Goal: Task Accomplishment & Management: Complete application form

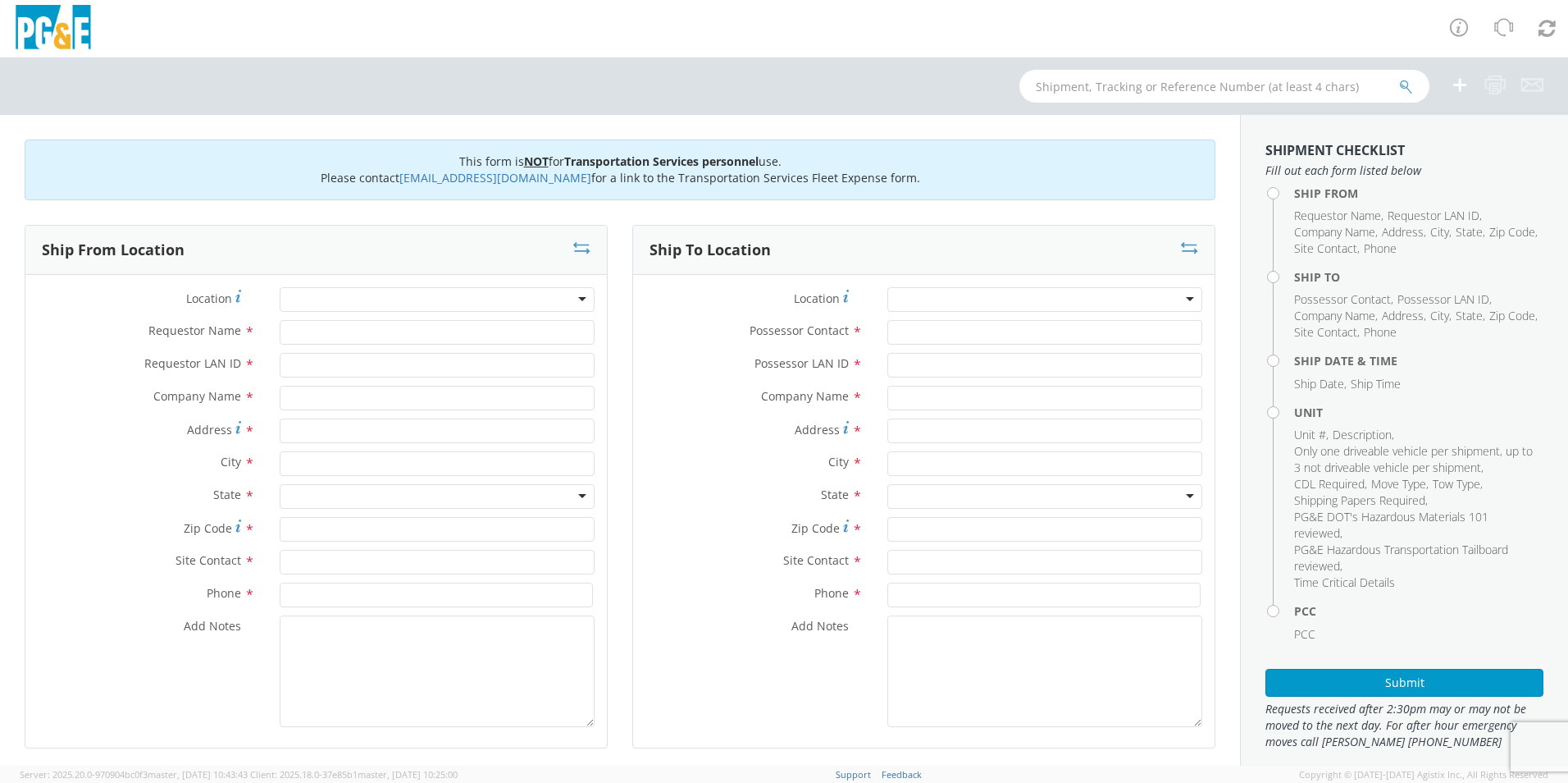
scroll to position [13, 0]
click at [325, 295] on div at bounding box center [436, 300] width 315 height 25
type input "El ce"
click at [307, 289] on div at bounding box center [436, 300] width 315 height 25
type input "el cerrito G"
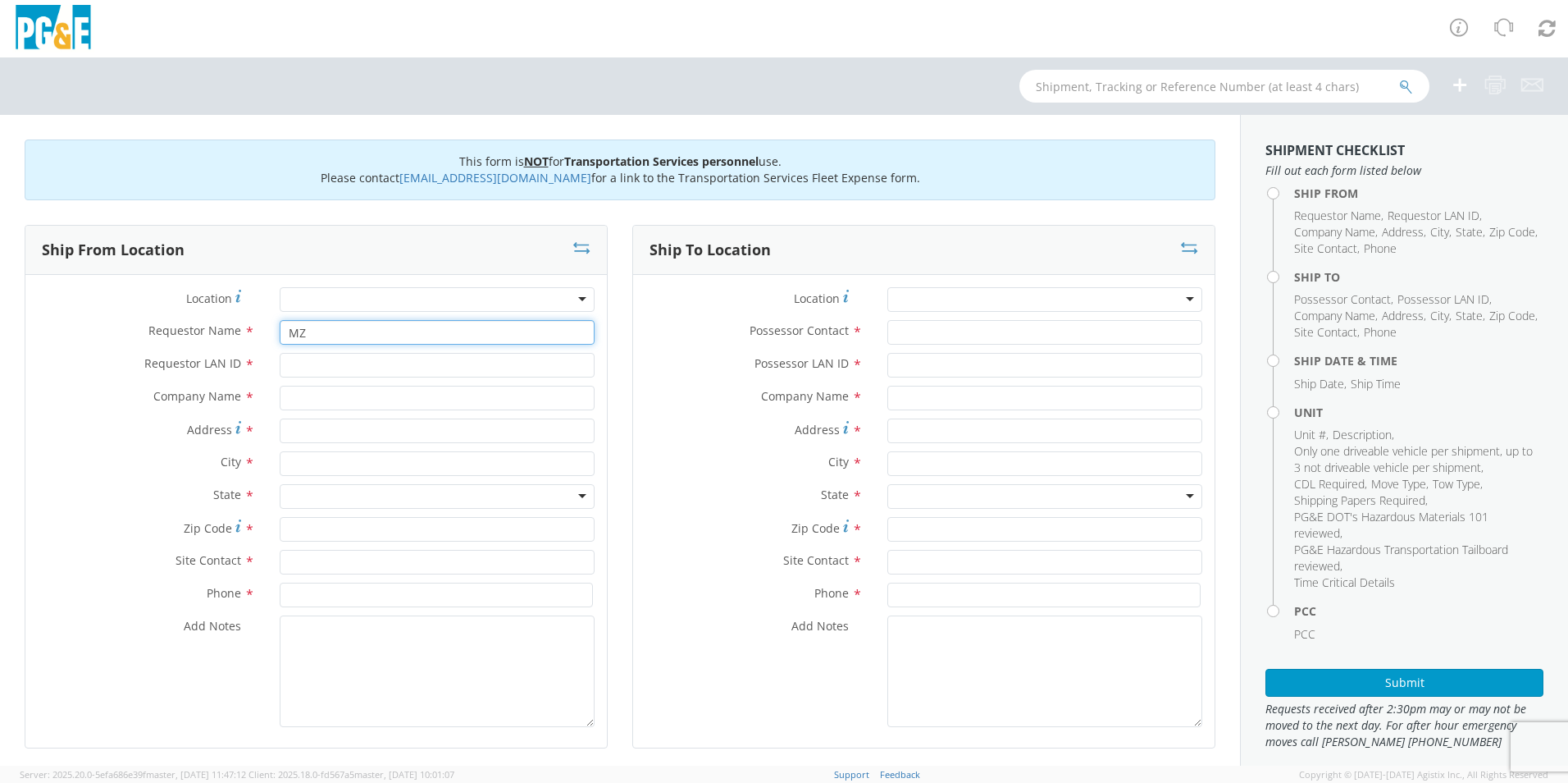
type input "M"
type input "Jake Gomez"
type input "J049"
type input "PG&E"
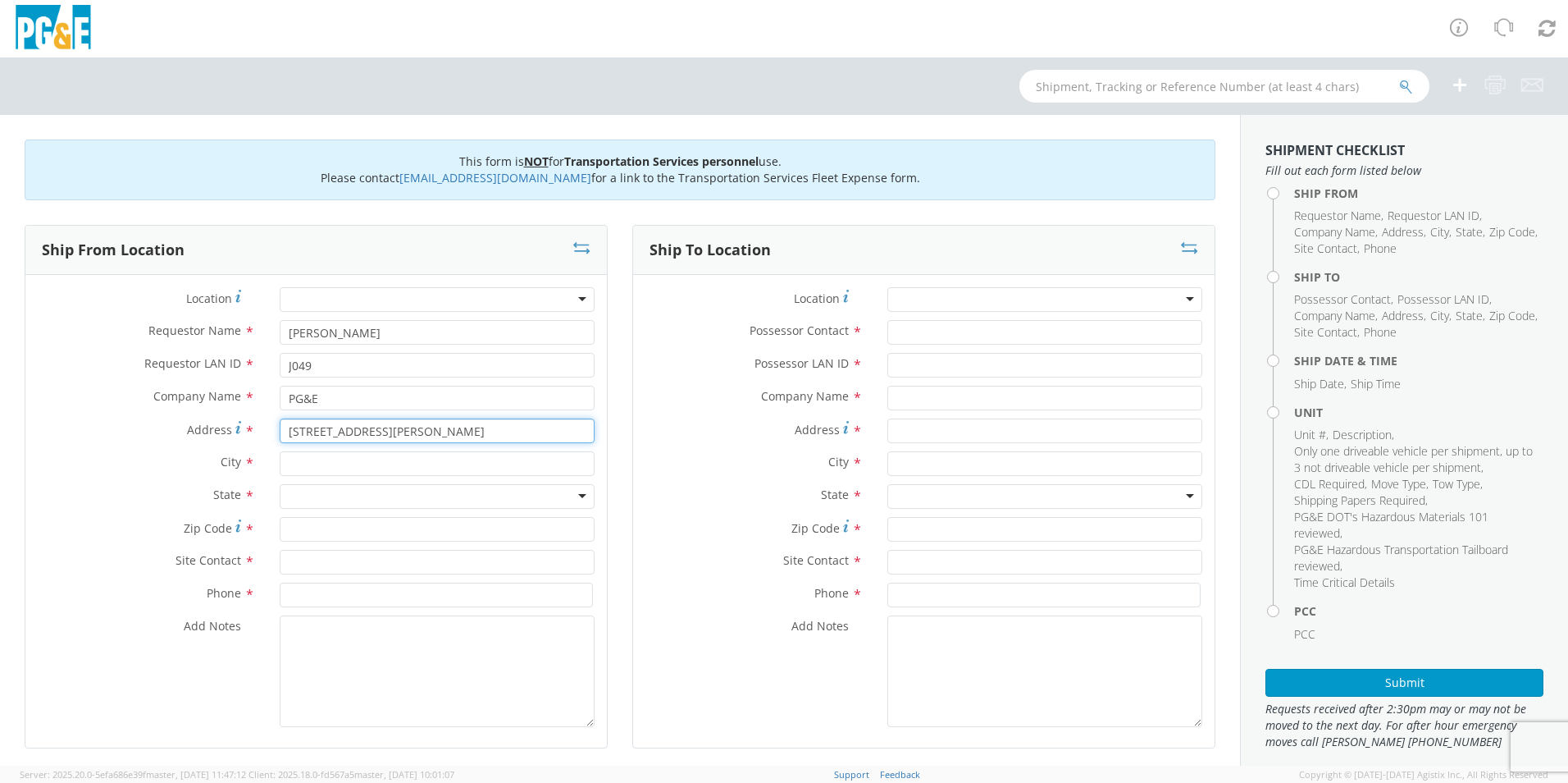
type input "7140 Schmidt Ln"
type input "El Cerrito"
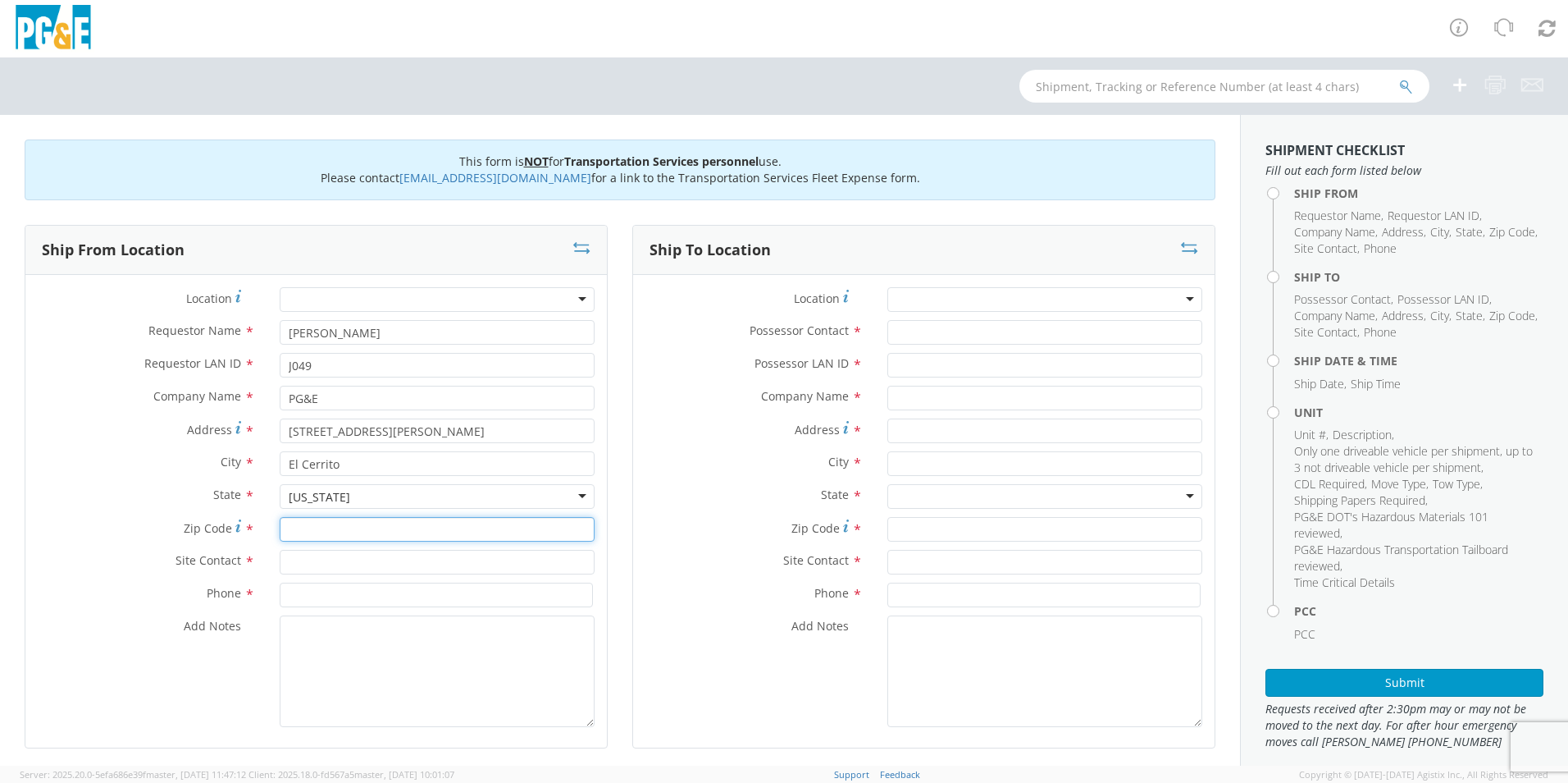
click at [336, 534] on input "Zip Code *" at bounding box center [436, 530] width 315 height 25
type input "94530"
type input "Jake Gomez"
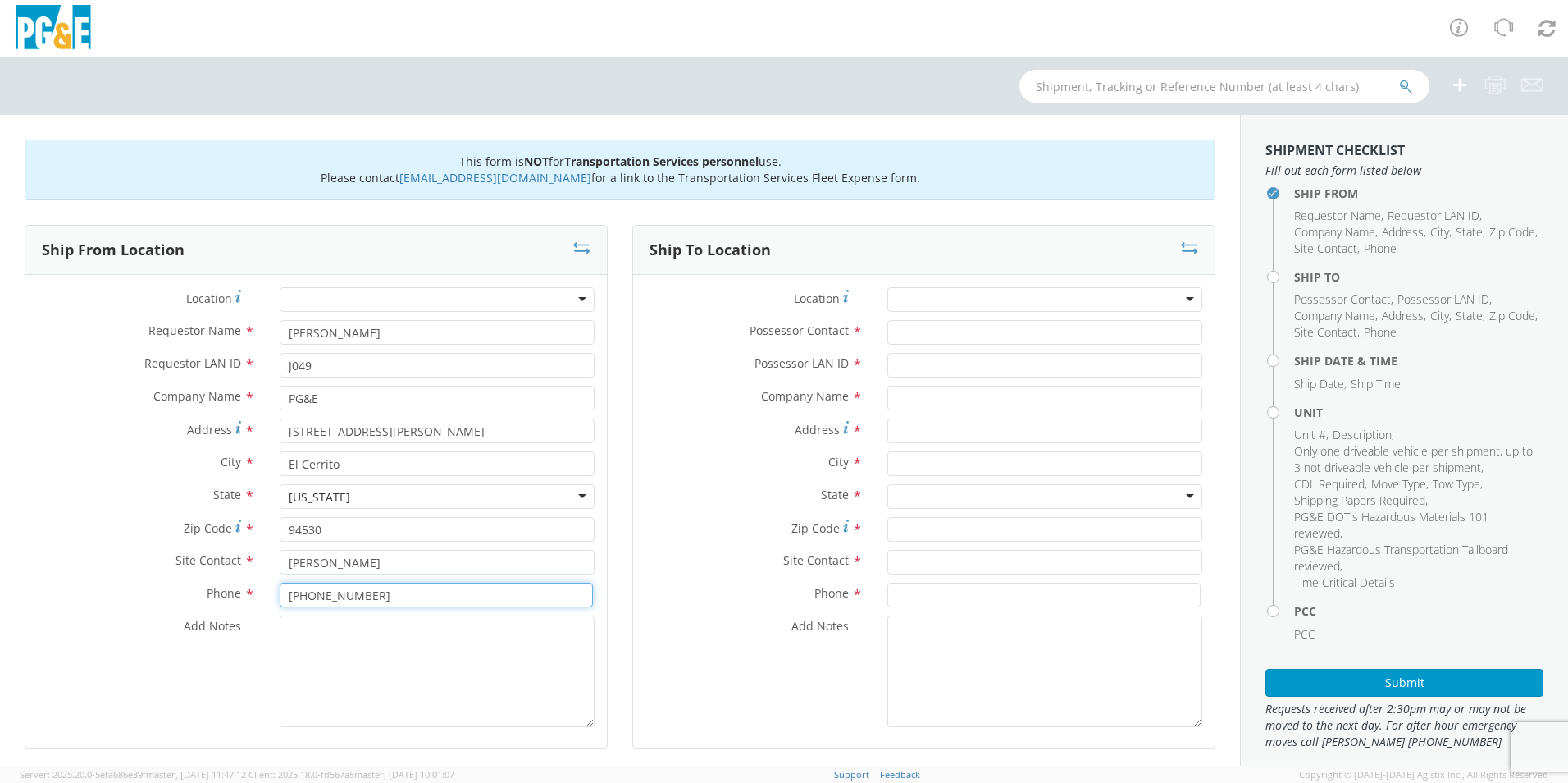
type input "510-882-0321"
click at [457, 665] on textarea "Add Notes *" at bounding box center [436, 671] width 315 height 112
type textarea "Call 30 Min Prior to Arrival"
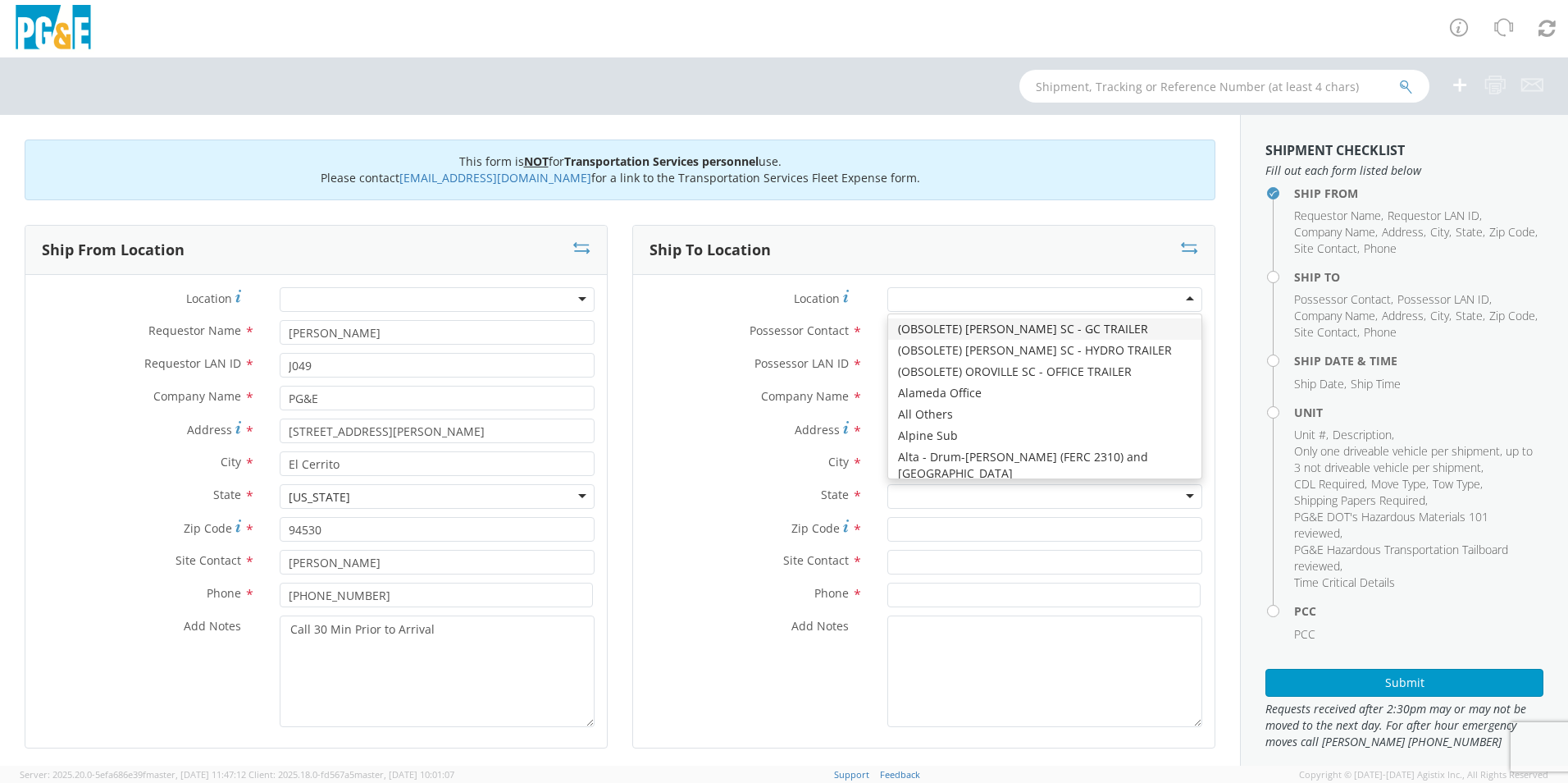
click at [927, 296] on div at bounding box center [1044, 300] width 315 height 25
click at [701, 579] on div "Site Contact *" at bounding box center [924, 566] width 581 height 33
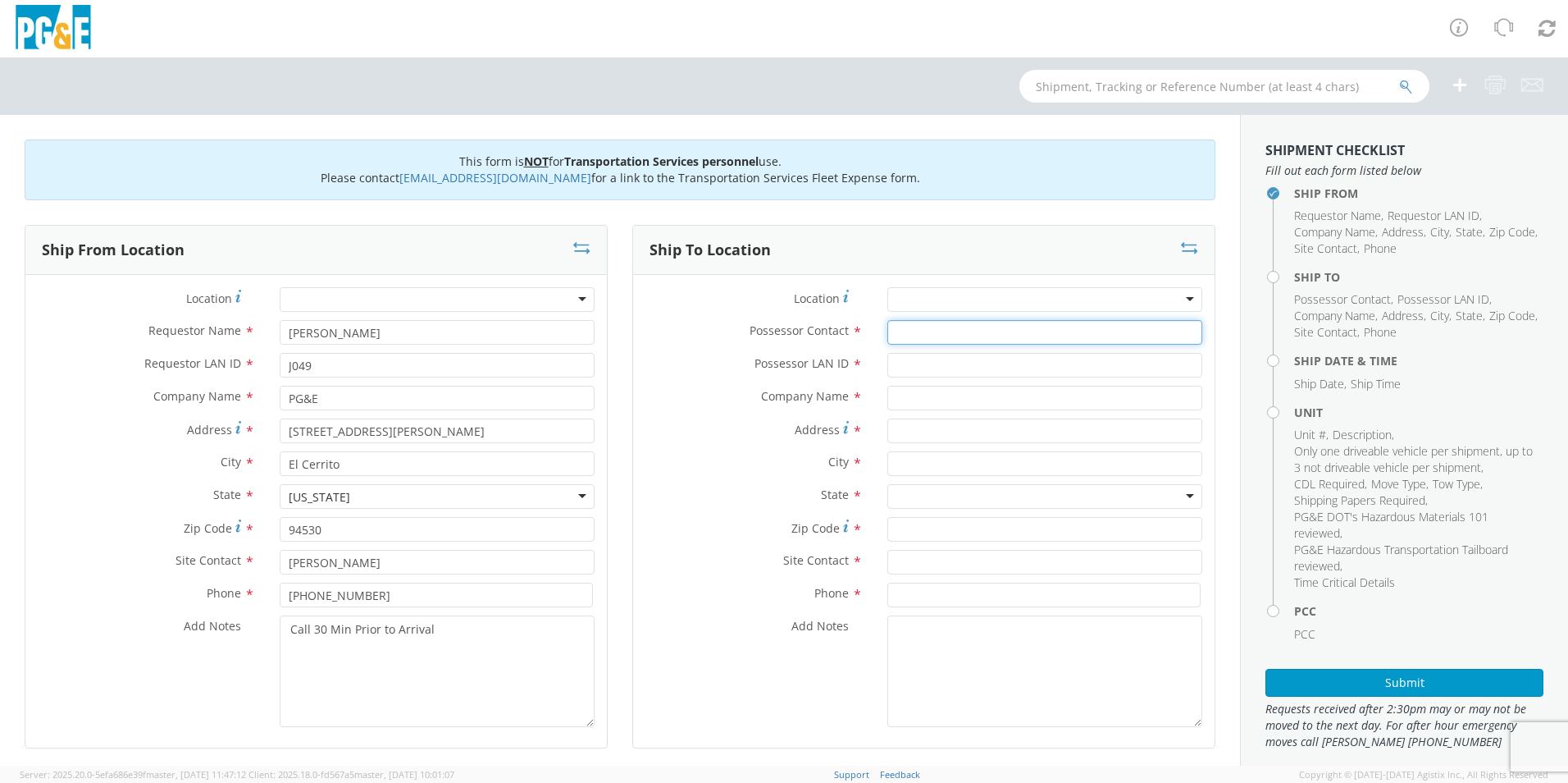
click at [906, 333] on input "Possessor Contact *" at bounding box center [1044, 332] width 315 height 25
type input "Jake Gomez"
type input "J049"
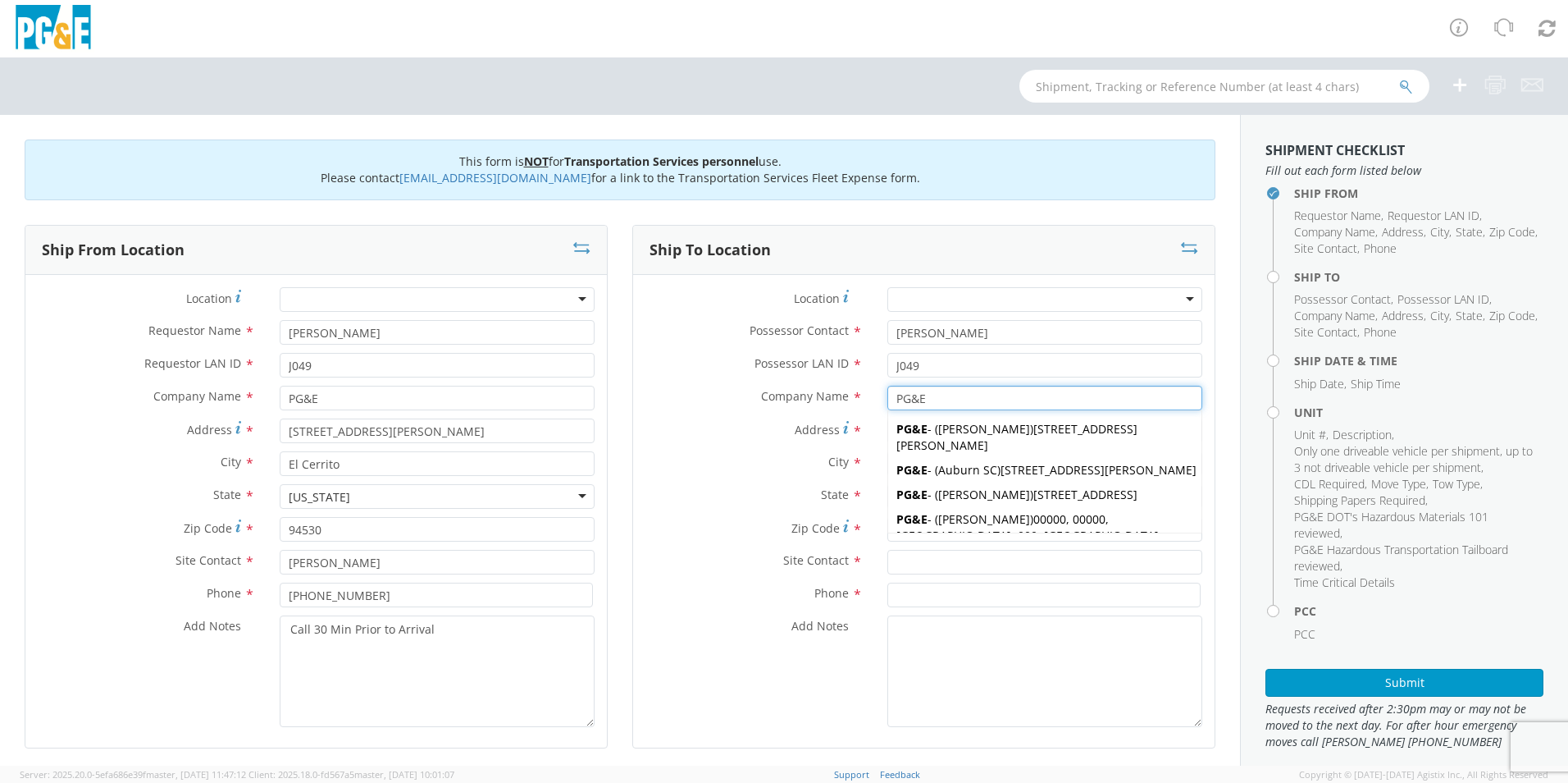
type input "PG&E"
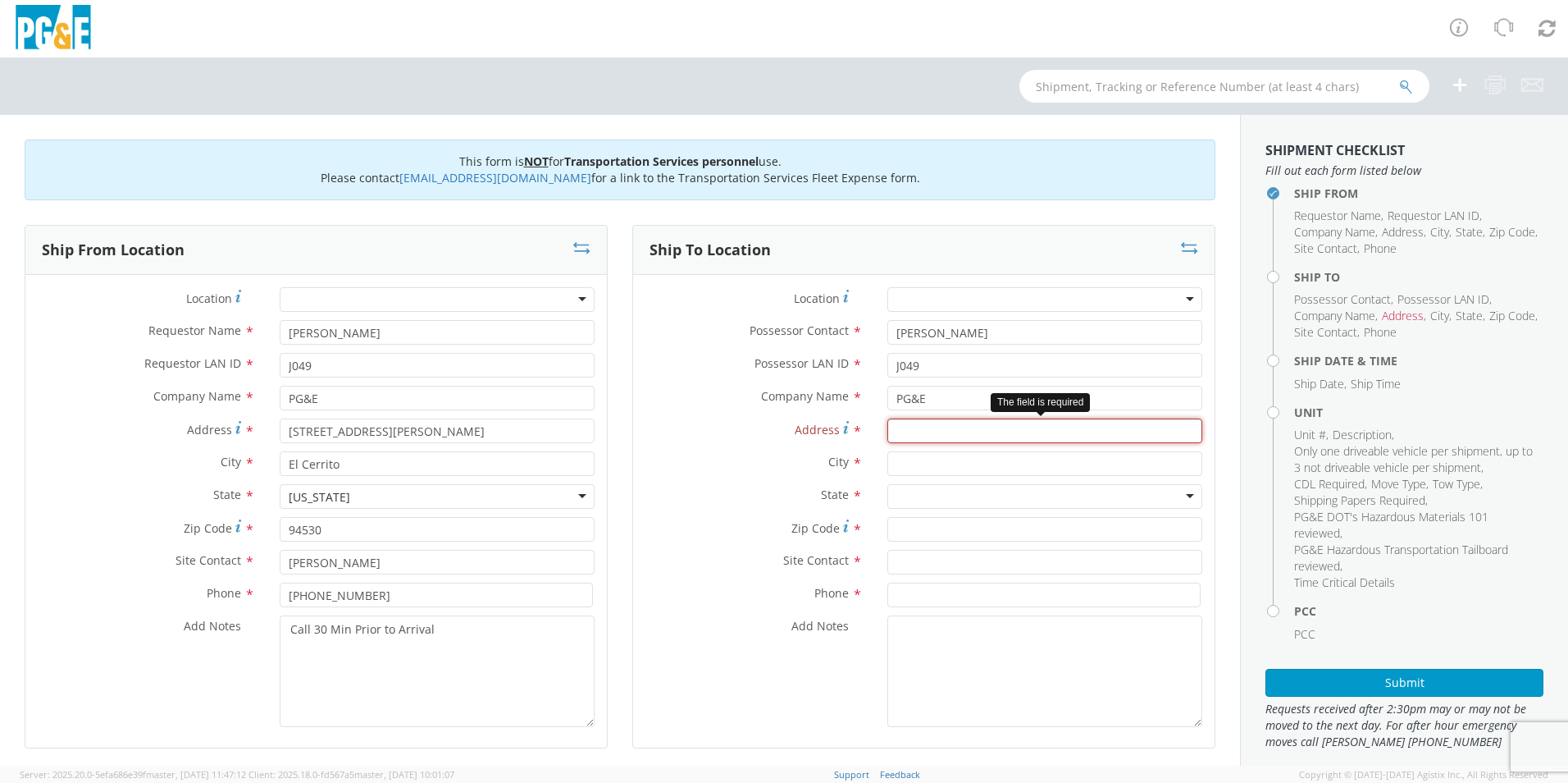
click at [1009, 440] on input "Address *" at bounding box center [1044, 431] width 315 height 25
type input "8499 Edes ave"
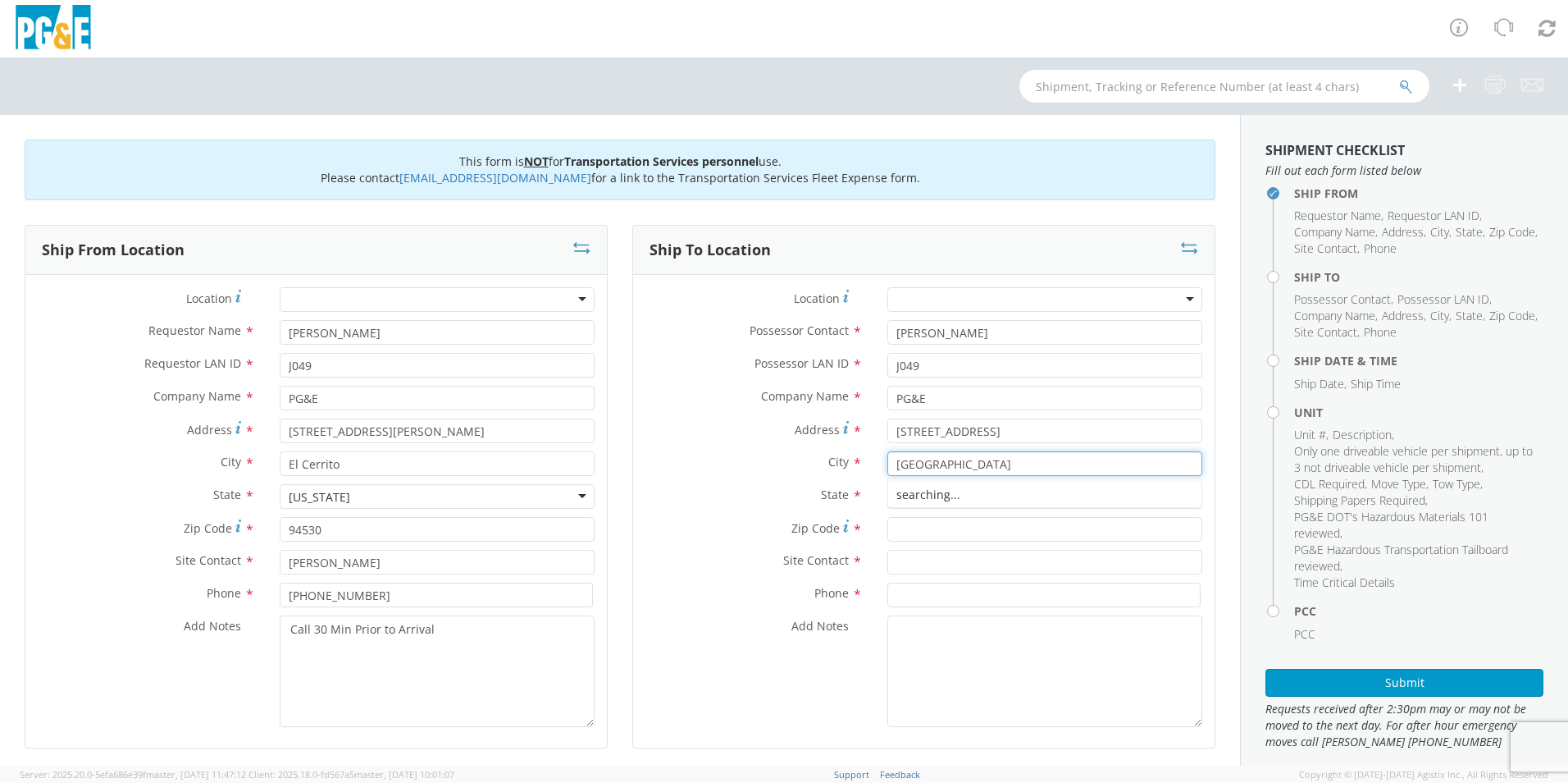
type input "Oakland"
click at [1112, 536] on input "Zip Code *" at bounding box center [1044, 530] width 315 height 25
type input "94603"
type input "Jake Gomez"
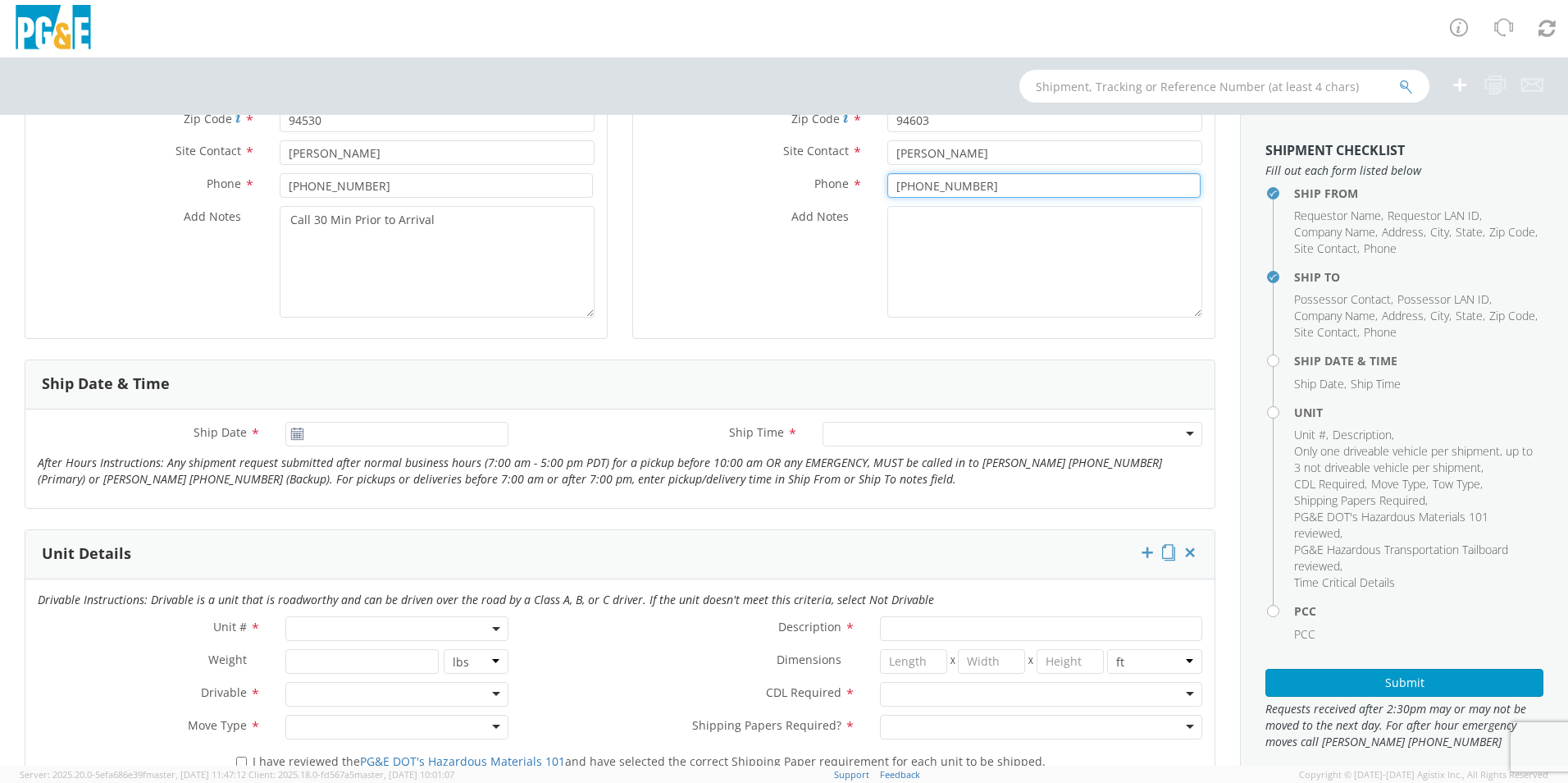
scroll to position [410, 0]
type input "510-882-0321"
click at [291, 434] on icon at bounding box center [297, 433] width 13 height 13
click at [293, 430] on icon at bounding box center [297, 433] width 13 height 13
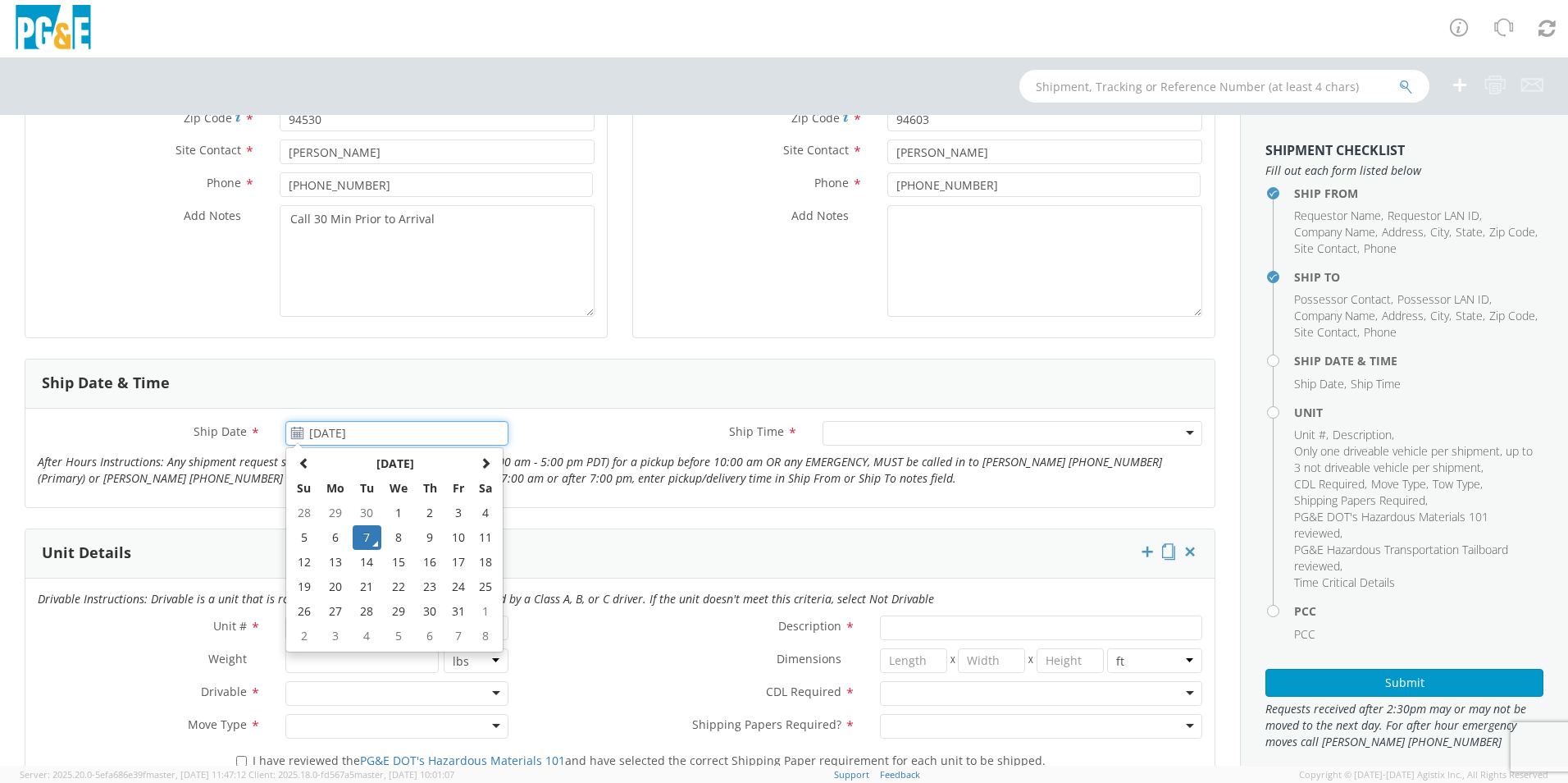
click at [330, 427] on input "10/07/2025" at bounding box center [397, 433] width 223 height 25
click at [325, 553] on td "13" at bounding box center [336, 562] width 35 height 25
type input "10/13/2025"
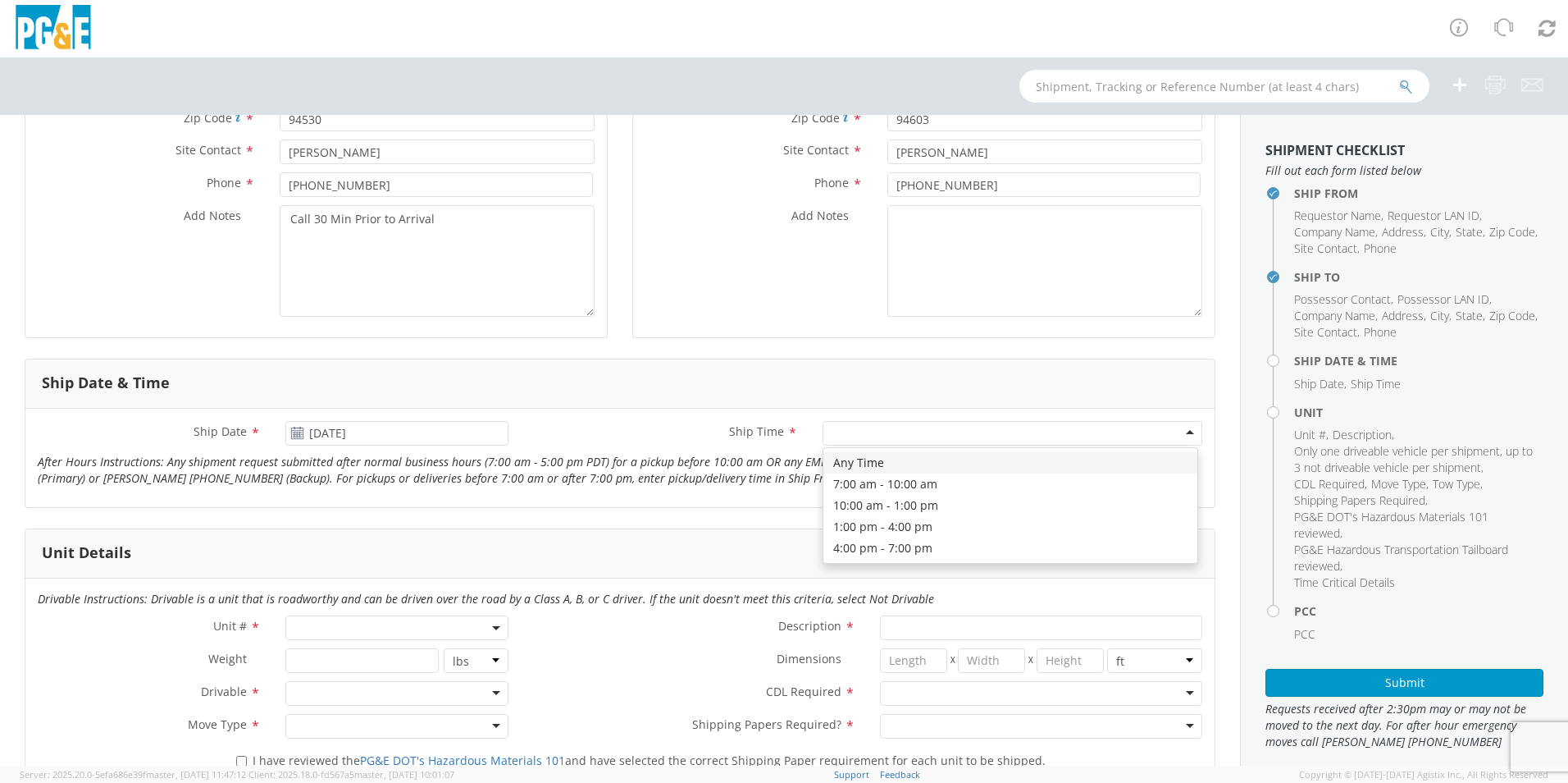
click at [1182, 440] on div at bounding box center [1012, 433] width 379 height 25
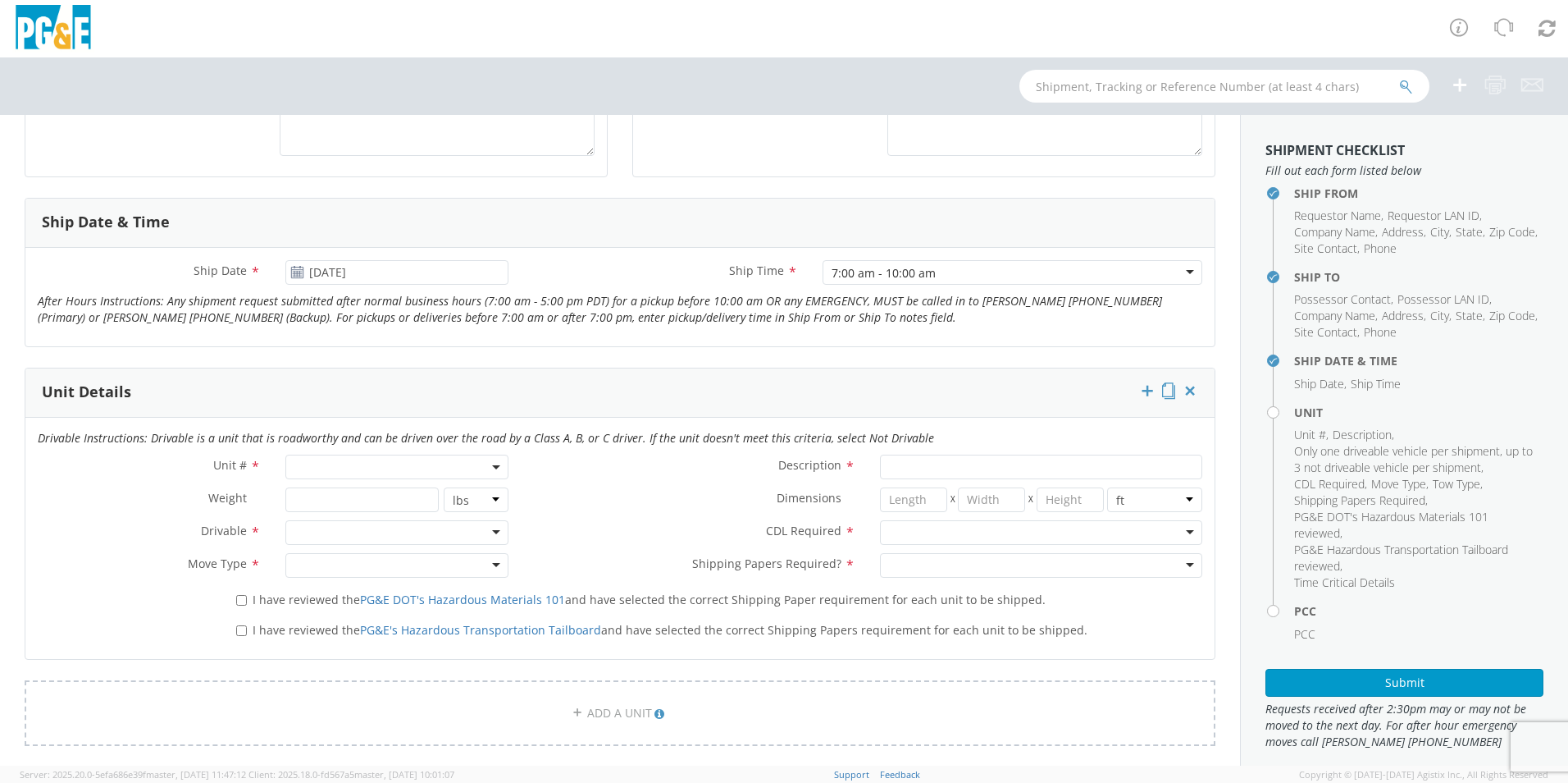
scroll to position [574, 0]
click at [335, 460] on span at bounding box center [397, 464] width 223 height 25
click at [335, 488] on input "search" at bounding box center [396, 491] width 213 height 25
type input "B38526"
type input "EQ; MAN LIFT - SCISSOR"
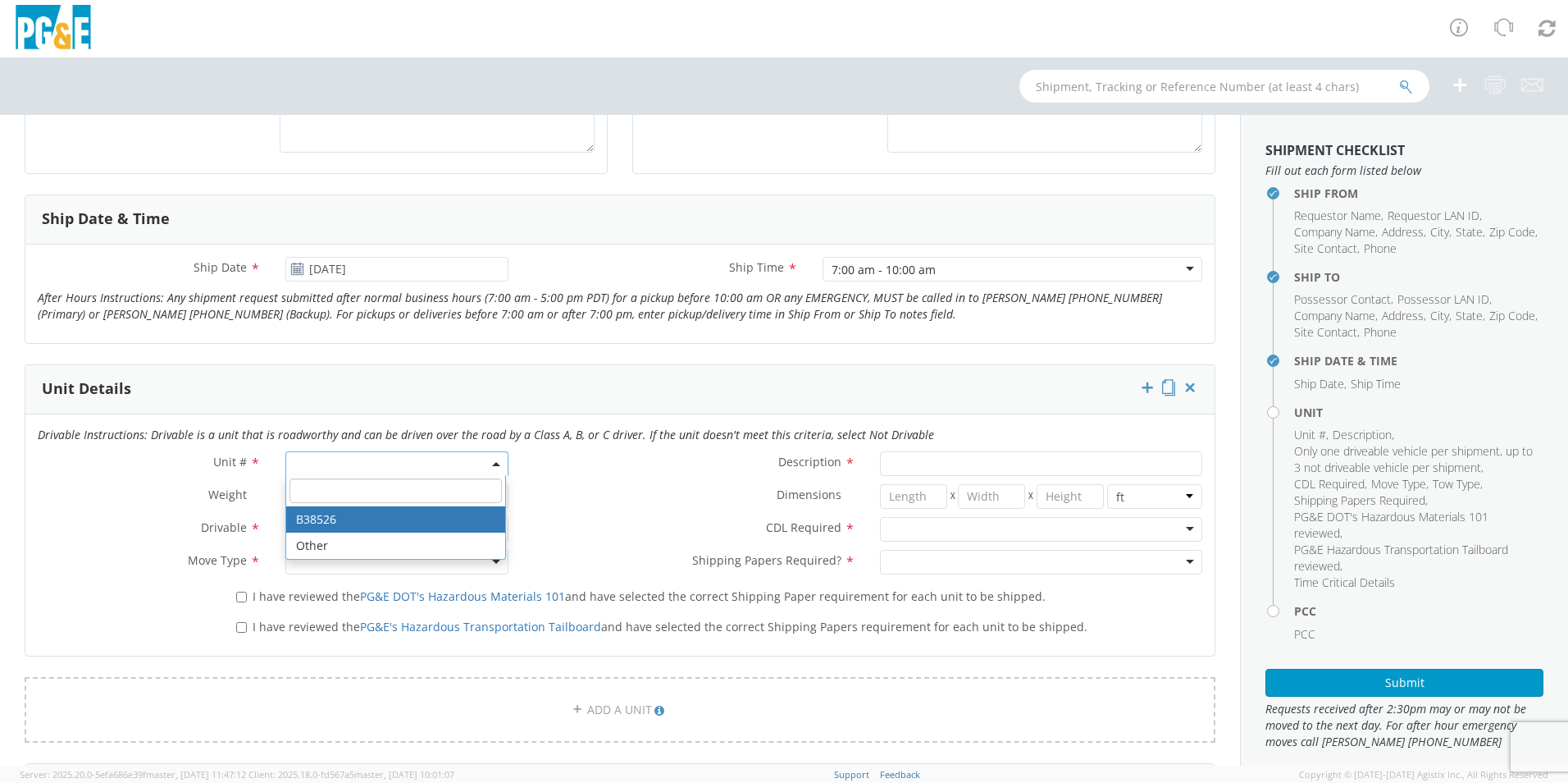
type input "0"
select select "B38526"
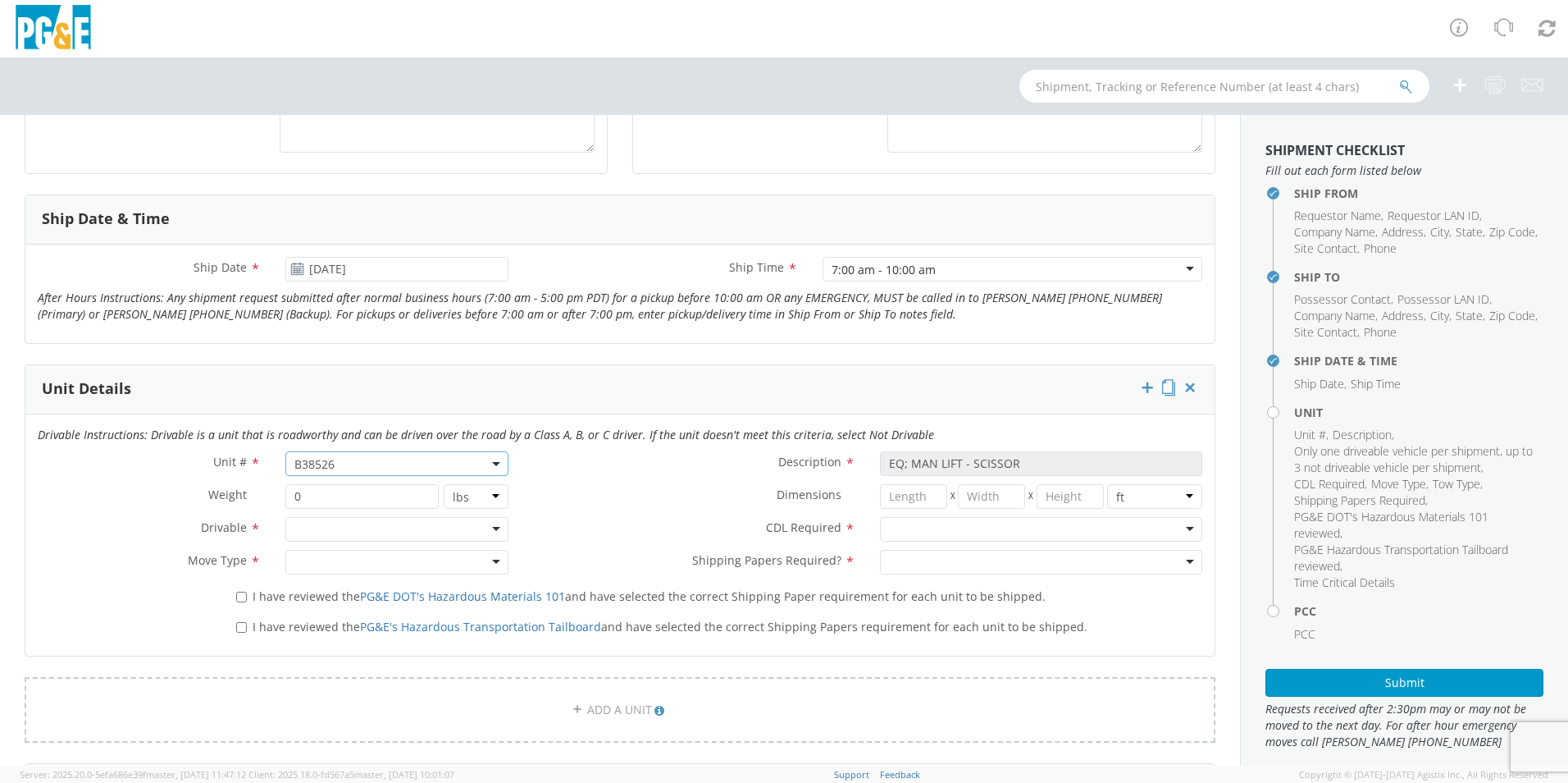
click at [488, 528] on div at bounding box center [397, 530] width 223 height 25
click at [482, 559] on div at bounding box center [397, 562] width 223 height 25
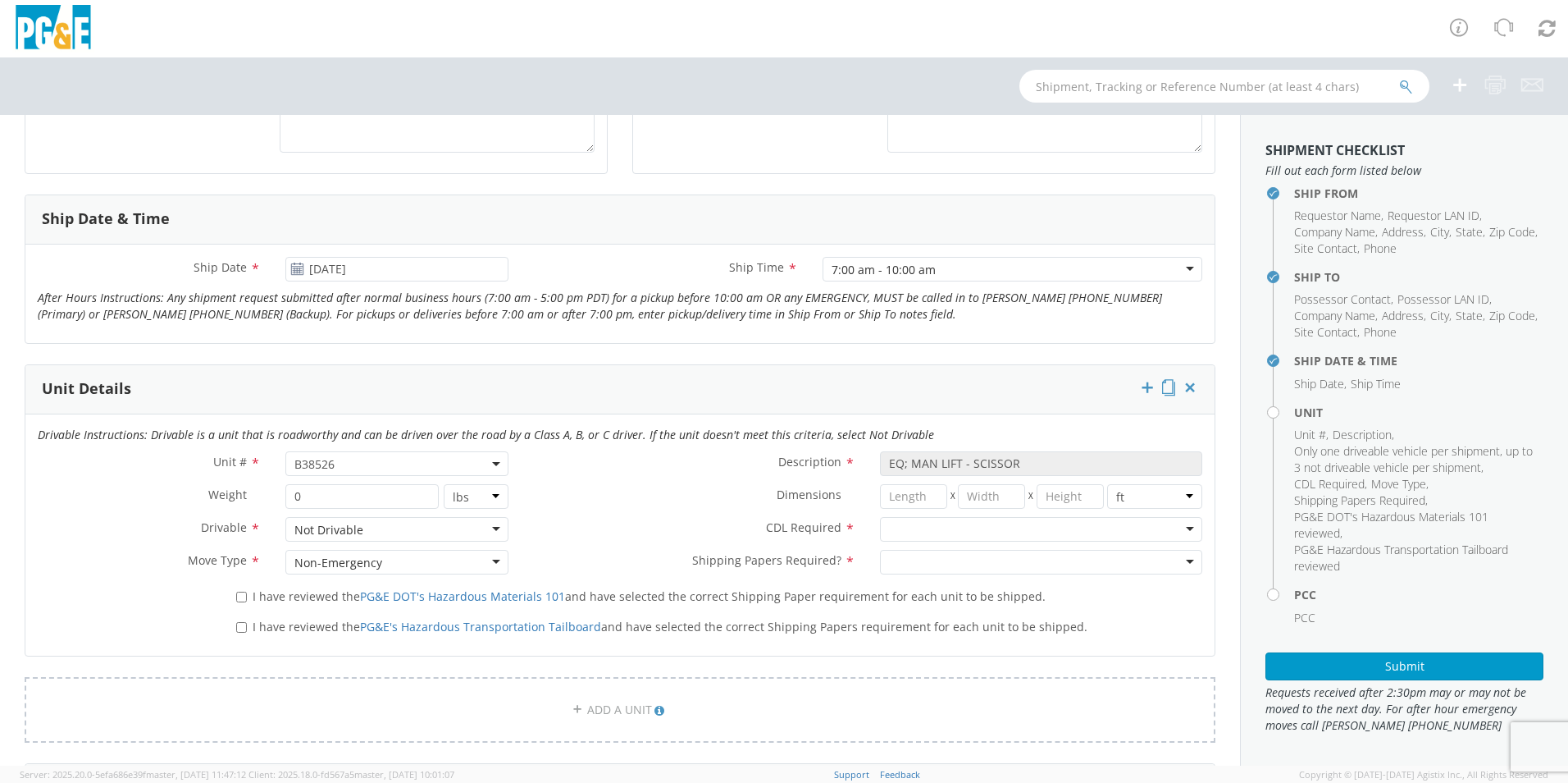
click at [1171, 535] on div at bounding box center [1041, 530] width 322 height 25
click at [1166, 569] on div at bounding box center [1041, 562] width 322 height 25
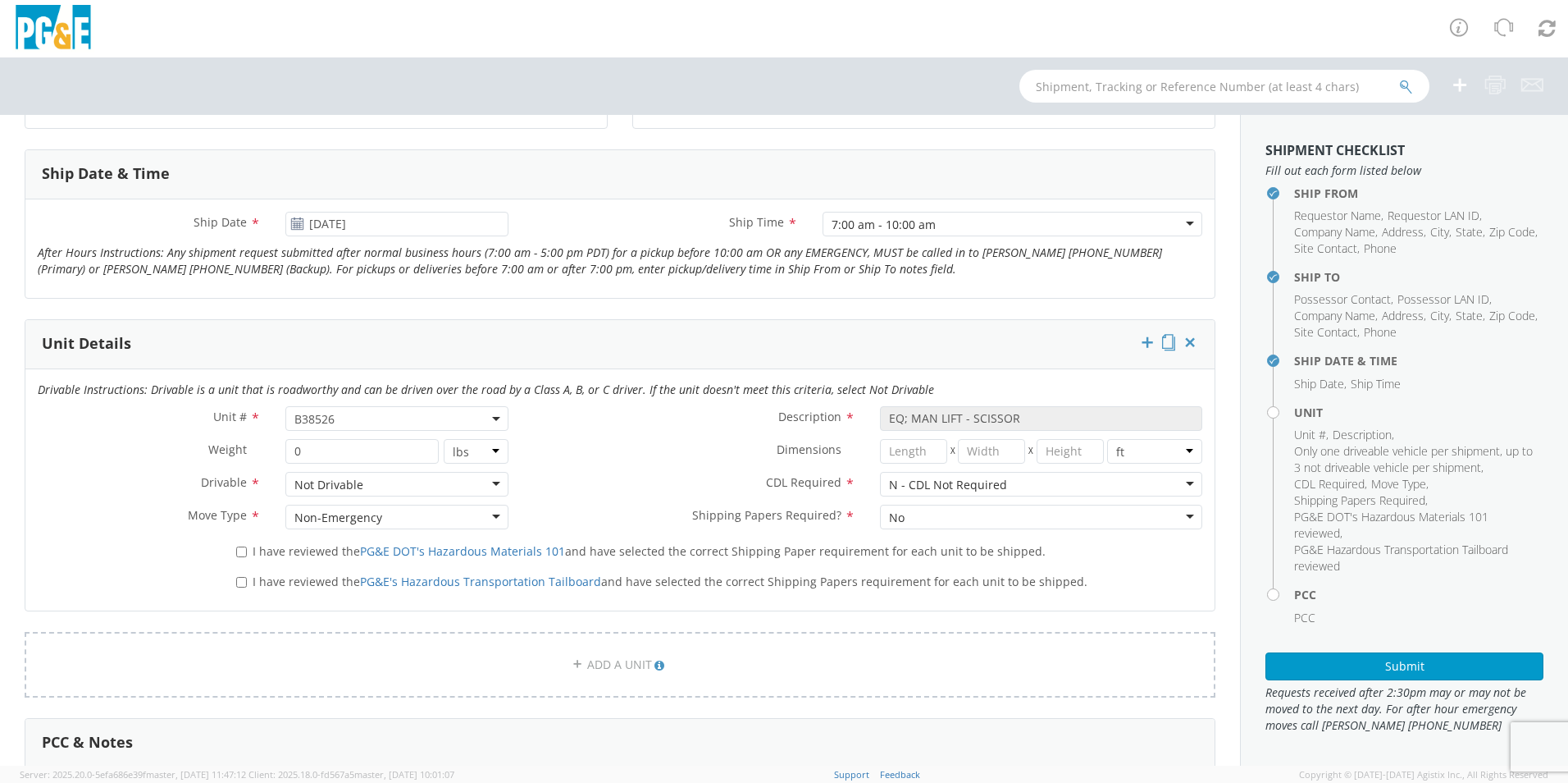
scroll to position [657, 0]
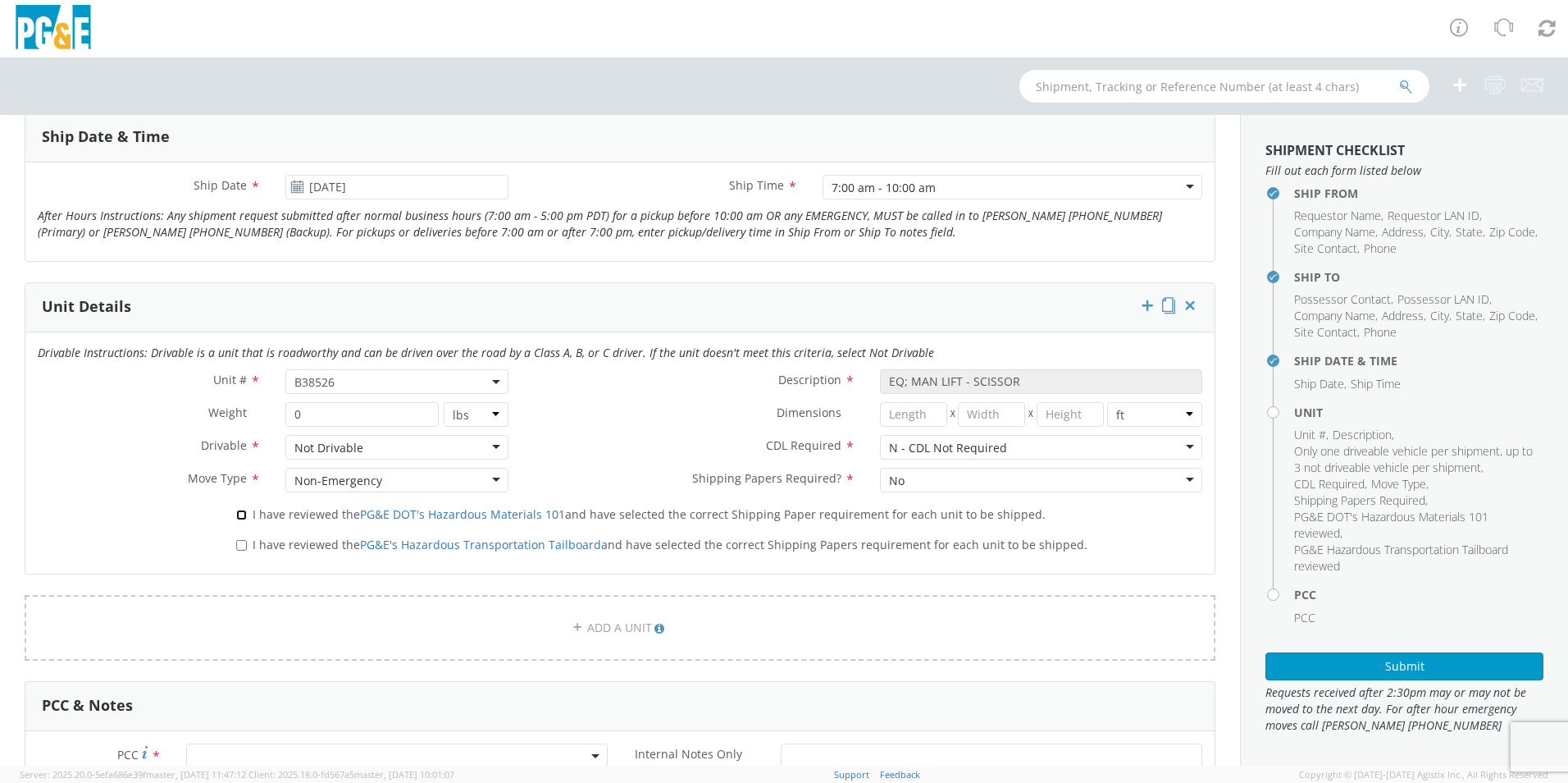
click at [241, 516] on input "I have reviewed the PG&E DOT's Hazardous Materials 101 and have selected the co…" at bounding box center [241, 514] width 11 height 11
checkbox input "true"
click at [236, 547] on input "I have reviewed the PG&E's Hazardous Transportation Tailboard and have selected…" at bounding box center [241, 545] width 11 height 11
checkbox input "true"
click at [891, 412] on input "number" at bounding box center [913, 414] width 67 height 25
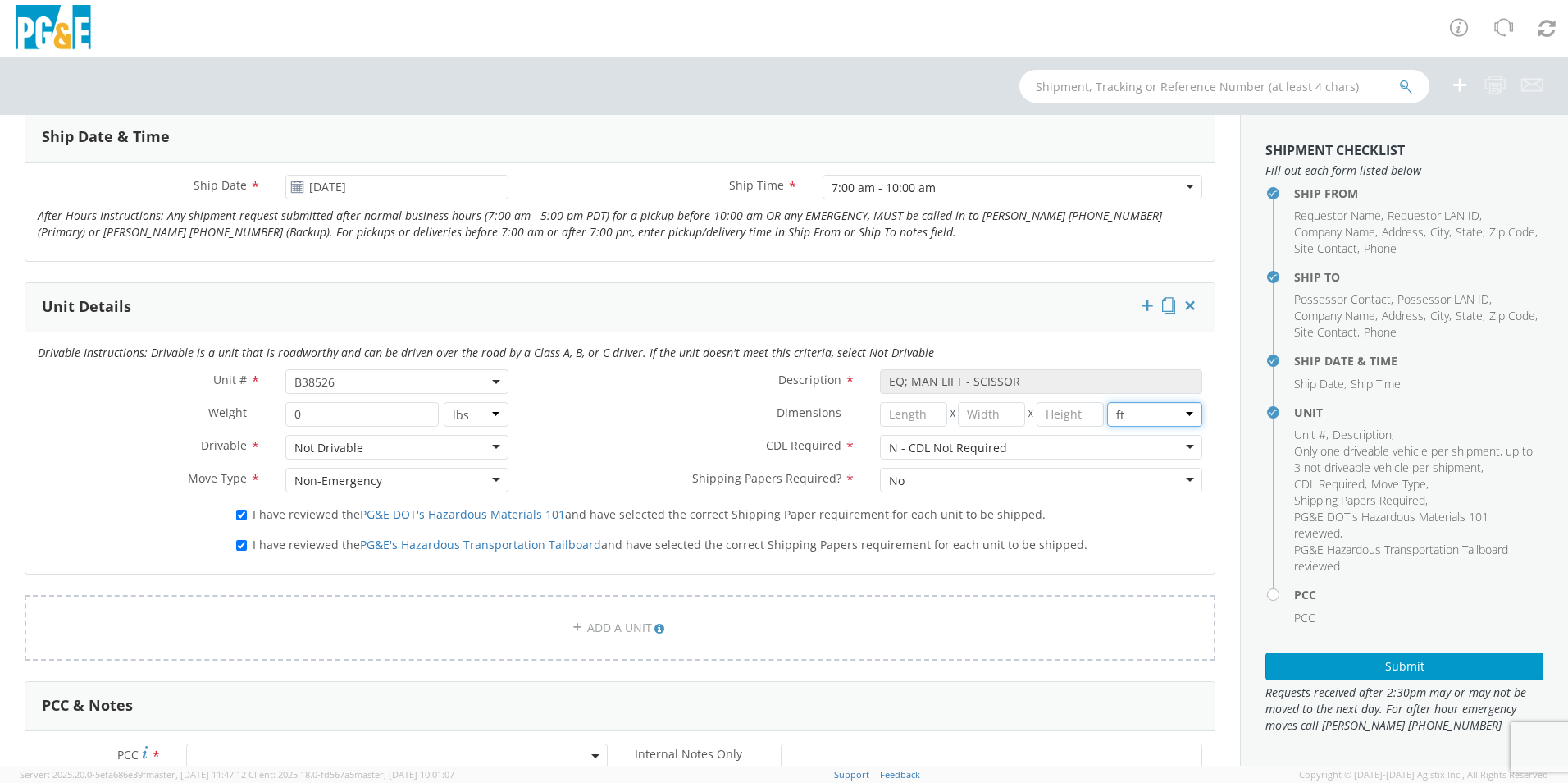
click at [1170, 410] on select "in cm ft" at bounding box center [1154, 414] width 95 height 25
select select "IN"
click at [1107, 402] on select "in cm ft" at bounding box center [1154, 414] width 95 height 25
click at [1059, 423] on input "number" at bounding box center [1070, 414] width 67 height 25
type input "65"
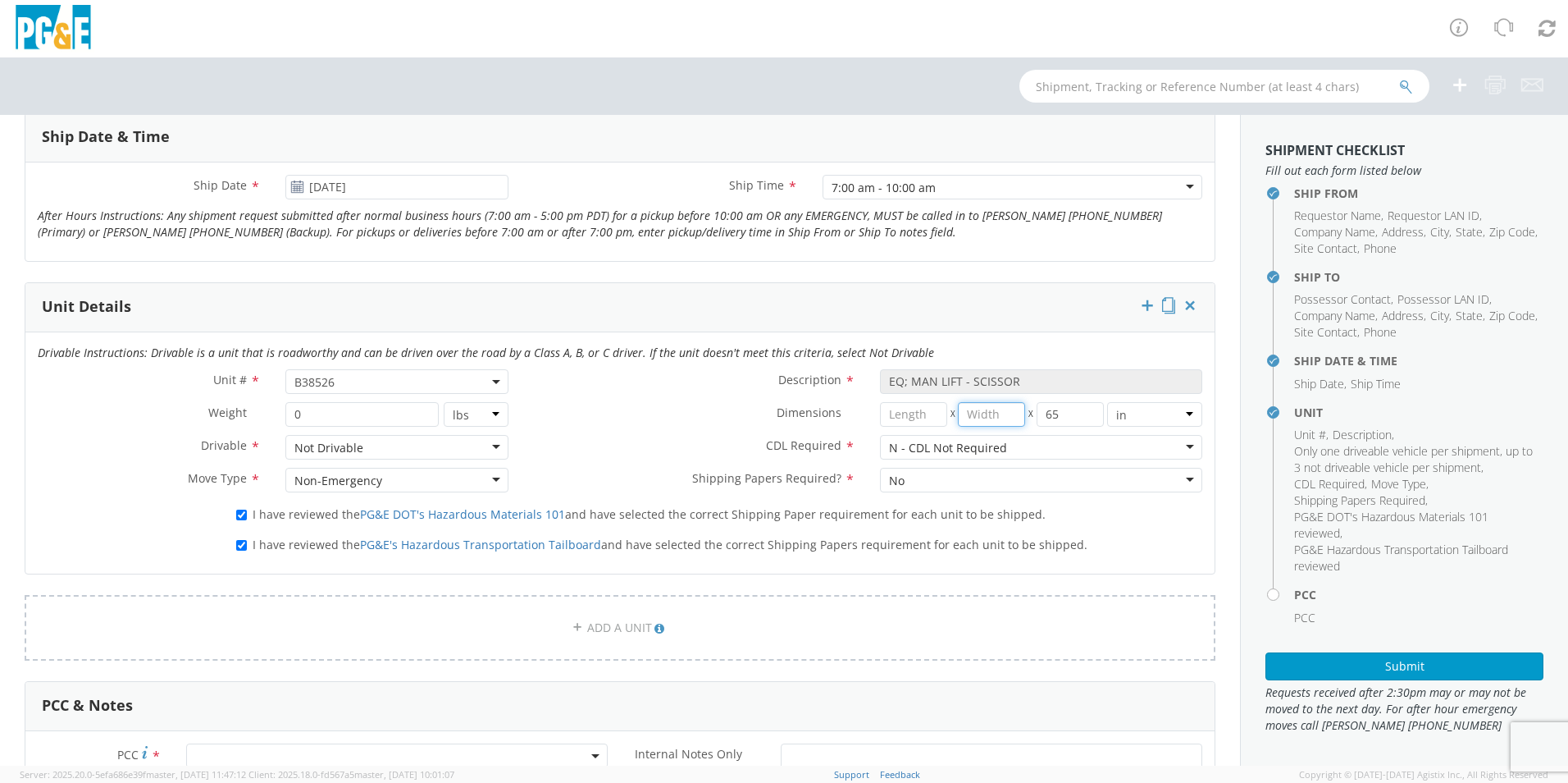
click at [985, 417] on input "number" at bounding box center [991, 414] width 67 height 25
click at [913, 410] on input "number" at bounding box center [913, 414] width 67 height 25
click at [958, 415] on input "98" at bounding box center [991, 414] width 67 height 25
type input "9"
click at [1040, 415] on input "65" at bounding box center [1070, 414] width 67 height 25
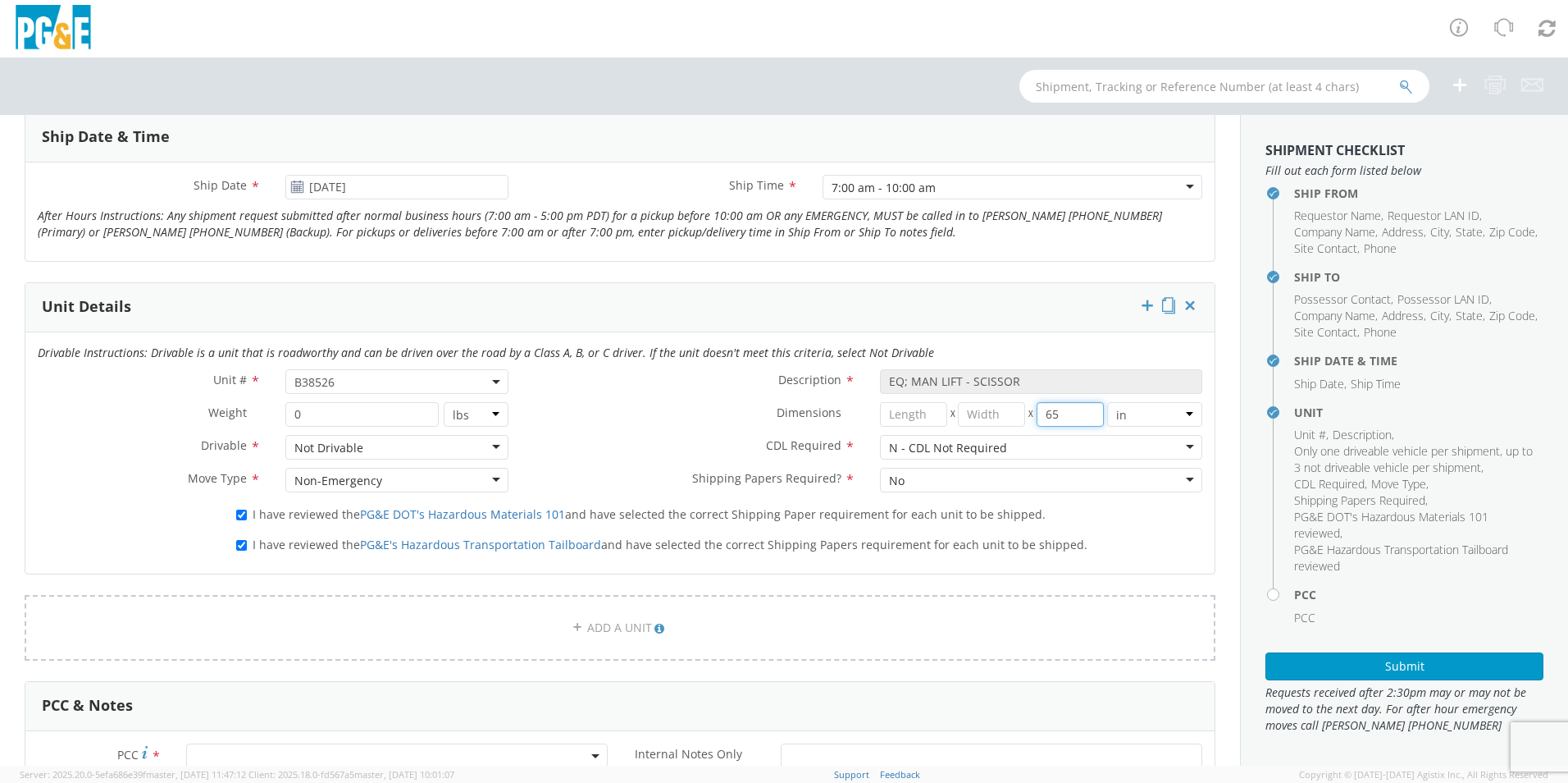
click at [1051, 418] on input "65" at bounding box center [1070, 414] width 67 height 25
type input "6"
type input "65"
click at [964, 410] on input "number" at bounding box center [991, 414] width 67 height 25
type input "98"
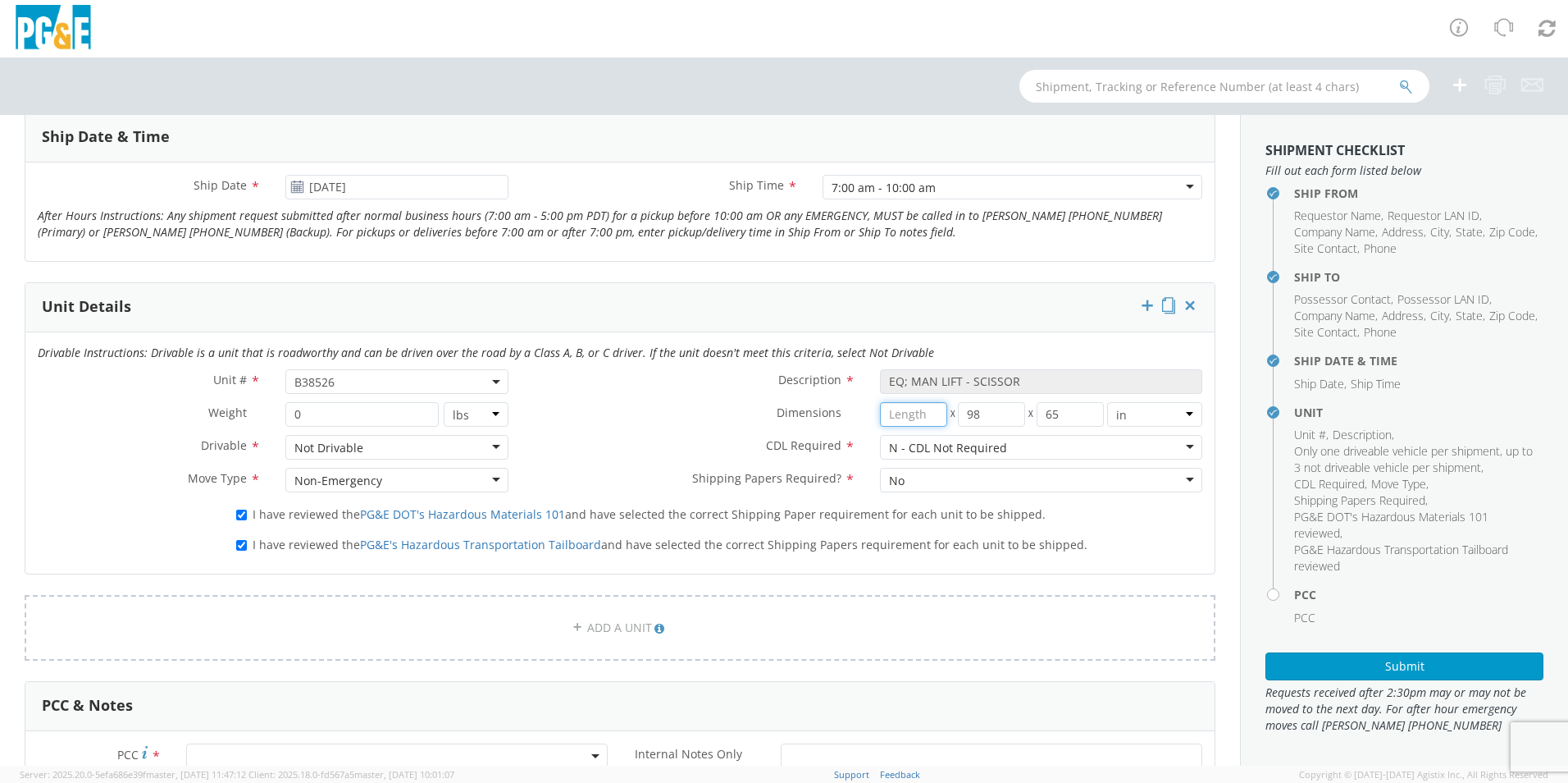
click at [909, 410] on input "number" at bounding box center [913, 414] width 67 height 25
click at [916, 410] on input "number" at bounding box center [913, 414] width 67 height 25
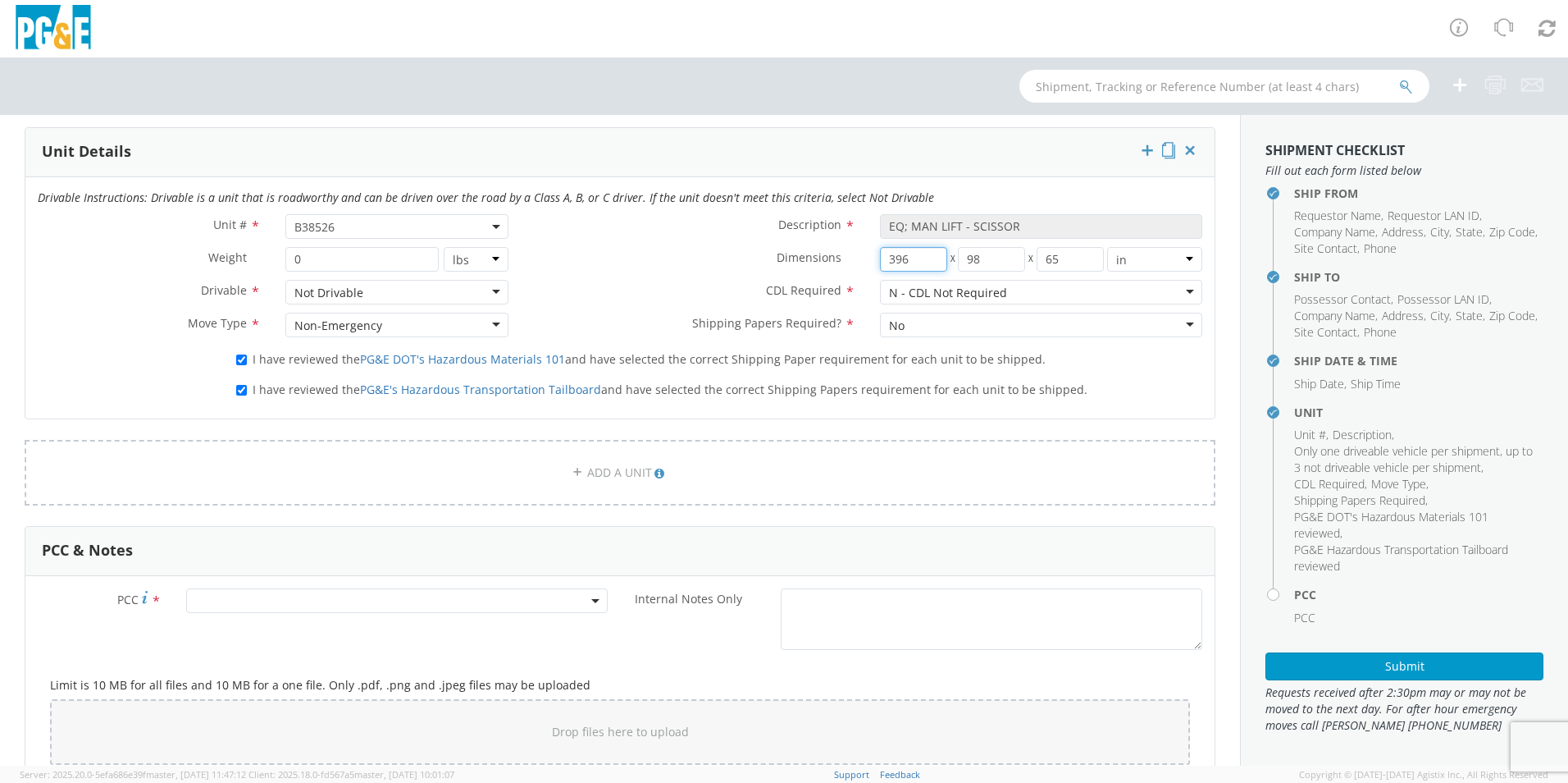
scroll to position [821, 0]
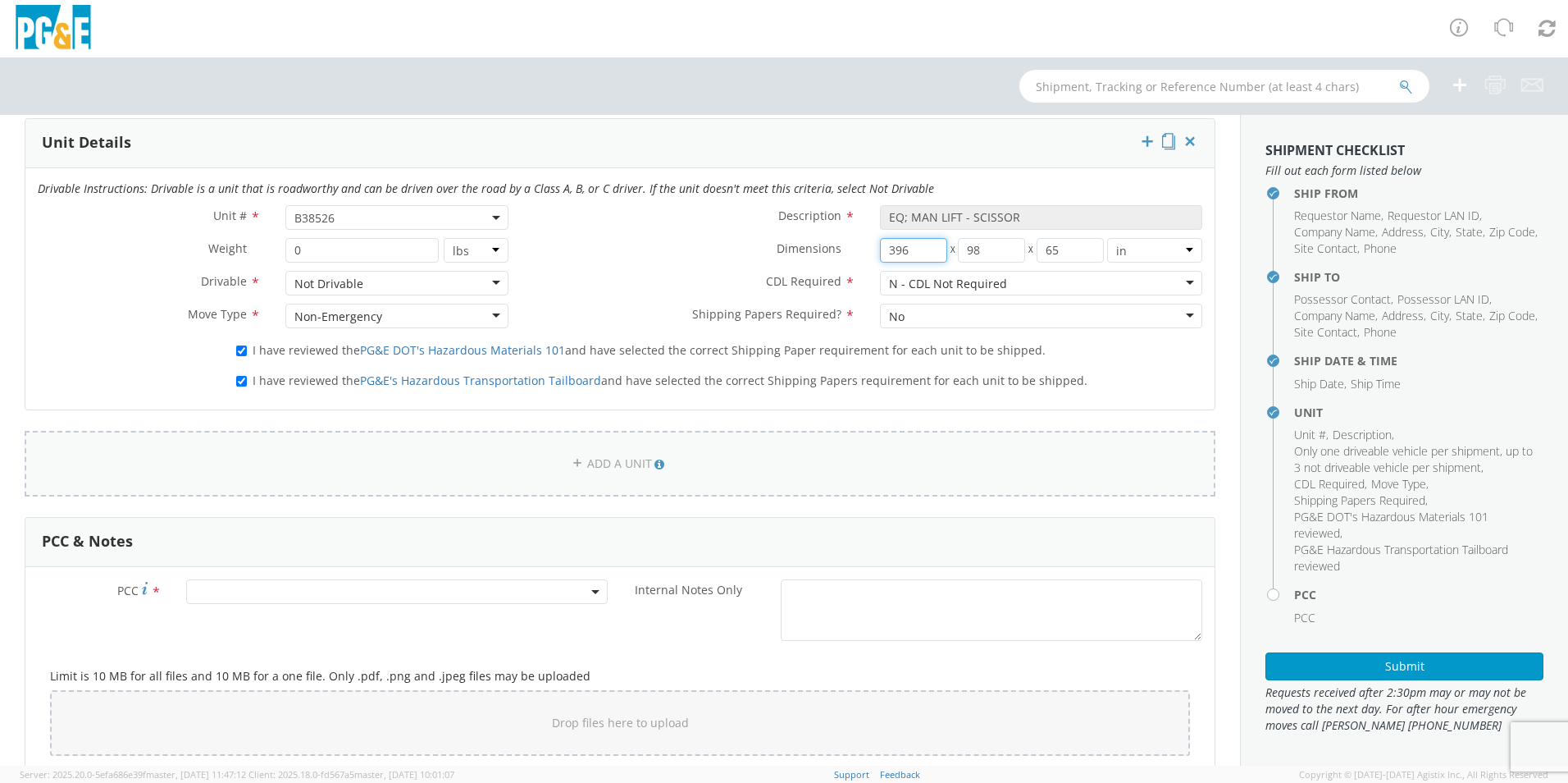
type input "396"
click at [591, 468] on link "ADD A UNIT" at bounding box center [620, 463] width 1191 height 65
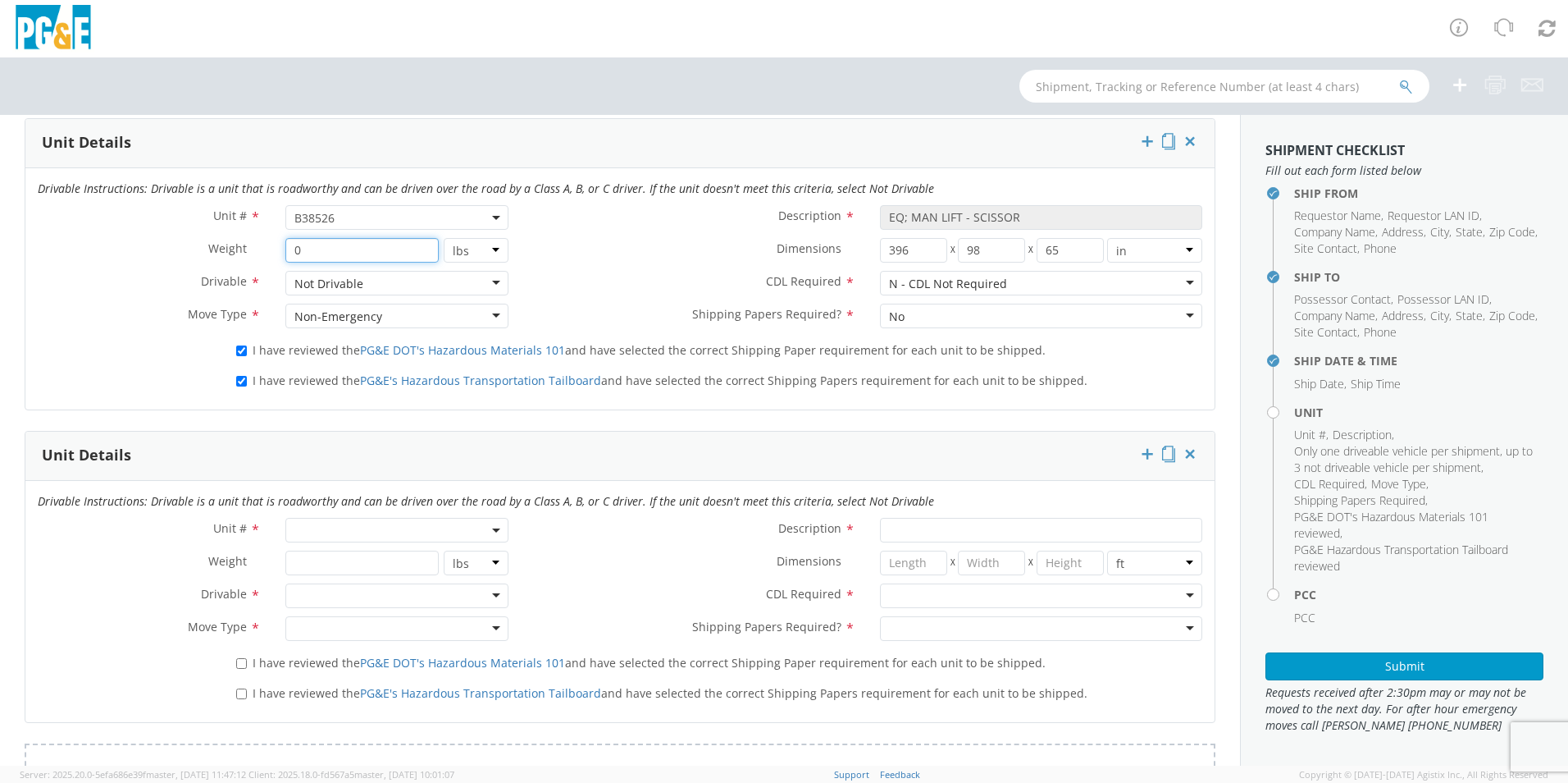
click at [422, 248] on input "0" at bounding box center [361, 250] width 152 height 25
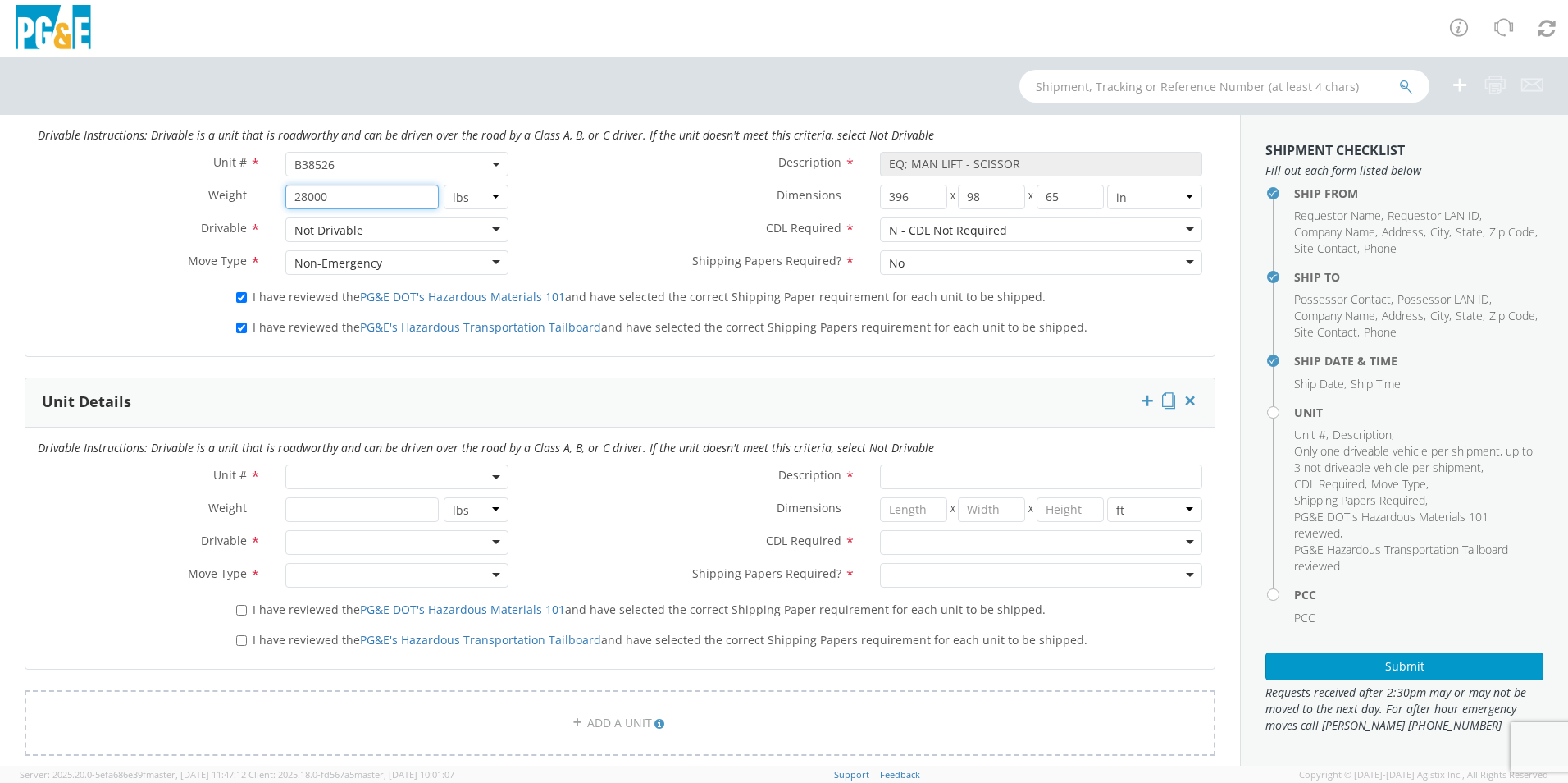
scroll to position [902, 0]
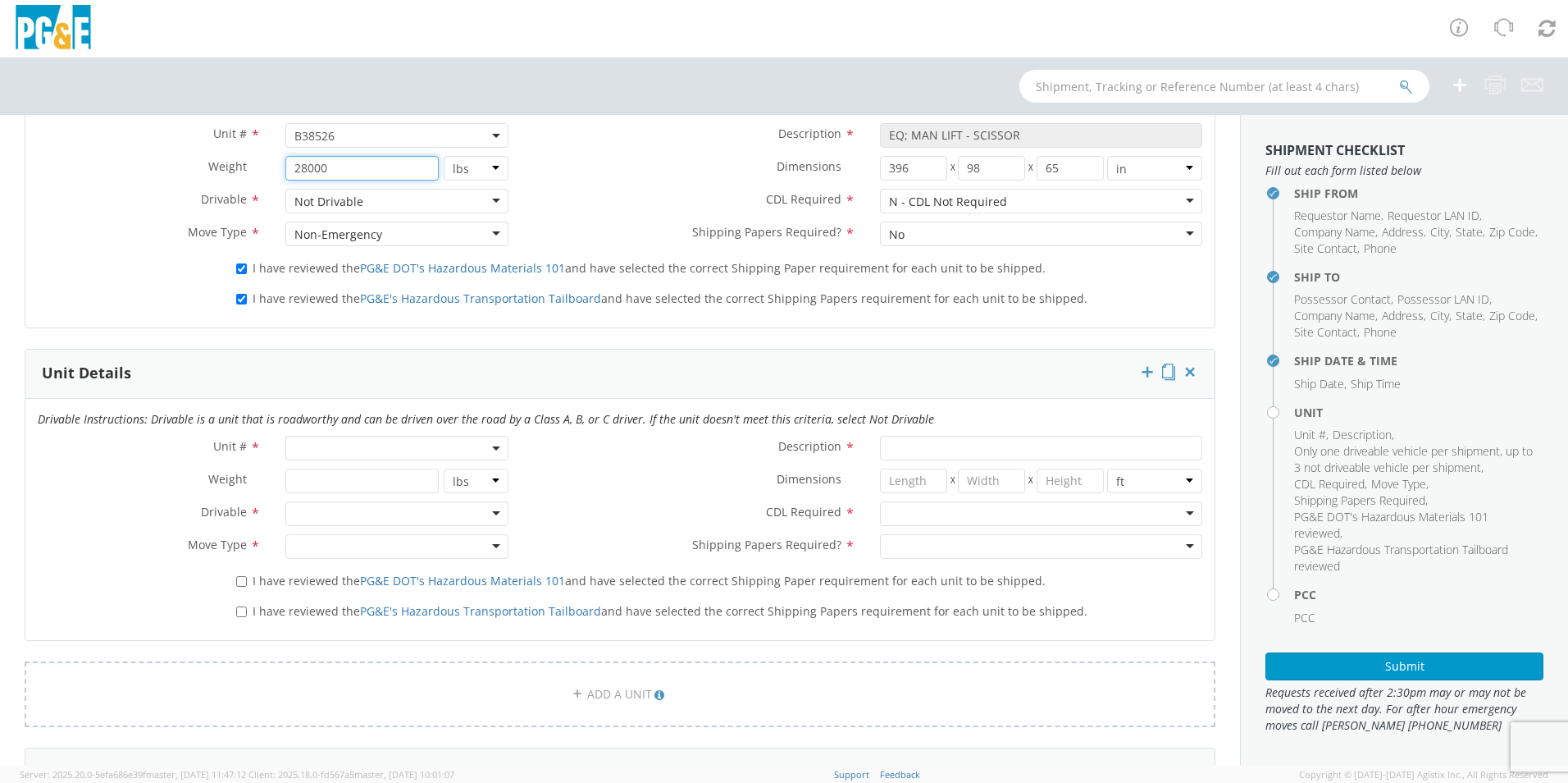
type input "28000"
click at [401, 453] on span at bounding box center [397, 448] width 223 height 25
click at [382, 481] on input "search" at bounding box center [396, 475] width 213 height 25
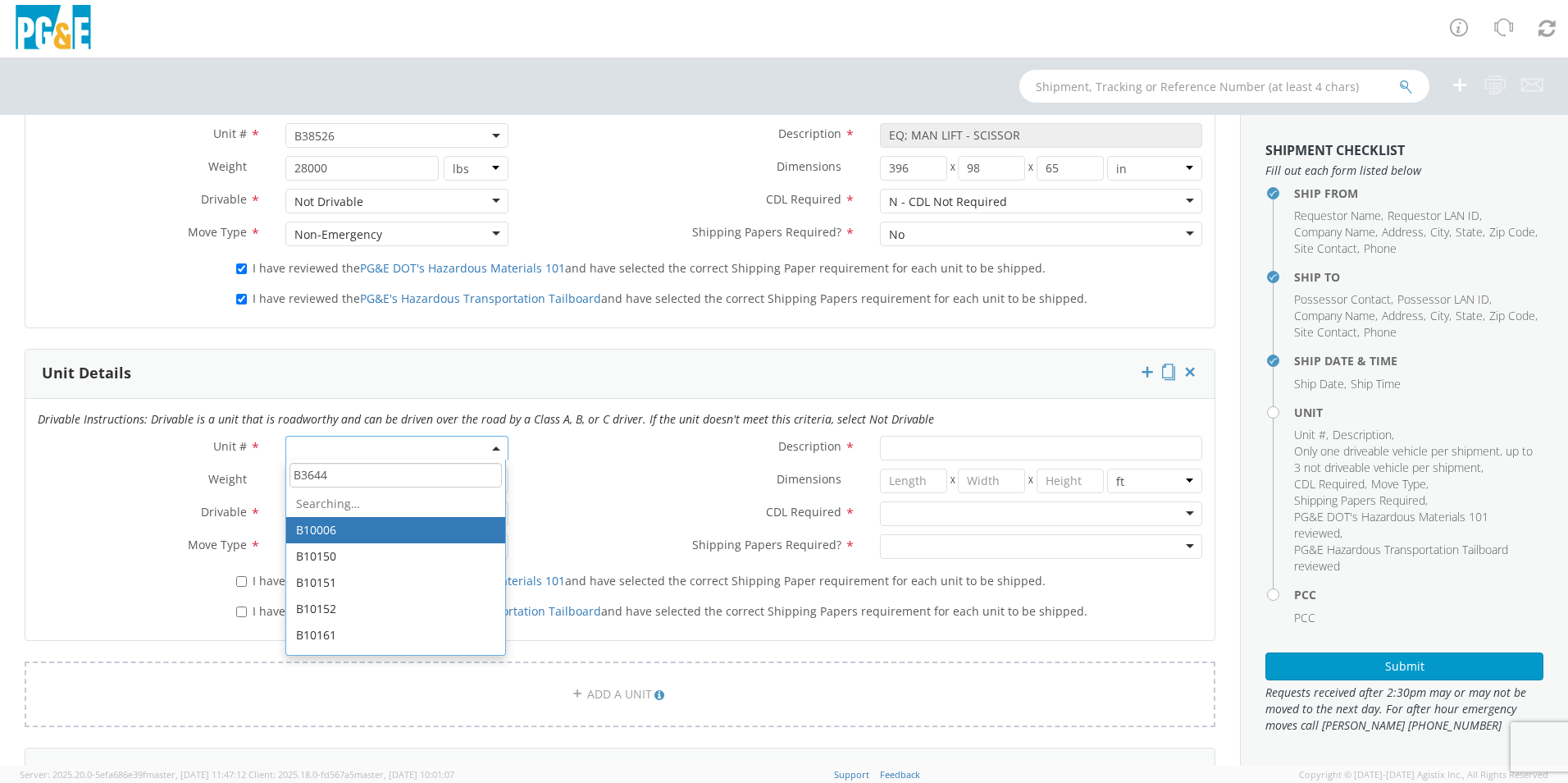
type input "B36441"
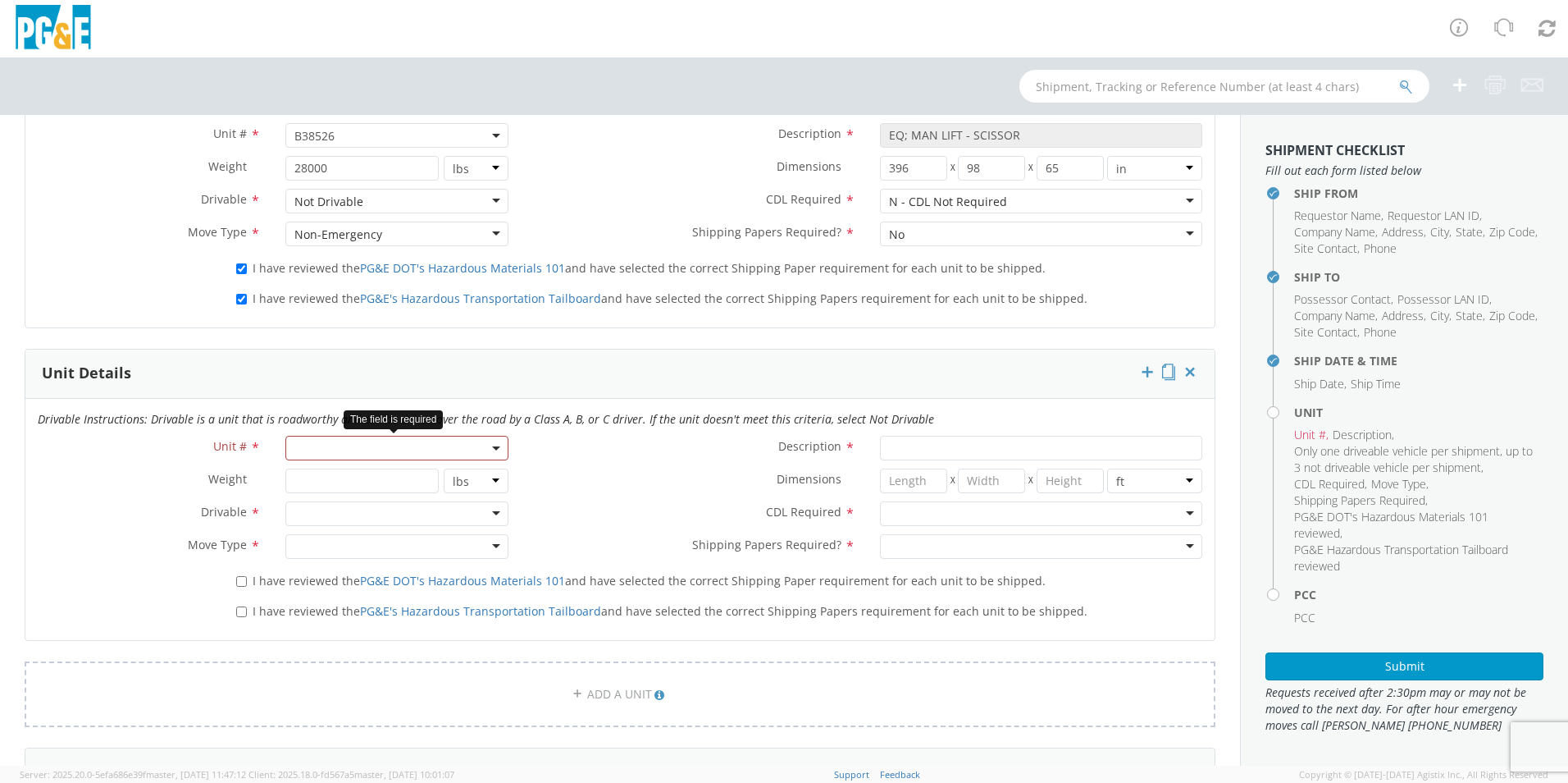
click at [389, 451] on span at bounding box center [397, 448] width 223 height 25
click at [352, 480] on input "search" at bounding box center [396, 475] width 213 height 25
type input "B36441"
type input "EQ; MAN LIFT - SCISSOR"
type input "0"
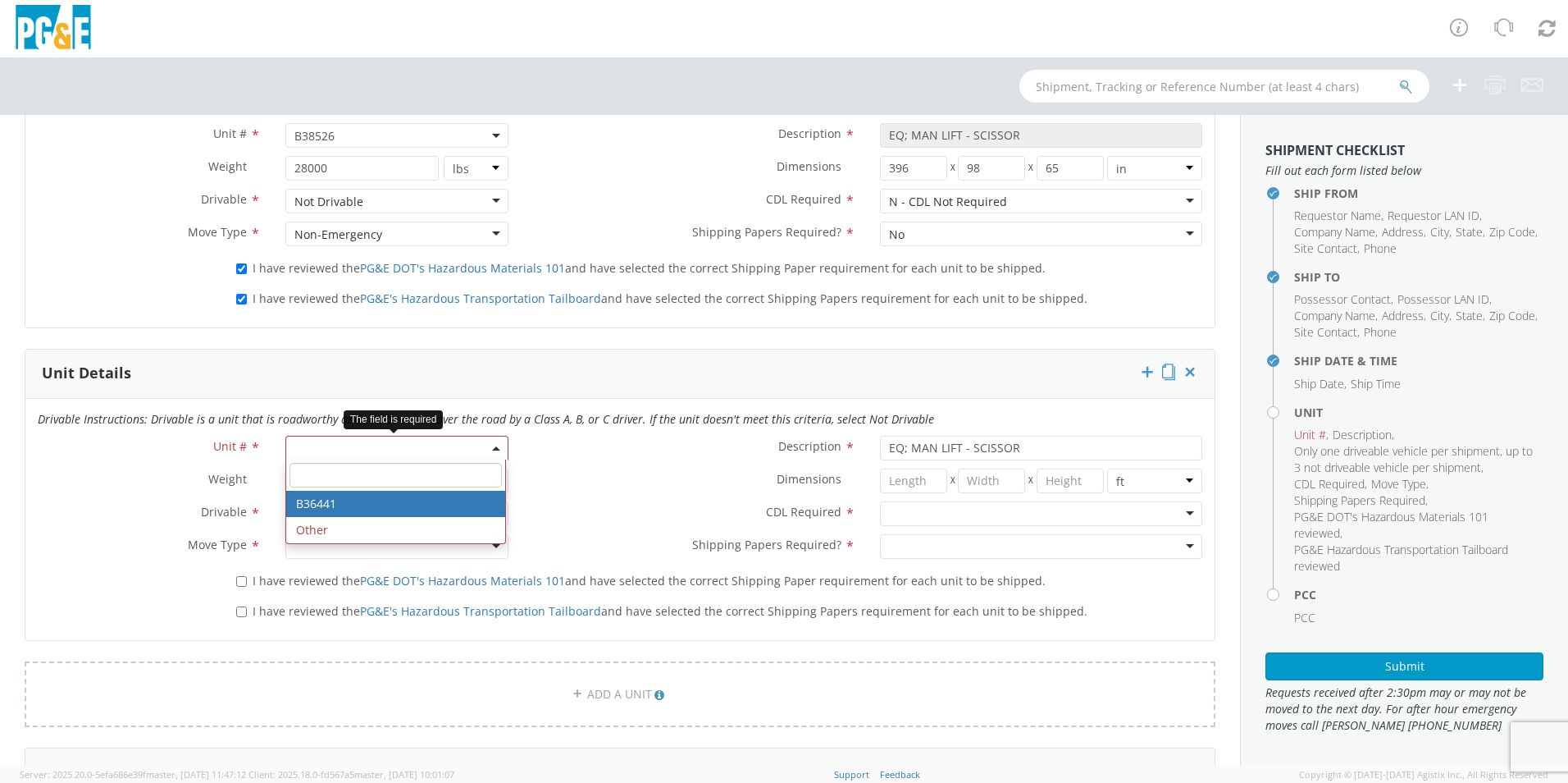
select select "B36441"
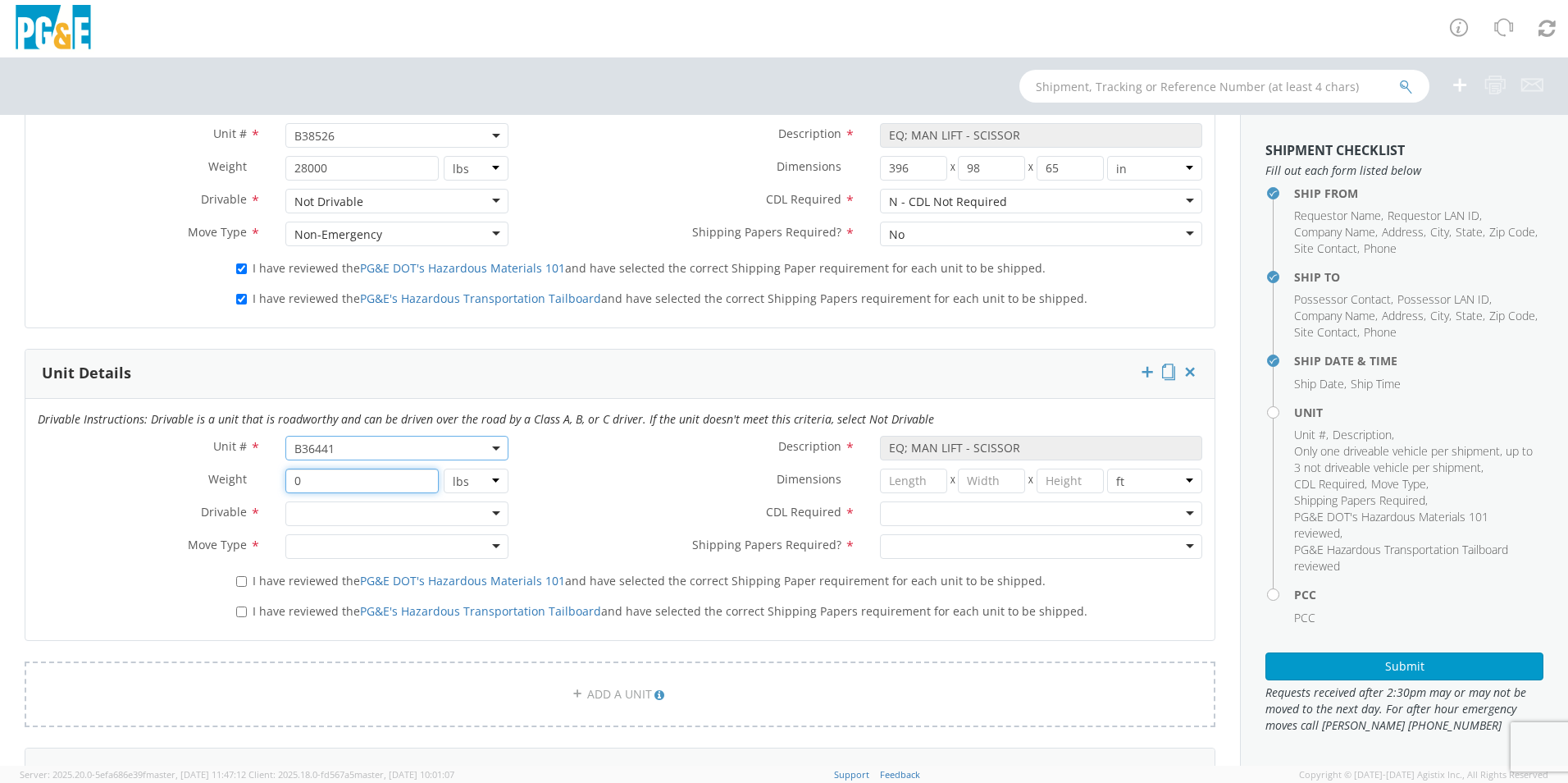
click at [357, 474] on input "0" at bounding box center [361, 481] width 152 height 25
type input "14450"
click at [351, 517] on div at bounding box center [397, 514] width 223 height 25
click at [488, 547] on div at bounding box center [397, 547] width 223 height 25
click at [903, 479] on input "number" at bounding box center [913, 481] width 67 height 25
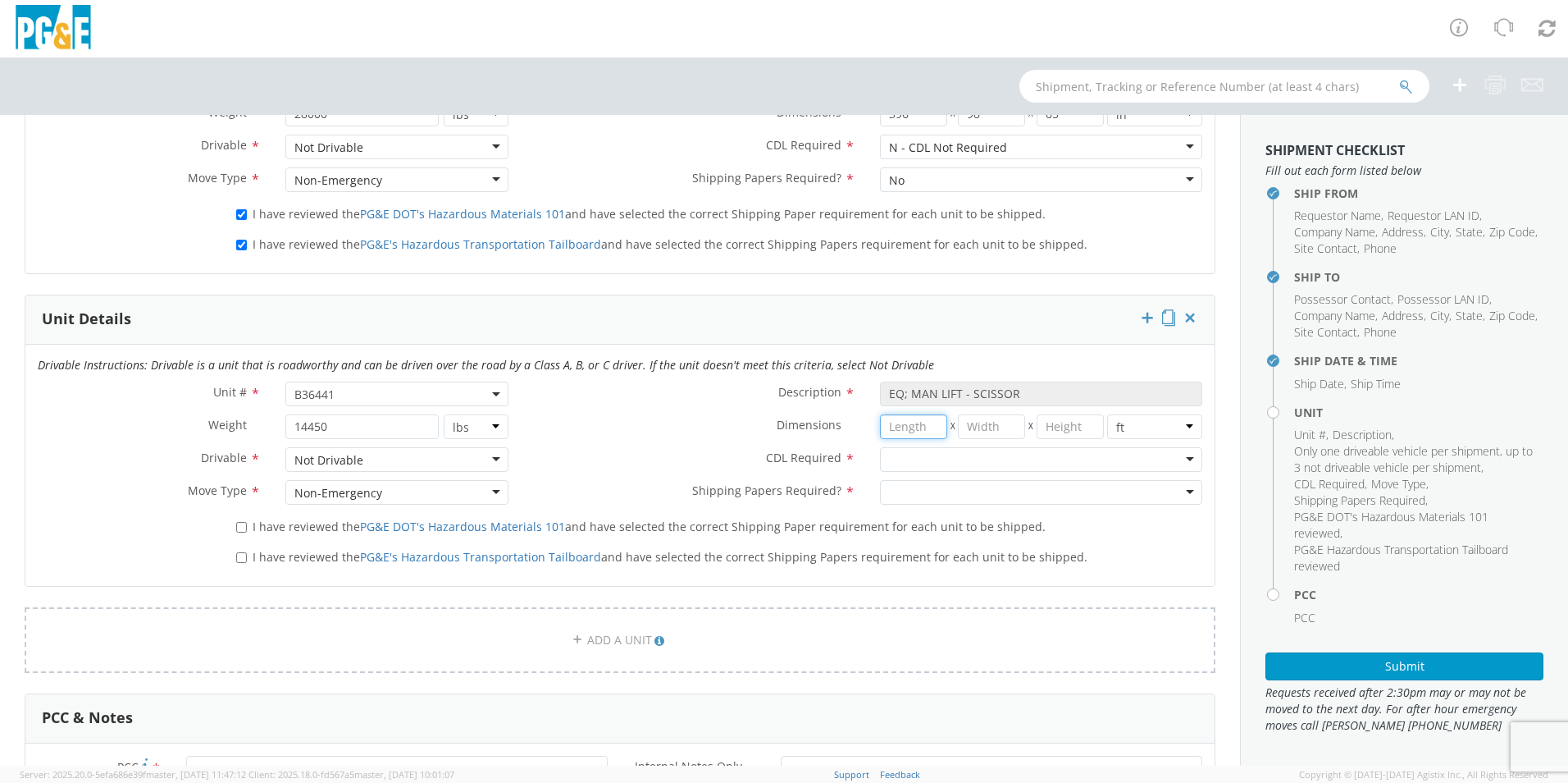
scroll to position [984, 0]
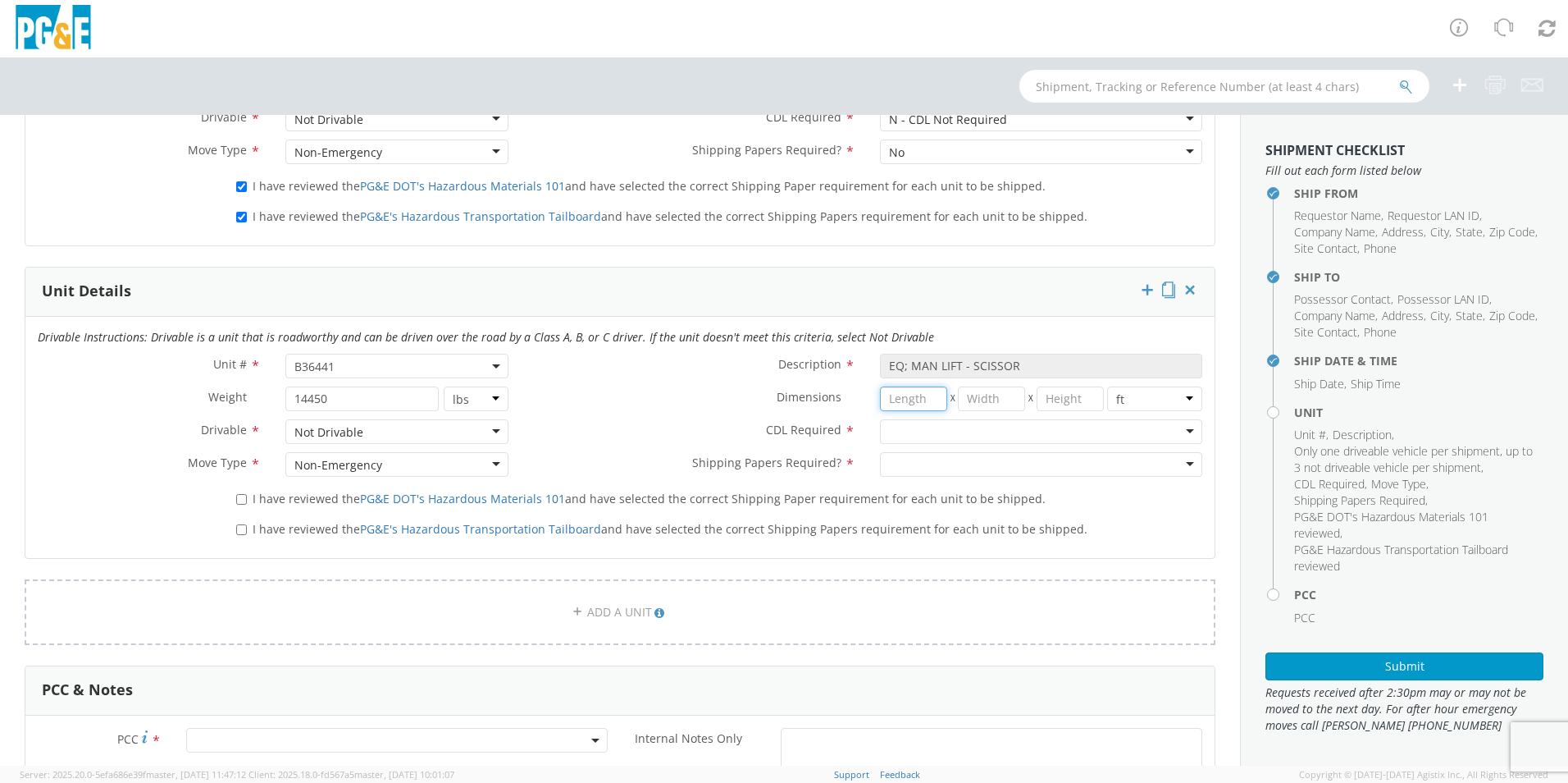
click at [903, 404] on input "number" at bounding box center [913, 399] width 67 height 25
click at [1179, 396] on select "in cm ft" at bounding box center [1154, 399] width 95 height 25
click at [1107, 386] on select "in cm ft" at bounding box center [1154, 399] width 95 height 25
click at [1176, 391] on select "in cm ft" at bounding box center [1154, 399] width 95 height 25
select select "FT"
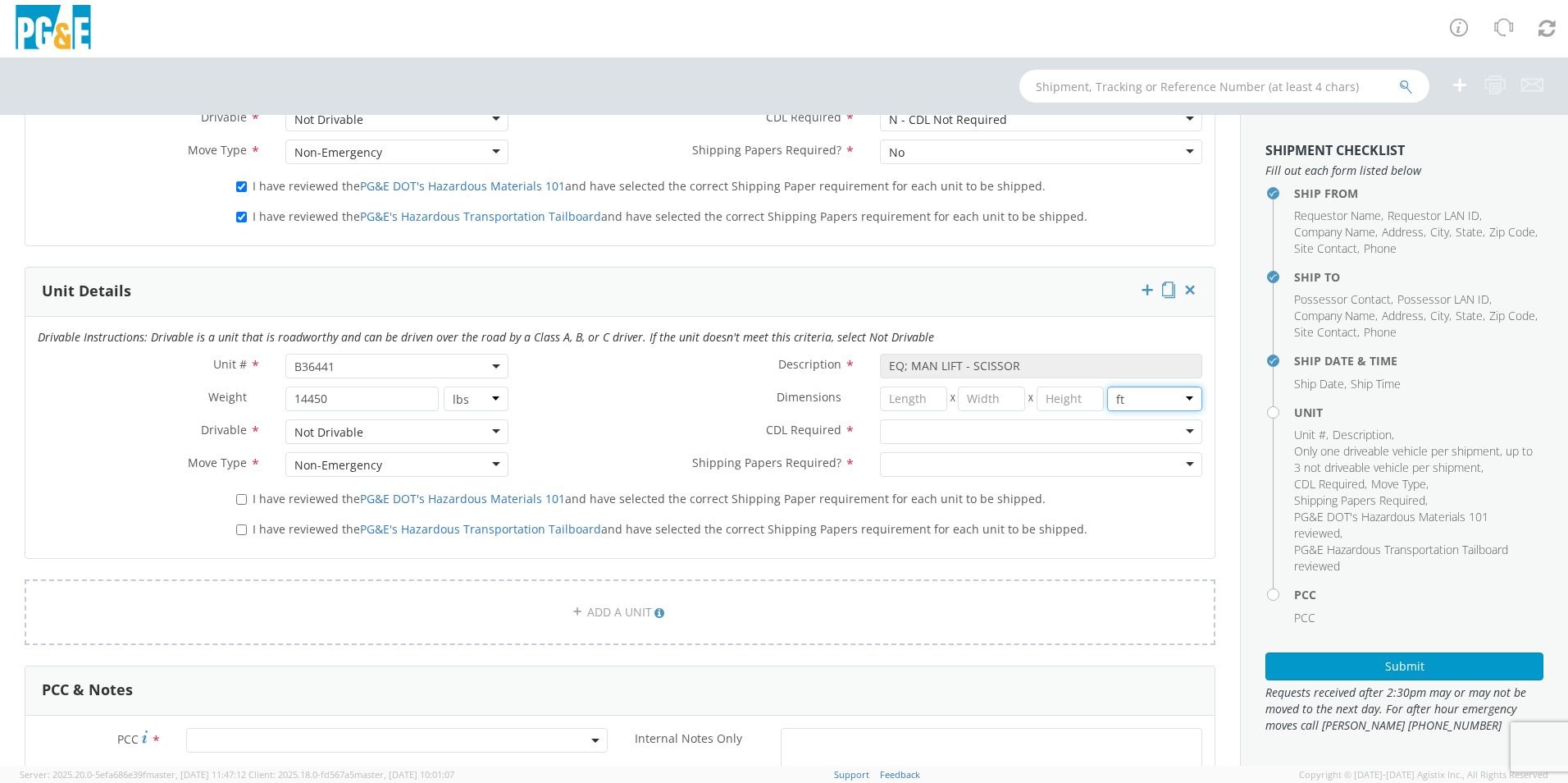
click at [1107, 386] on select "in cm ft" at bounding box center [1154, 399] width 95 height 25
click at [927, 388] on input "number" at bounding box center [913, 399] width 67 height 25
type input "21.10"
click at [974, 392] on input "number" at bounding box center [991, 399] width 67 height 25
type input "7.6"
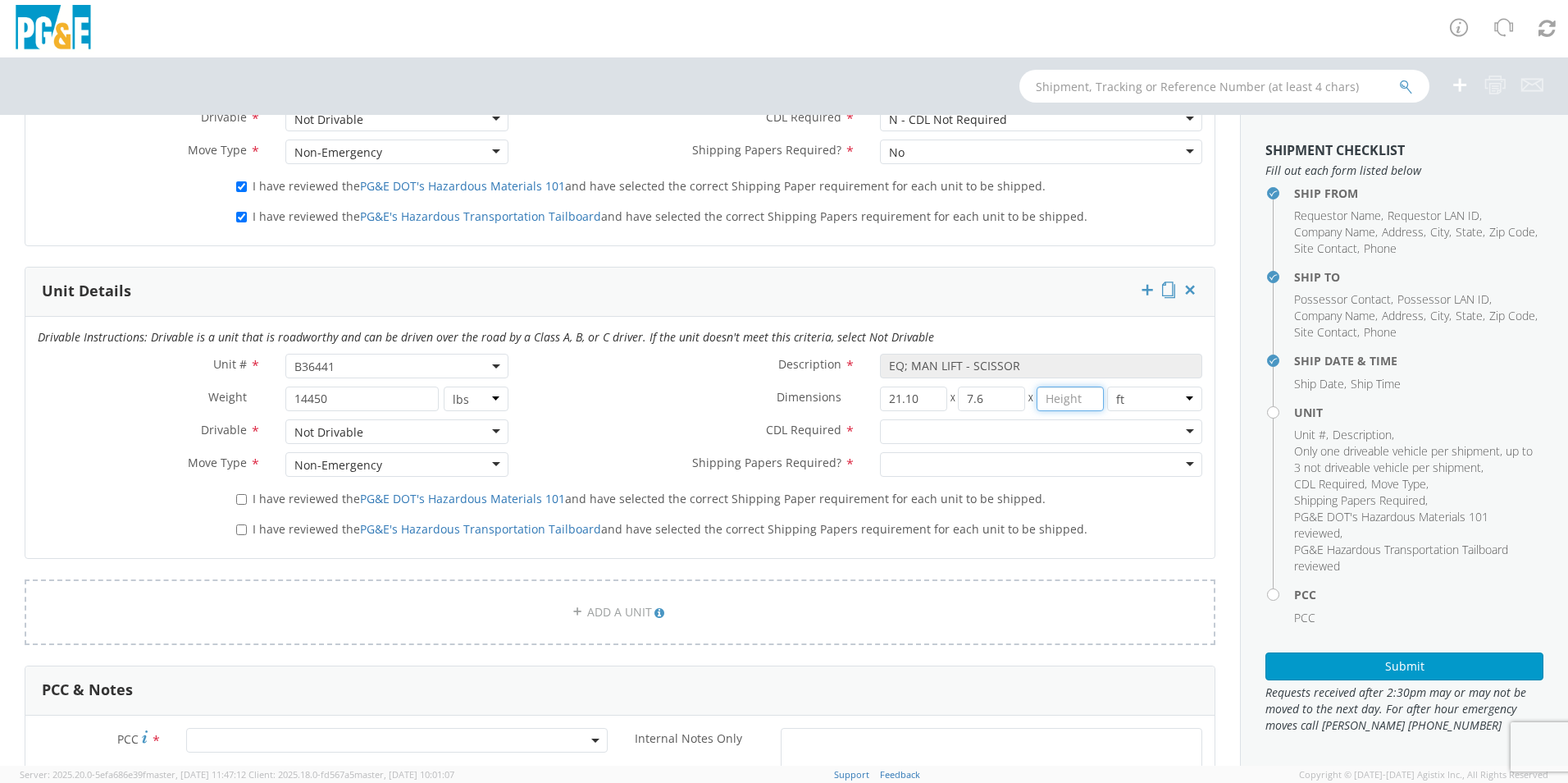
click at [1066, 404] on input "number" at bounding box center [1070, 399] width 67 height 25
type input "7.4"
click at [1176, 433] on div at bounding box center [1041, 431] width 322 height 25
click at [1166, 469] on div at bounding box center [1041, 464] width 322 height 25
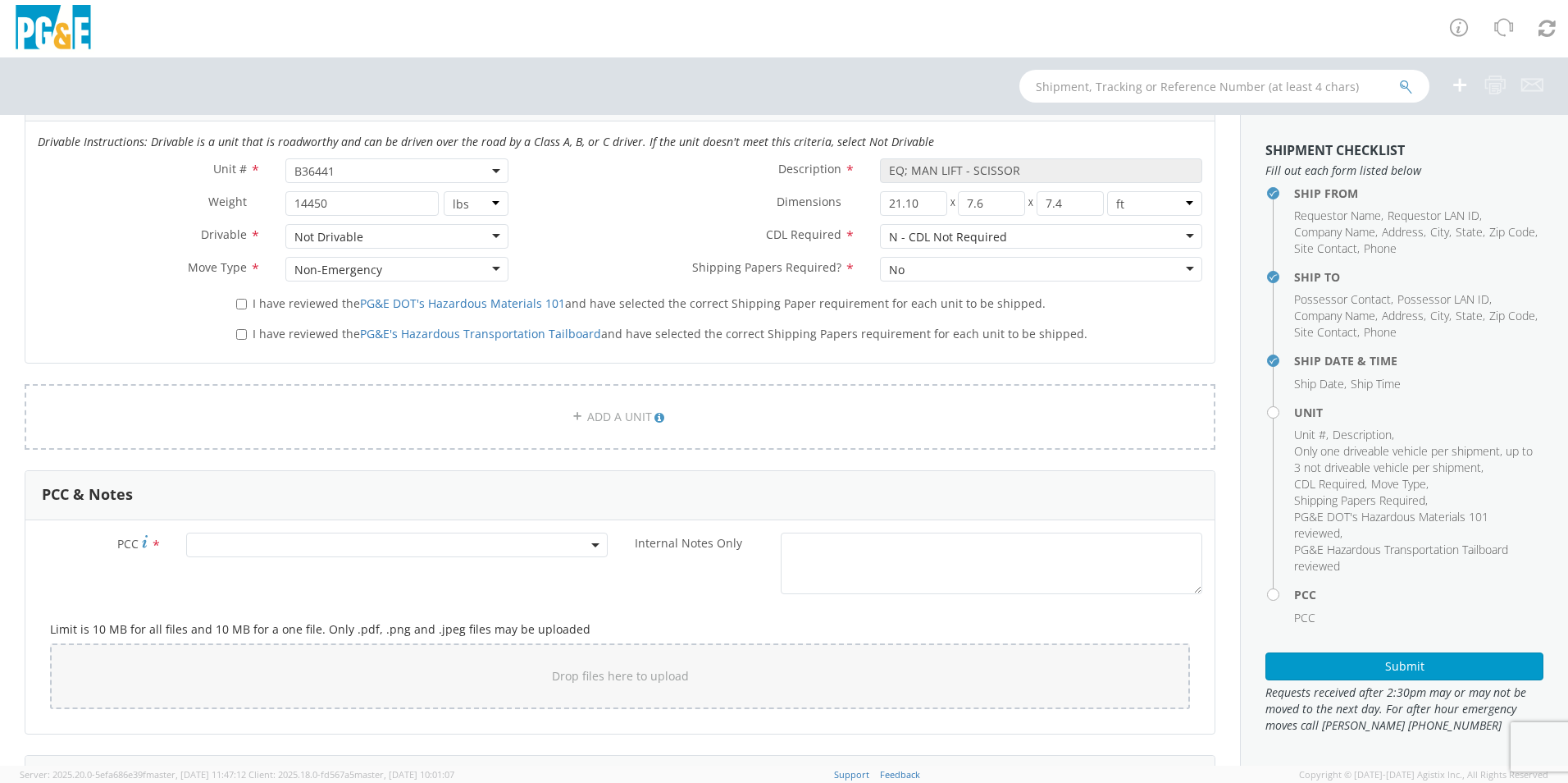
scroll to position [1149, 0]
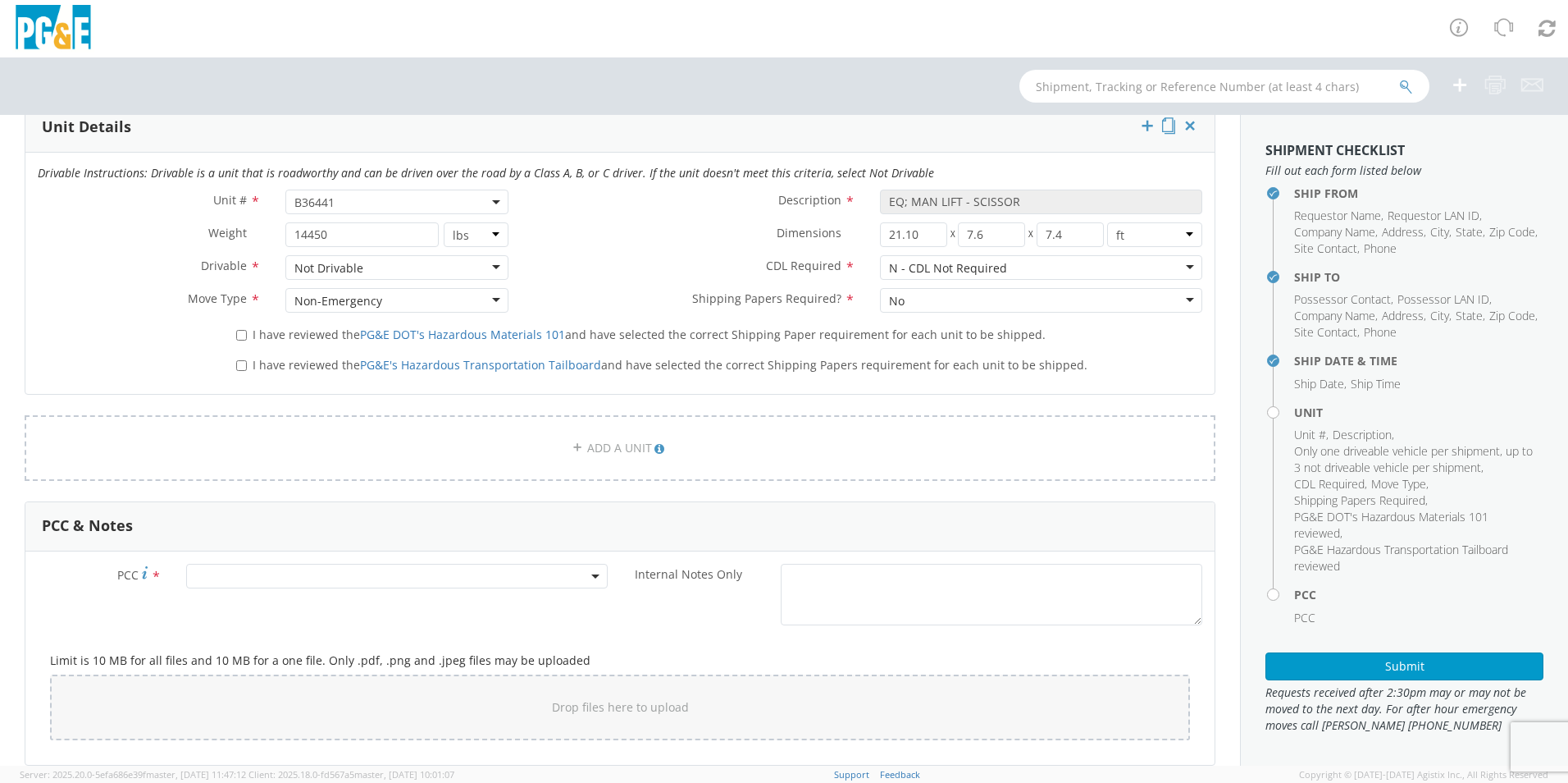
click at [252, 576] on span at bounding box center [397, 576] width 422 height 25
click at [252, 608] on input "number" at bounding box center [395, 603] width 408 height 25
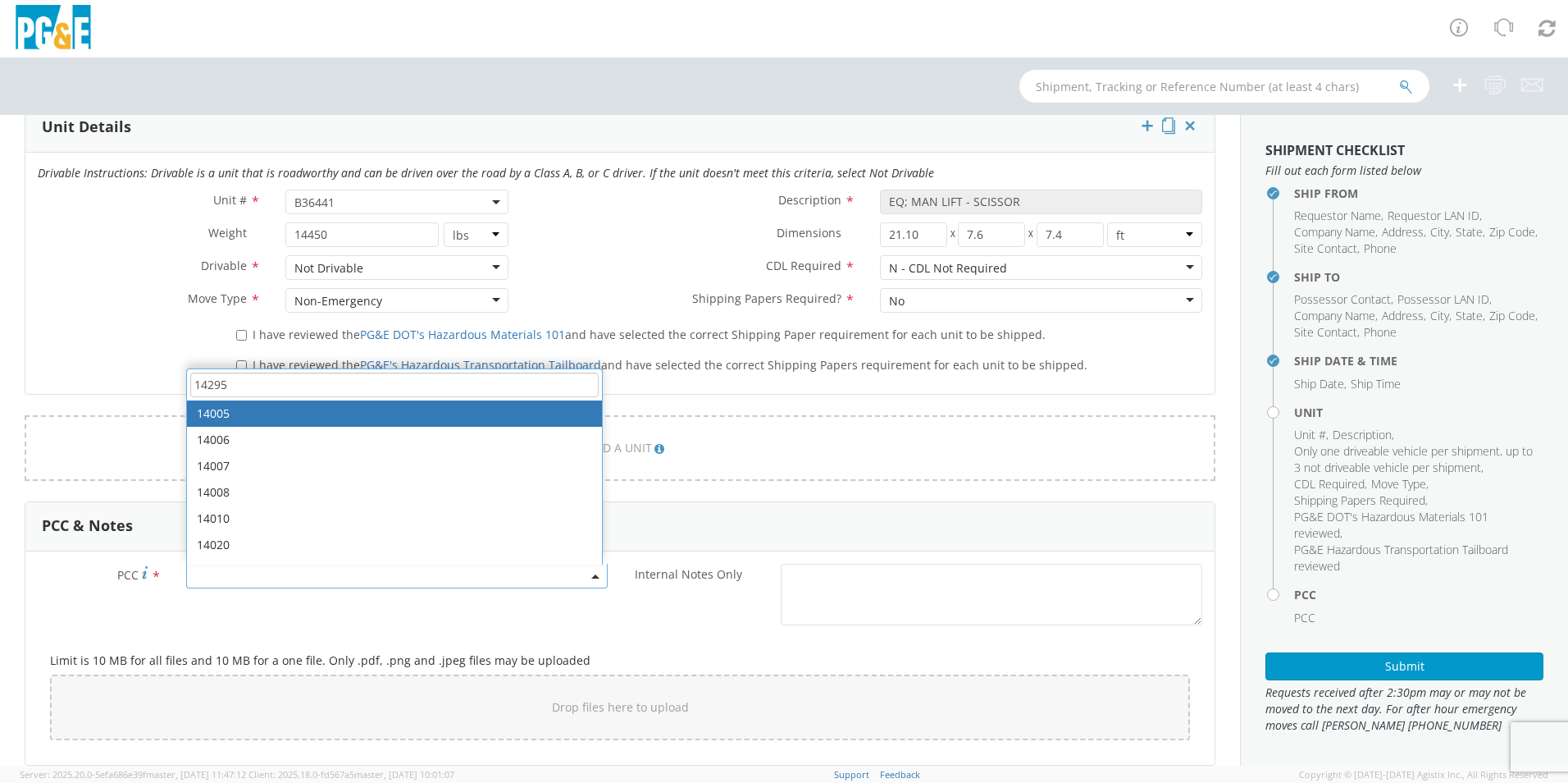
click at [295, 378] on input "14295" at bounding box center [395, 385] width 408 height 25
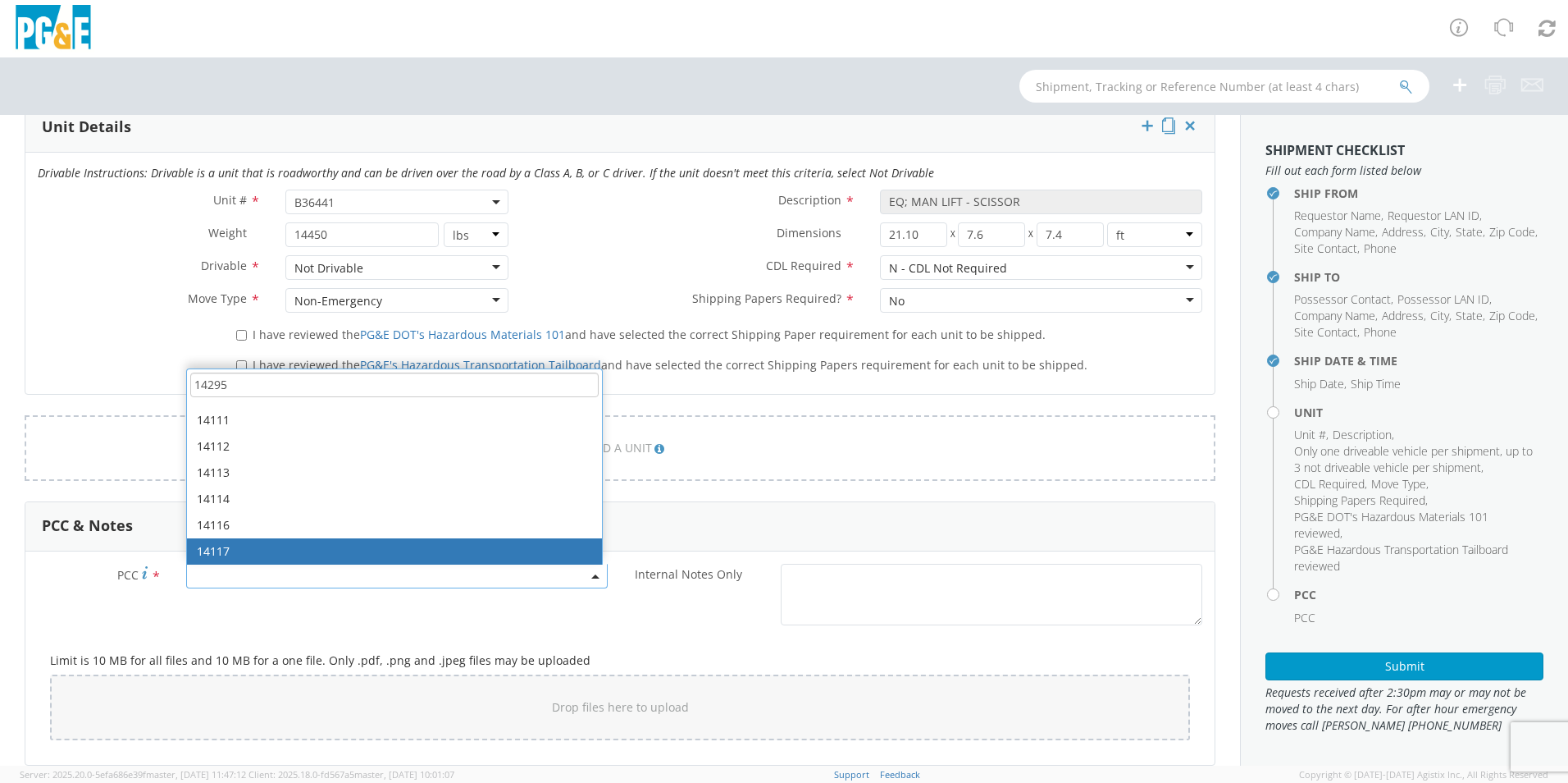
type input "14295"
click at [239, 629] on div "PCC * 14005 14006 14007 14008 14010 14020 14028 14030 14032 14034 14037 14038 1…" at bounding box center [619, 598] width 1189 height 69
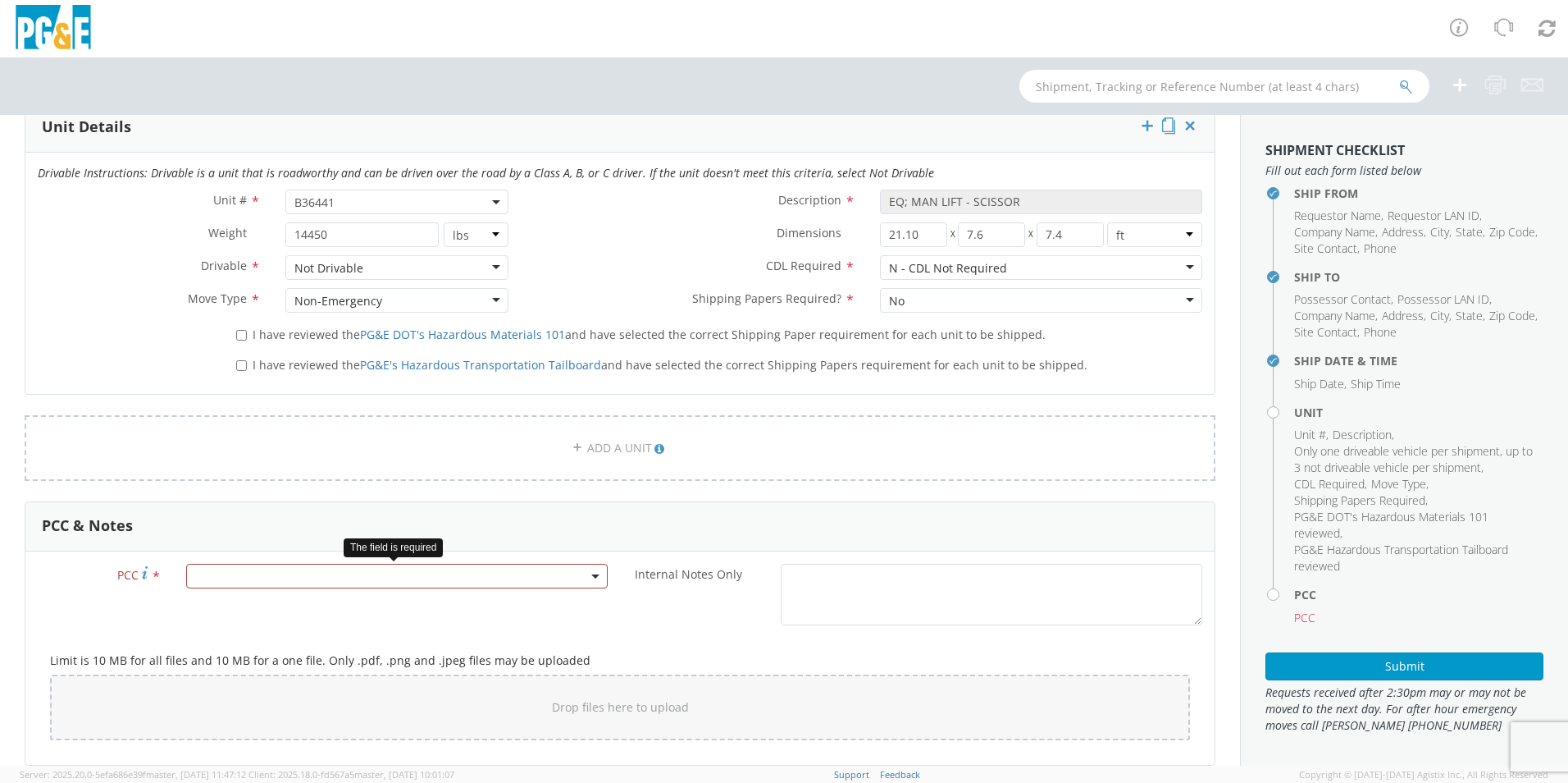
click at [225, 579] on span at bounding box center [397, 576] width 422 height 25
click at [224, 528] on input "number" at bounding box center [395, 523] width 408 height 25
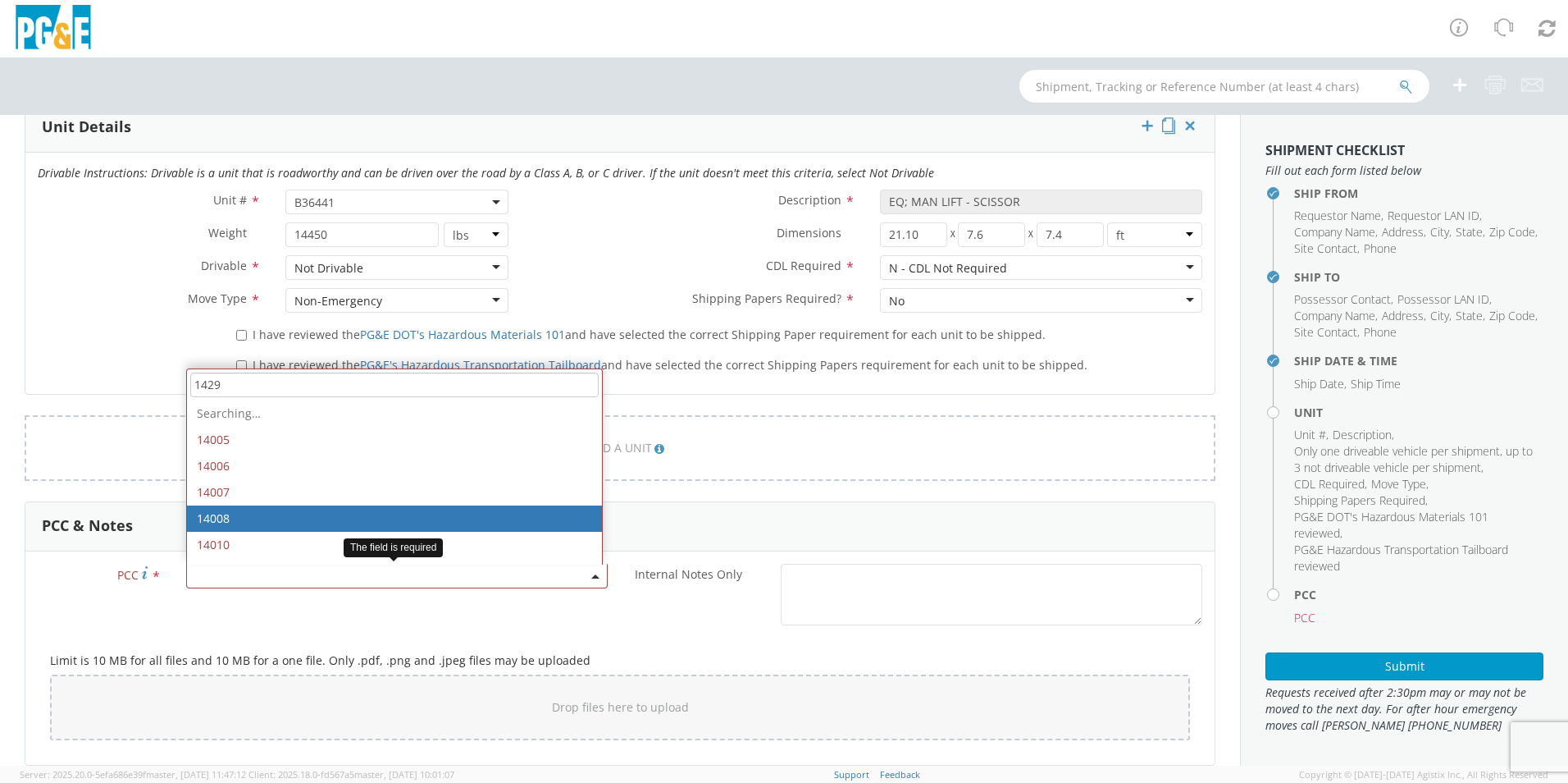
type input "14295"
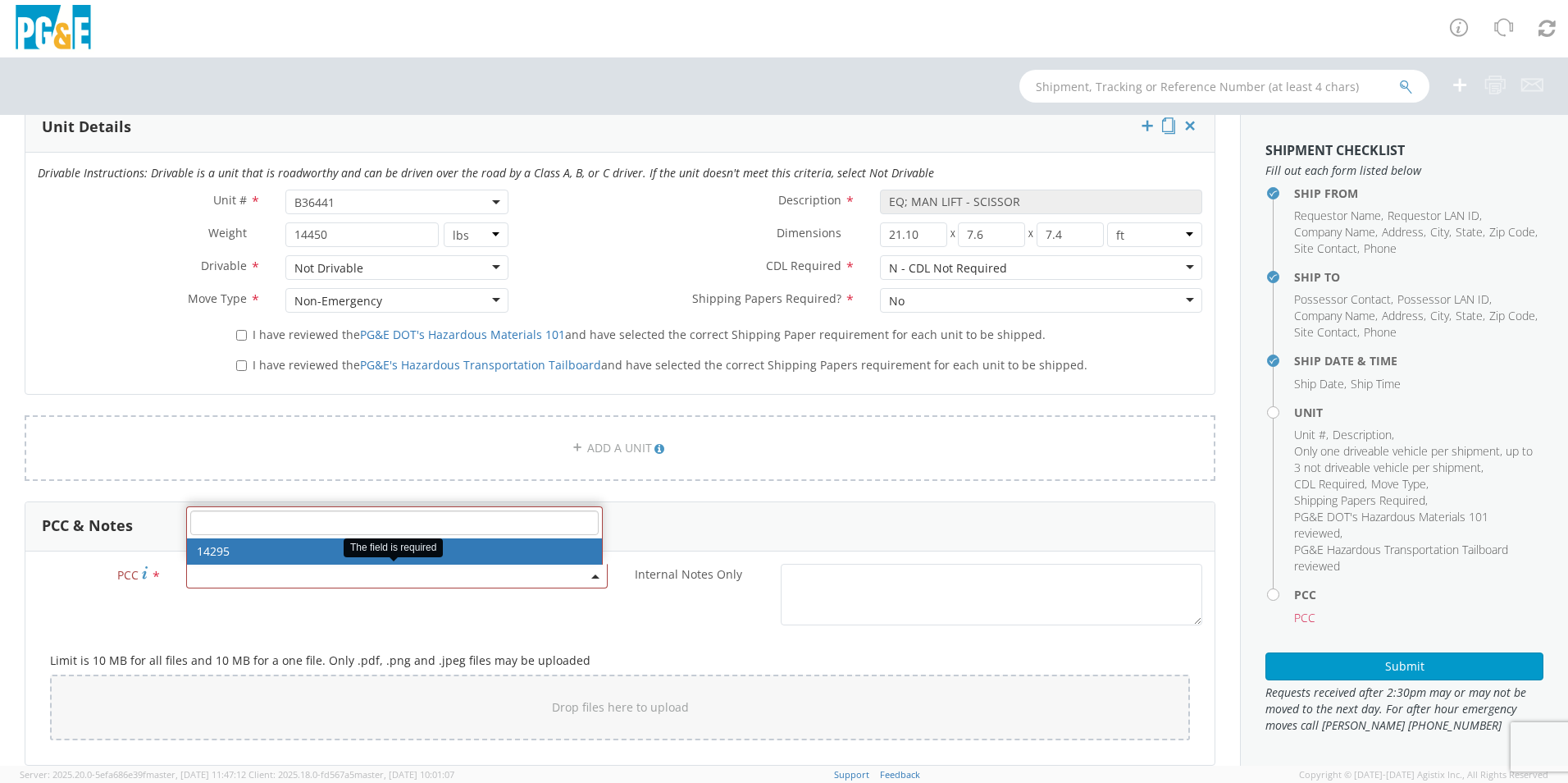
select select "14295"
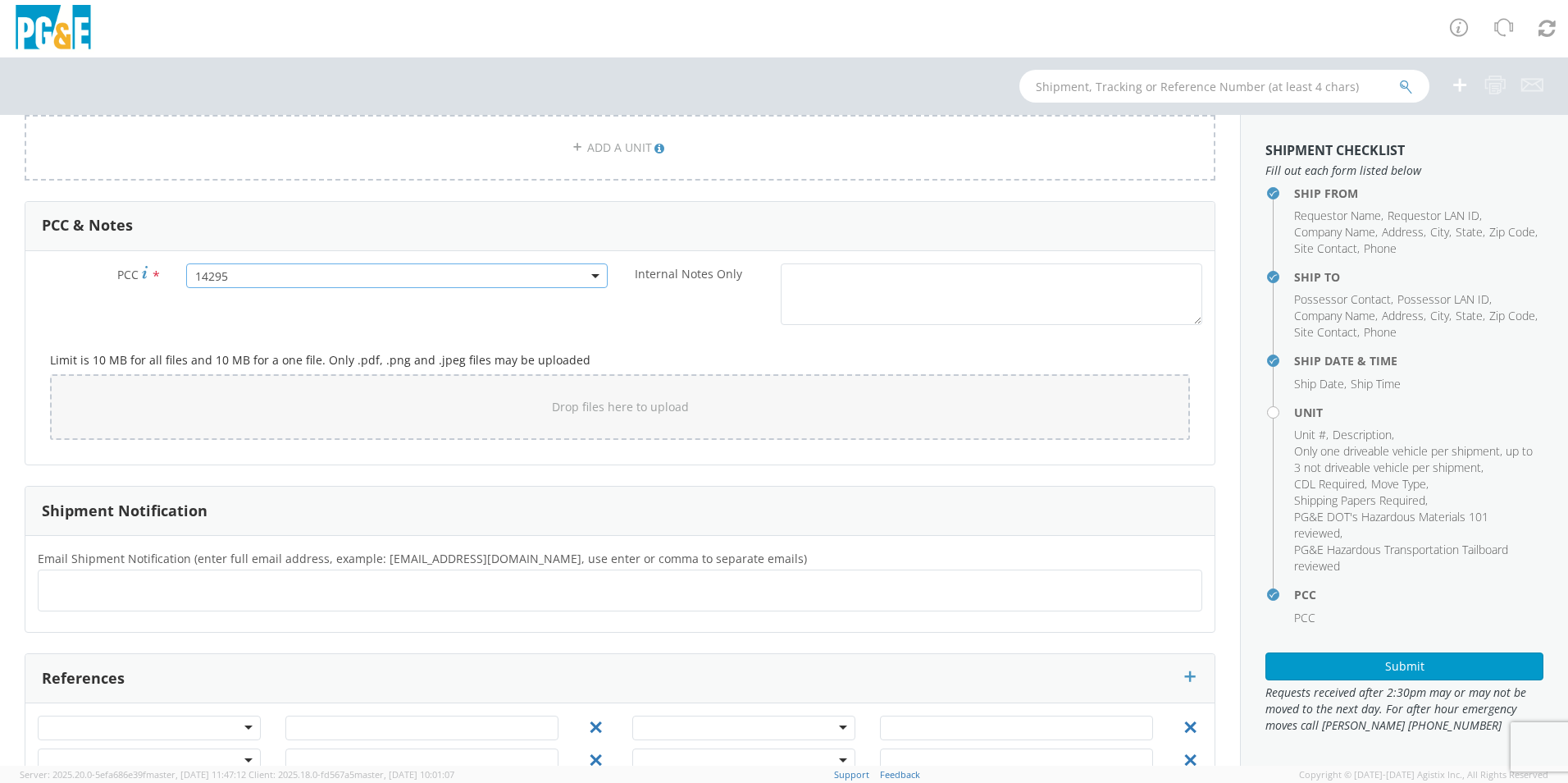
scroll to position [1499, 0]
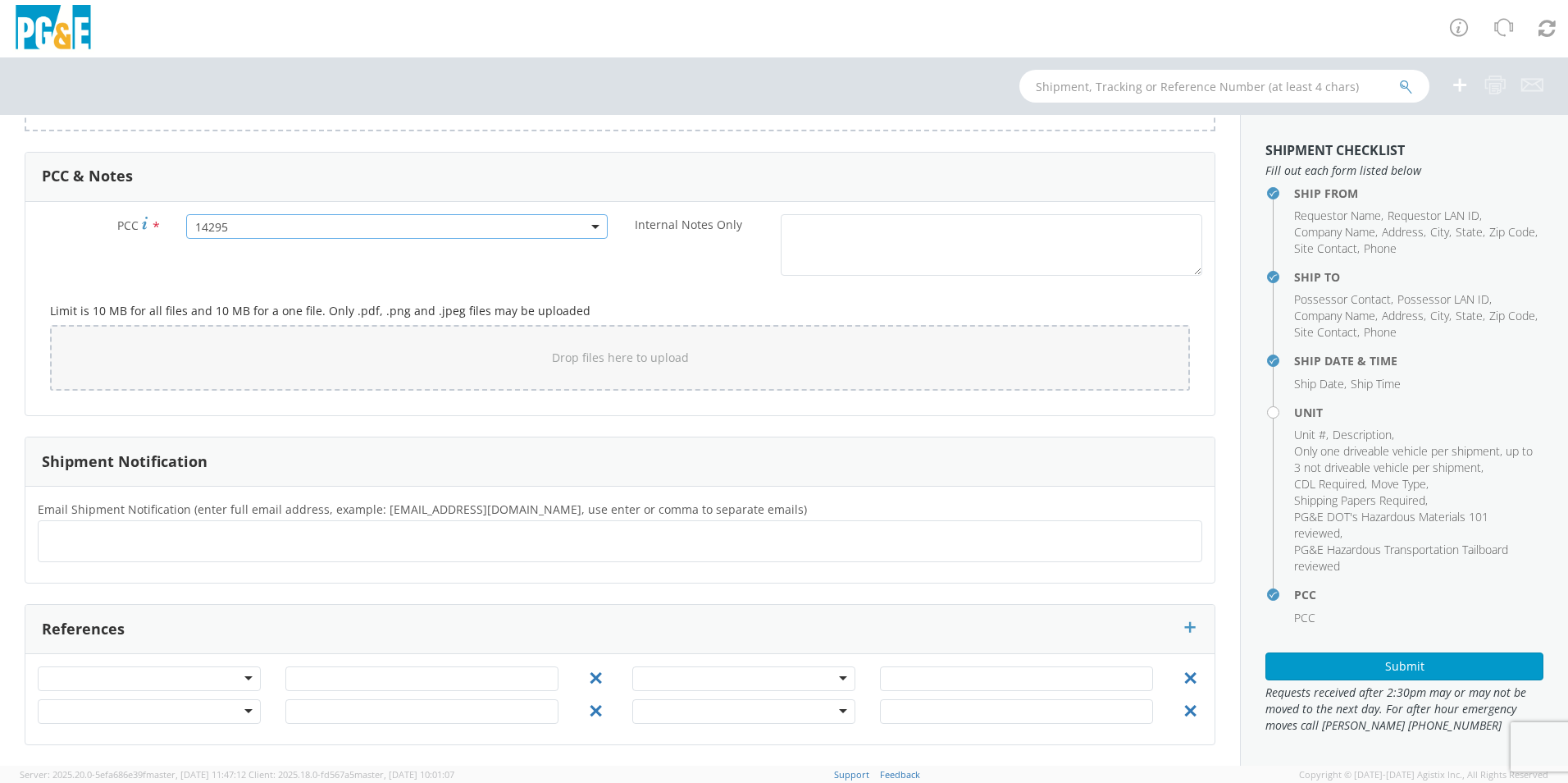
click at [462, 557] on div at bounding box center [620, 540] width 1165 height 41
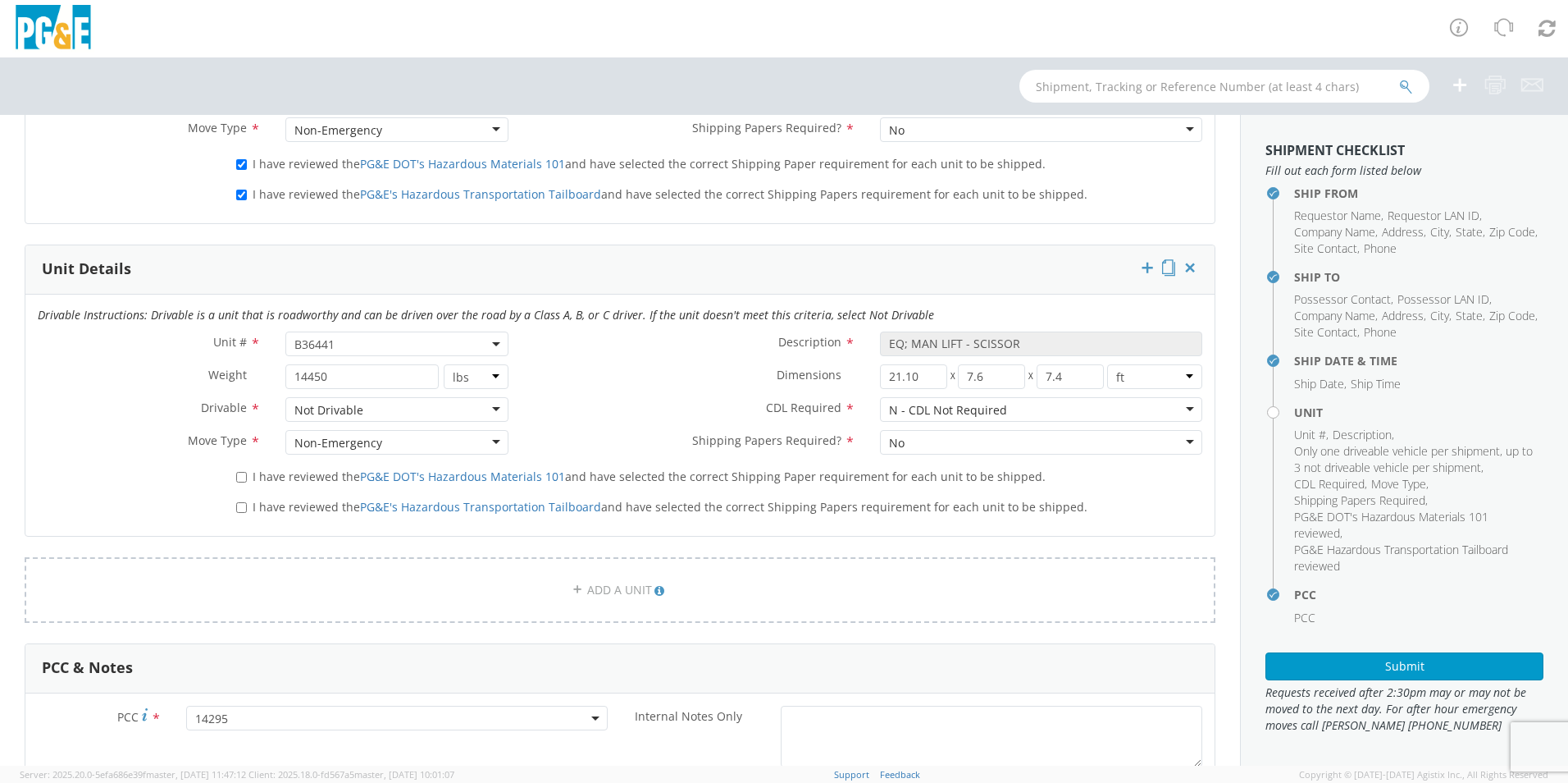
scroll to position [1005, 0]
type input "MZB5@pge.com J049@pge.com"
click at [244, 475] on input "I have reviewed the PG&E DOT's Hazardous Materials 101 and have selected the co…" at bounding box center [241, 478] width 11 height 11
checkbox input "true"
click at [236, 509] on input "I have reviewed the PG&E's Hazardous Transportation Tailboard and have selected…" at bounding box center [241, 508] width 11 height 11
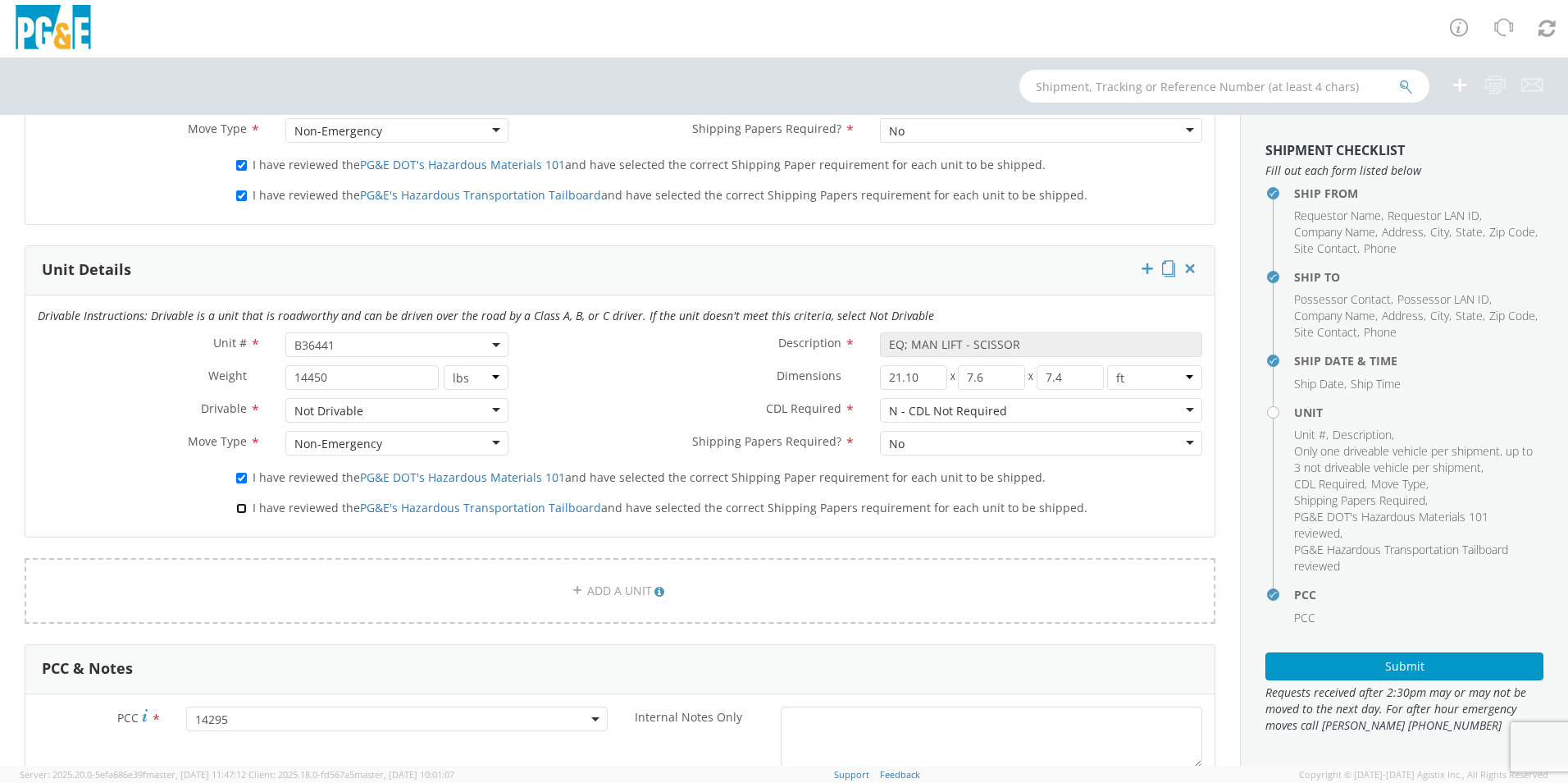
checkbox input "true"
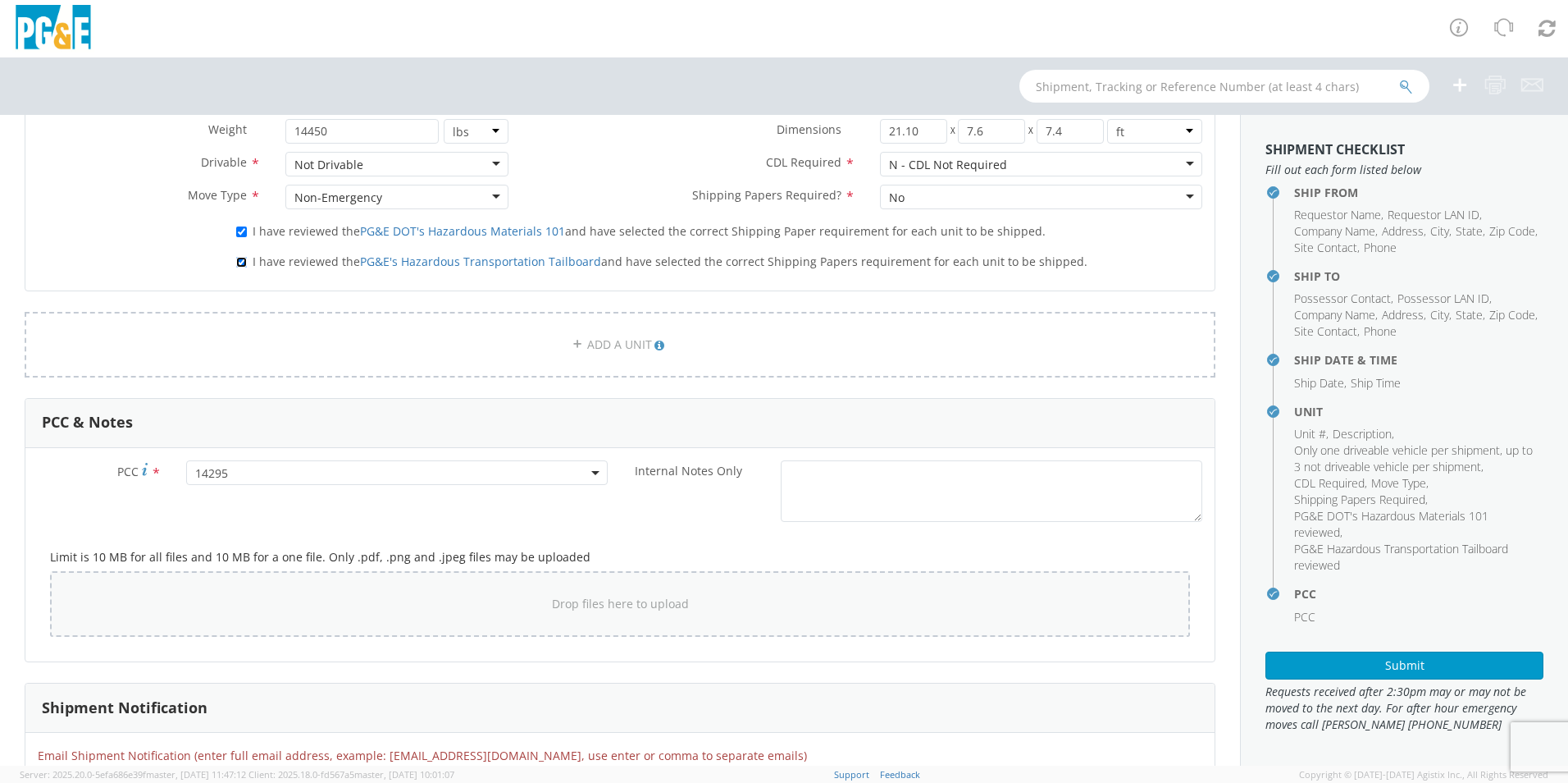
scroll to position [1170, 0]
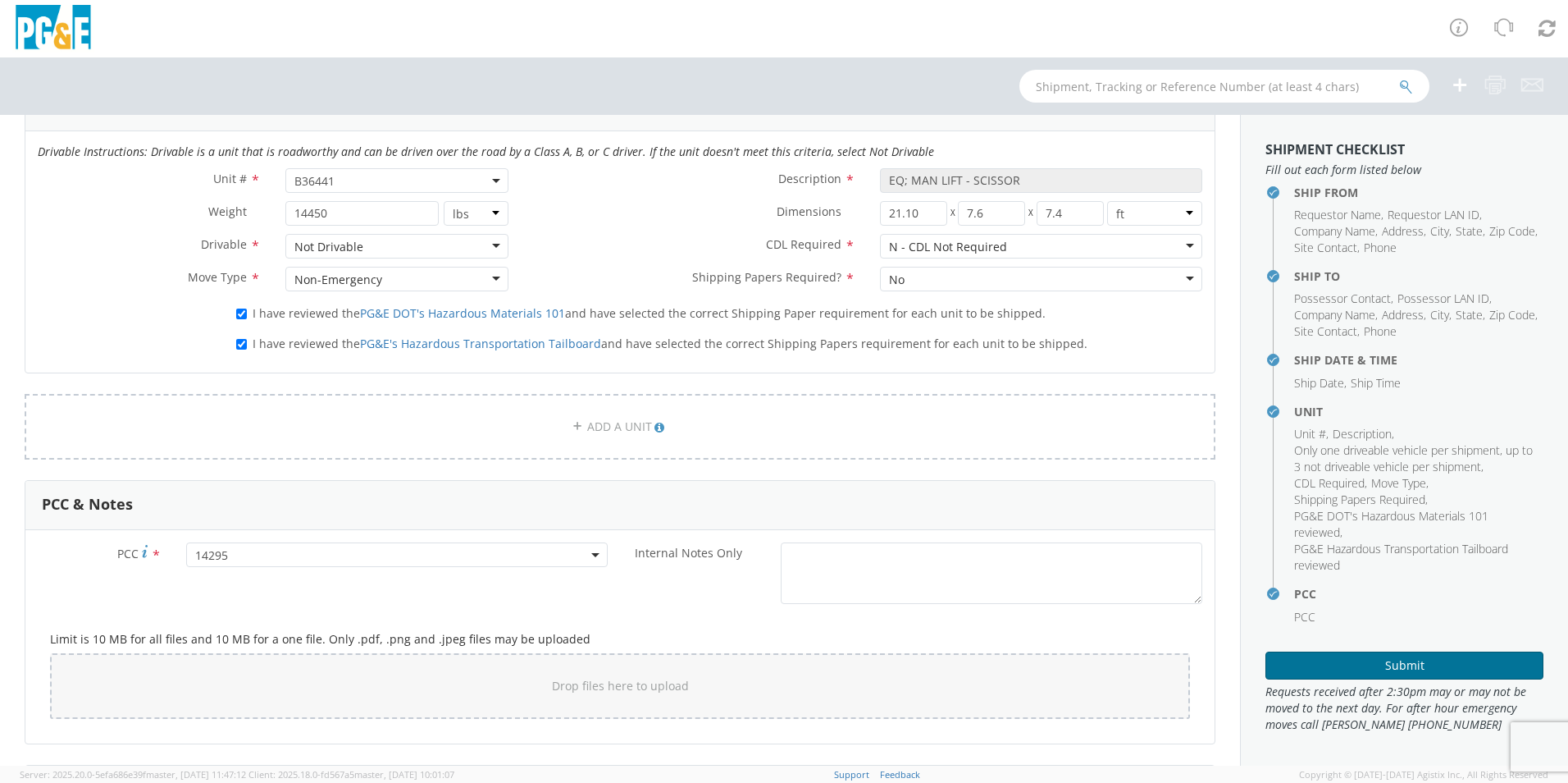
click at [1331, 658] on button "Submit" at bounding box center [1403, 665] width 278 height 28
click at [1365, 665] on button "Submit" at bounding box center [1403, 665] width 278 height 28
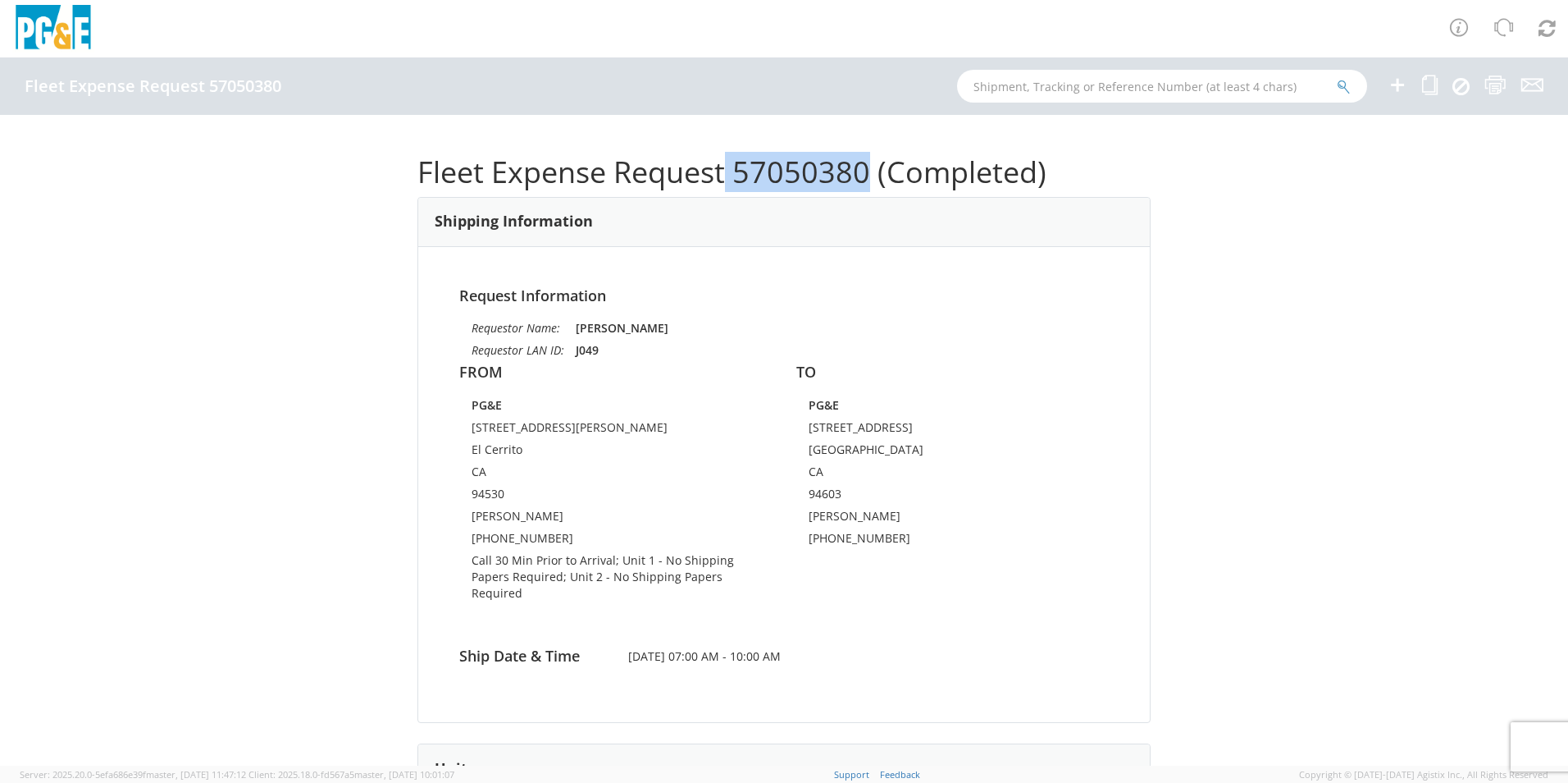
drag, startPoint x: 863, startPoint y: 171, endPoint x: 719, endPoint y: 173, distance: 144.0
click at [719, 173] on h1 "Fleet Expense Request 57050380 (Completed)" at bounding box center [784, 172] width 733 height 33
copy h1 "57050380"
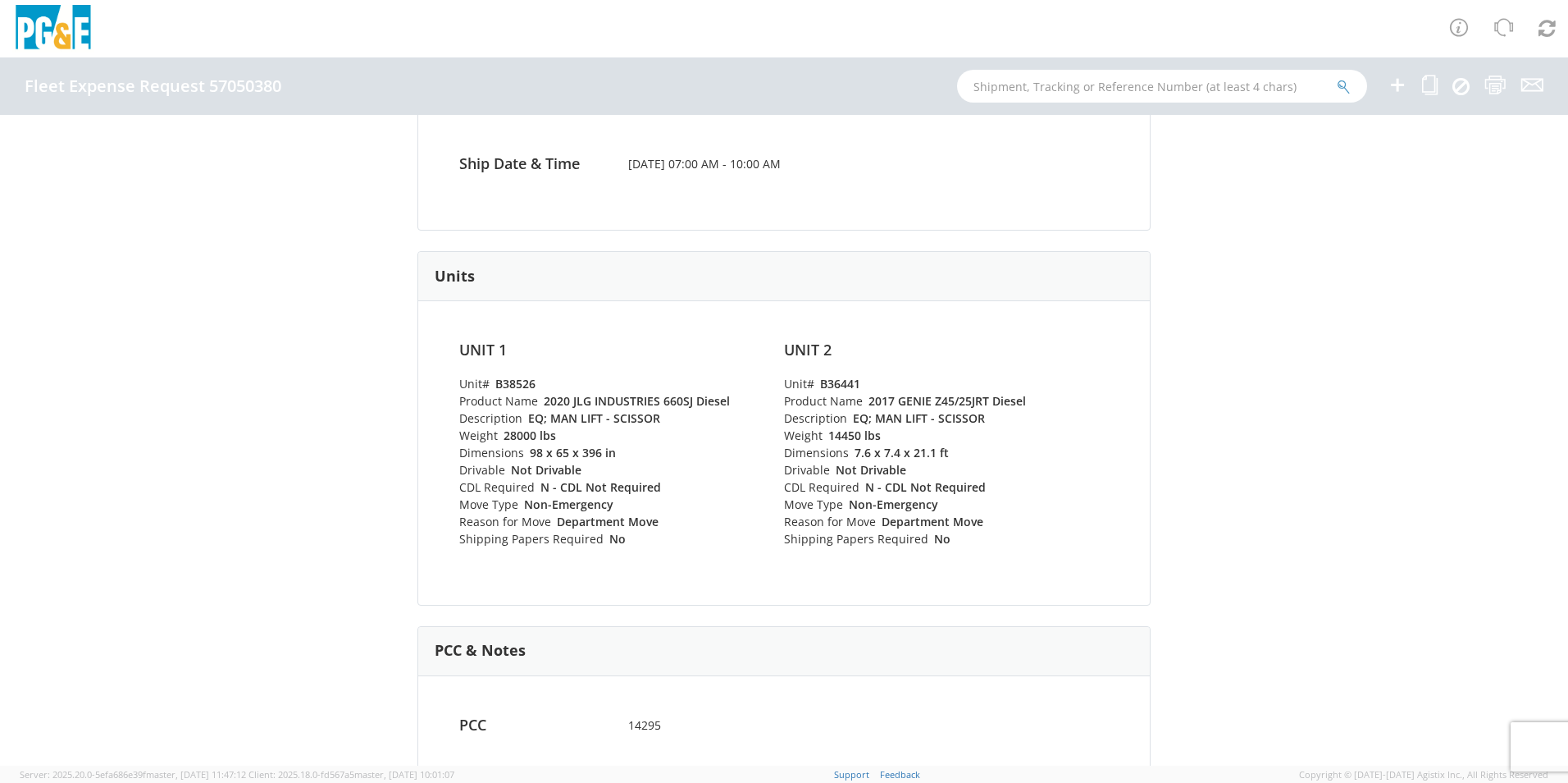
scroll to position [164, 0]
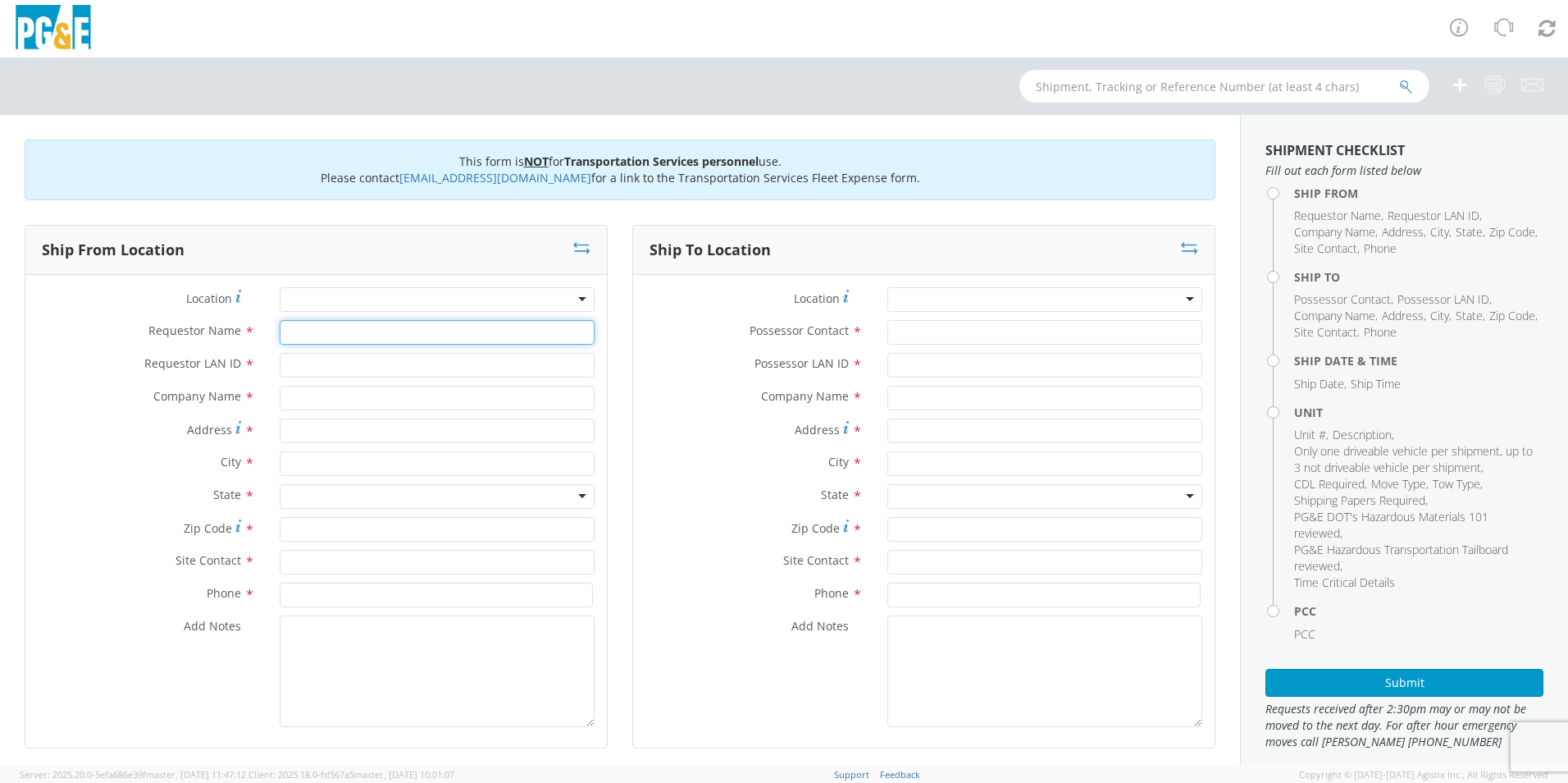
click at [296, 340] on input "Requestor Name *" at bounding box center [436, 332] width 315 height 25
type input "Jake Gomez"
type input "J049"
type input "PG&E"
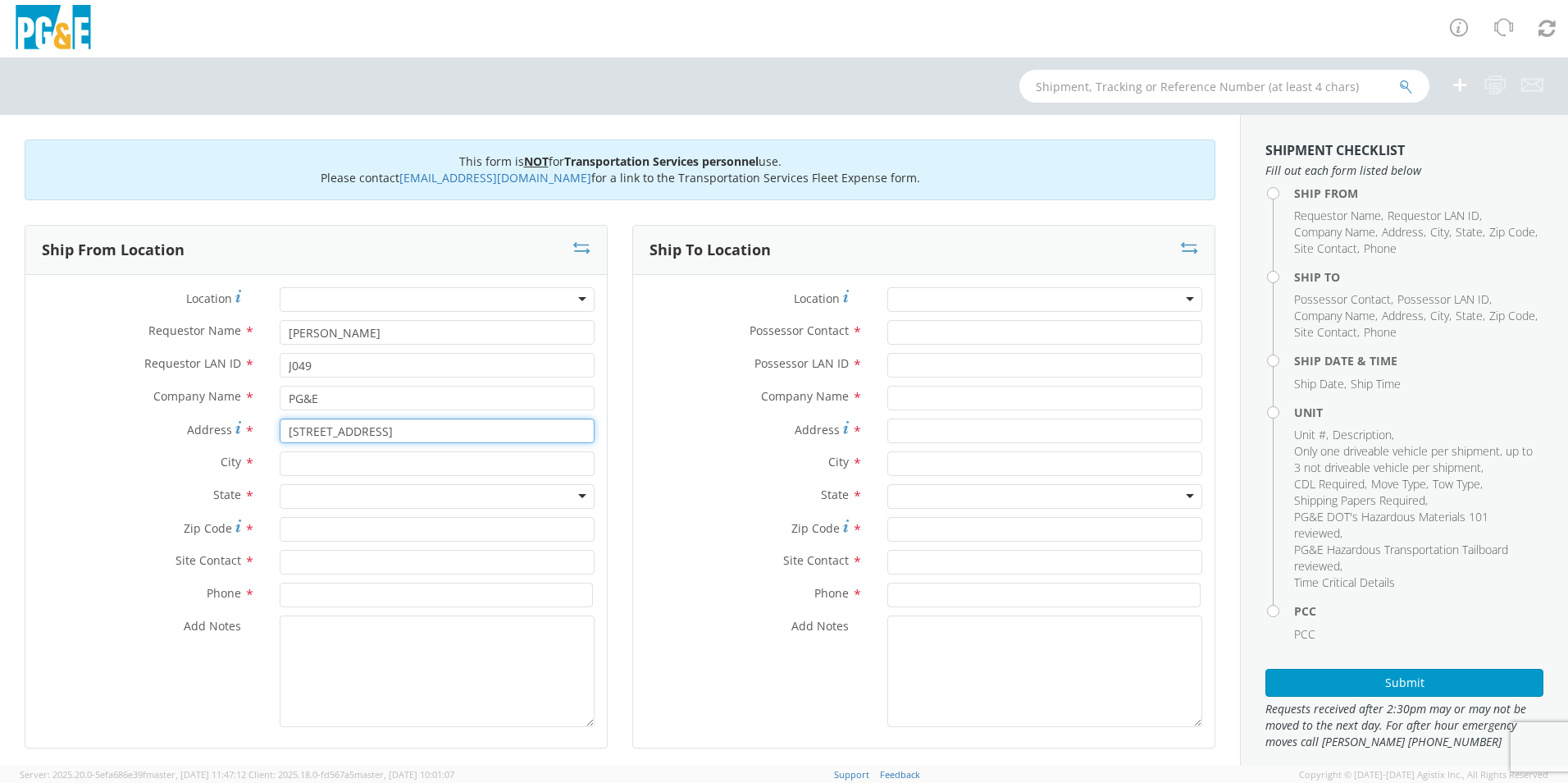
type input "15301 San Pablo Ave"
type input "Richmond"
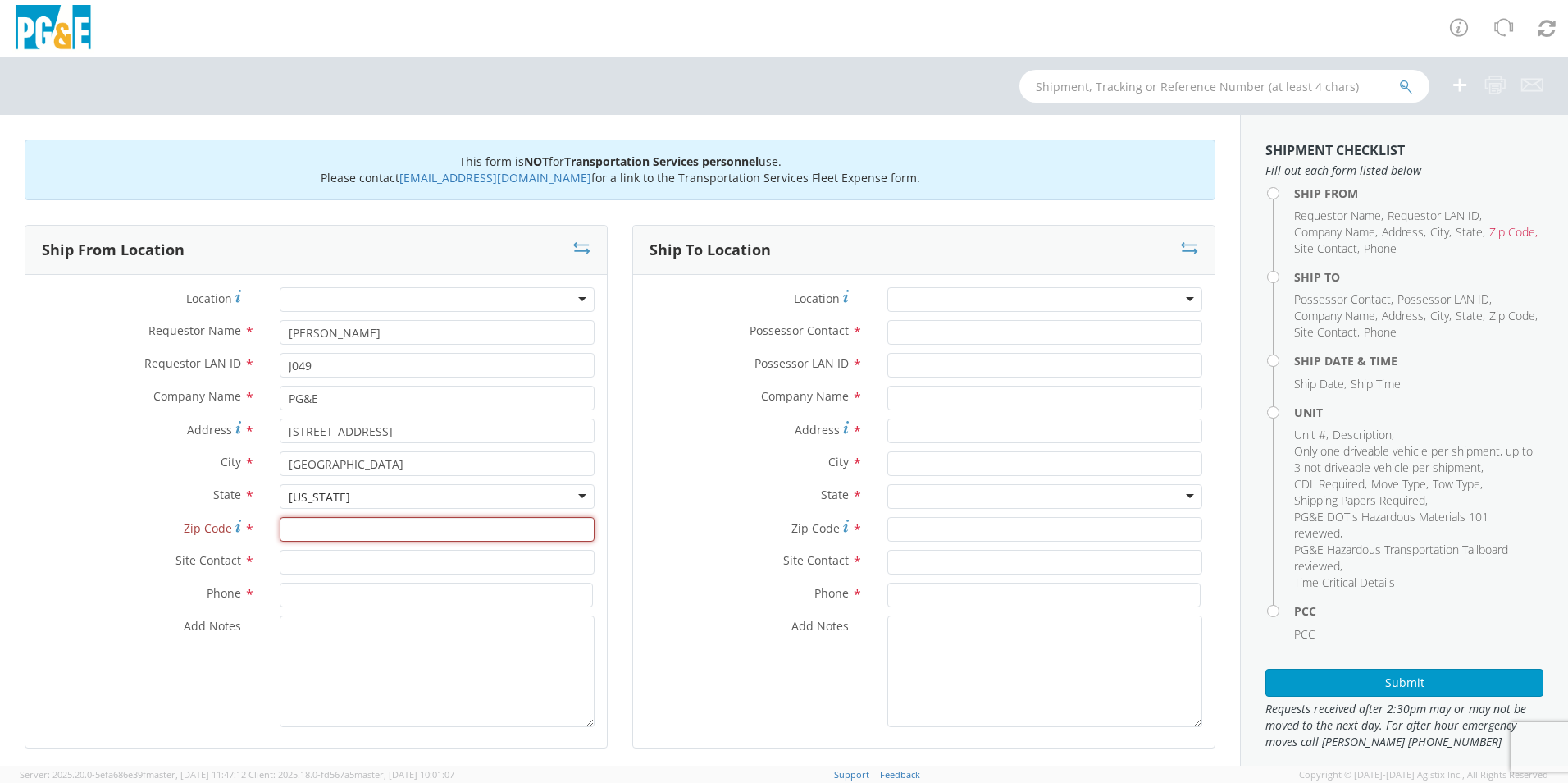
click at [391, 529] on input "Zip Code *" at bounding box center [436, 530] width 315 height 25
type input "94806"
type input "Jake Gomez"
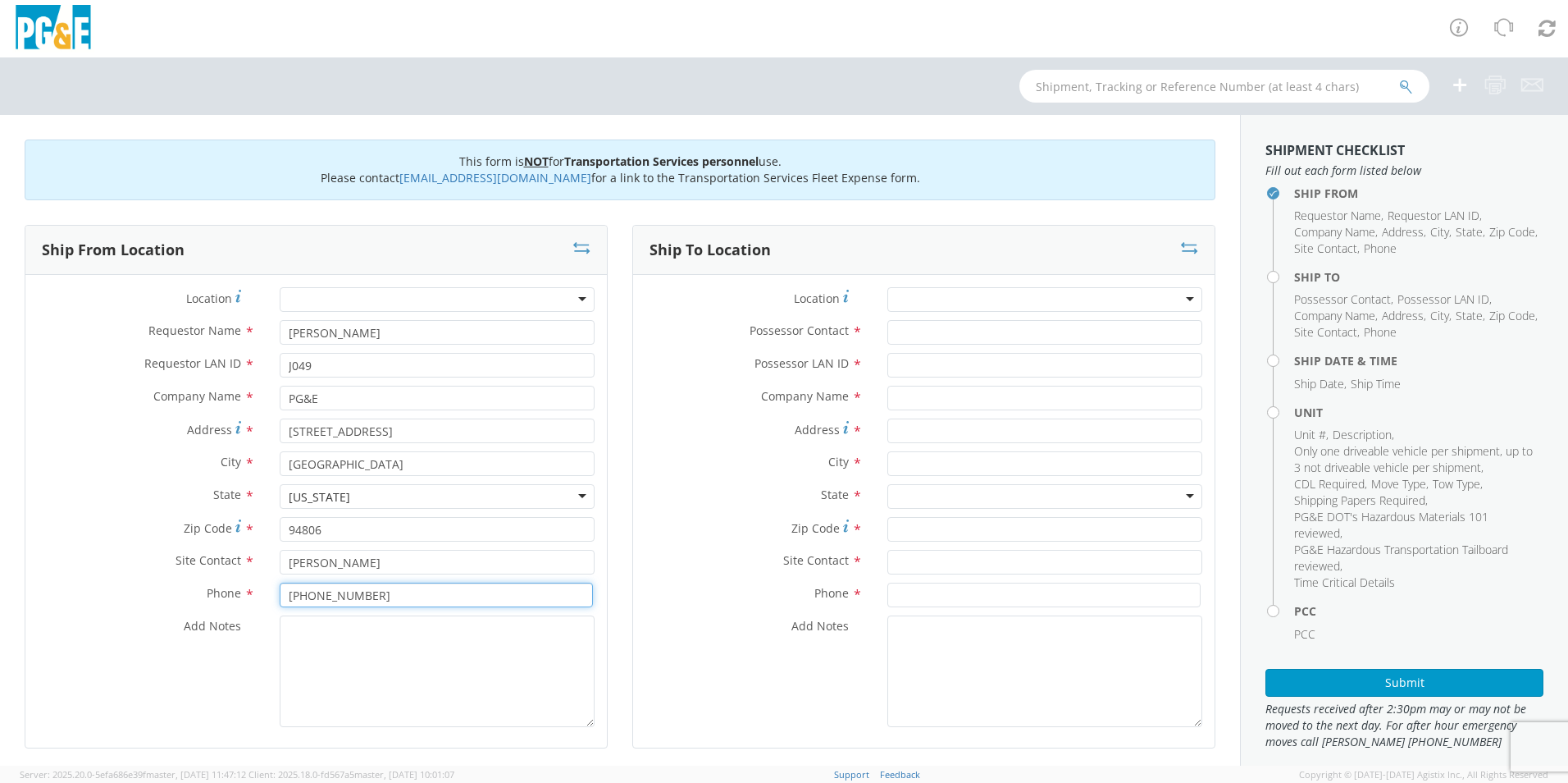
type input "510-882-0321"
click at [313, 686] on textarea "Add Notes *" at bounding box center [436, 671] width 315 height 112
type textarea "Please Call 30 Min Prior to Arrival"
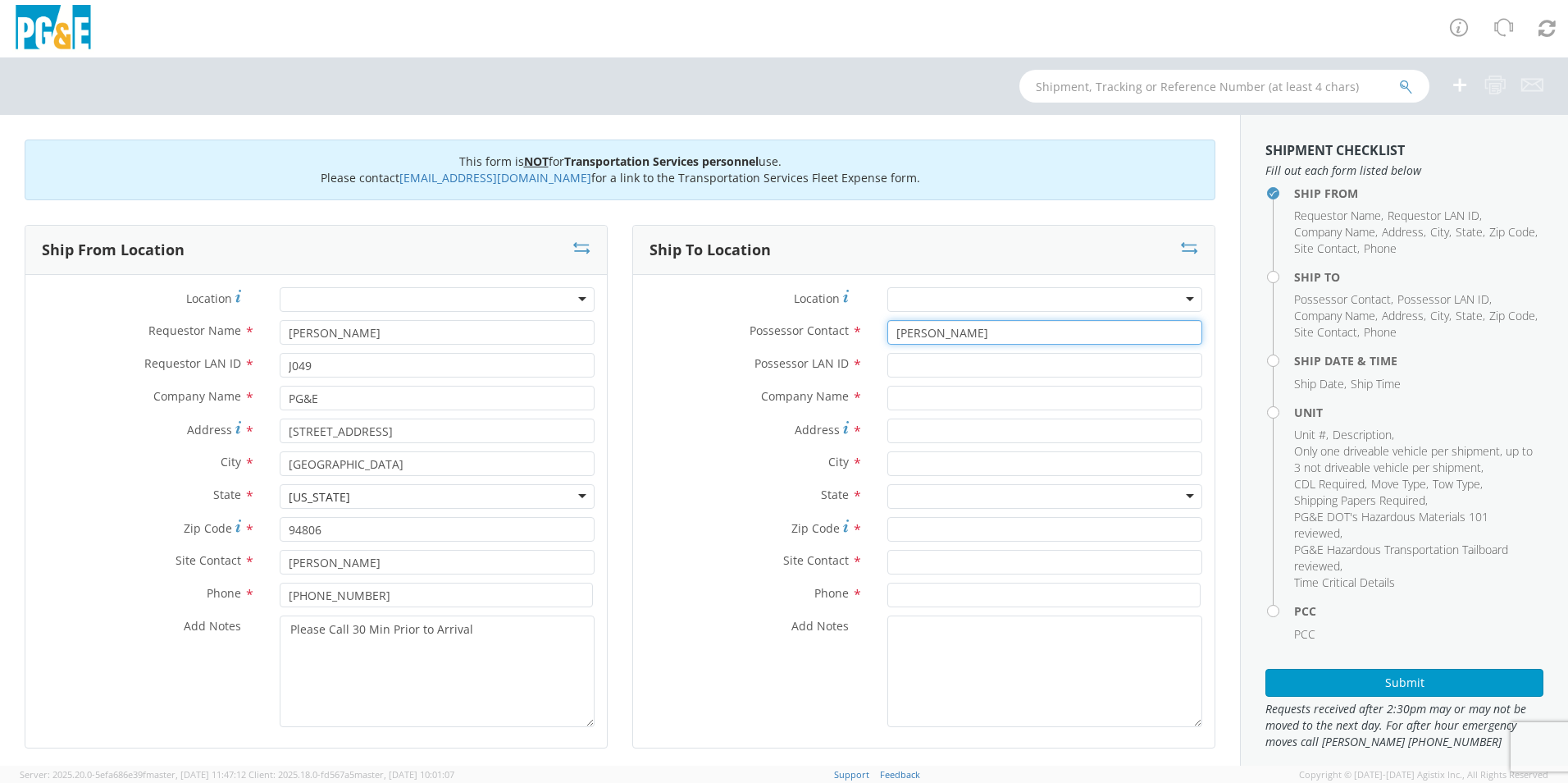
type input "Jake Gomez"
type input "J049"
type input "PG&E"
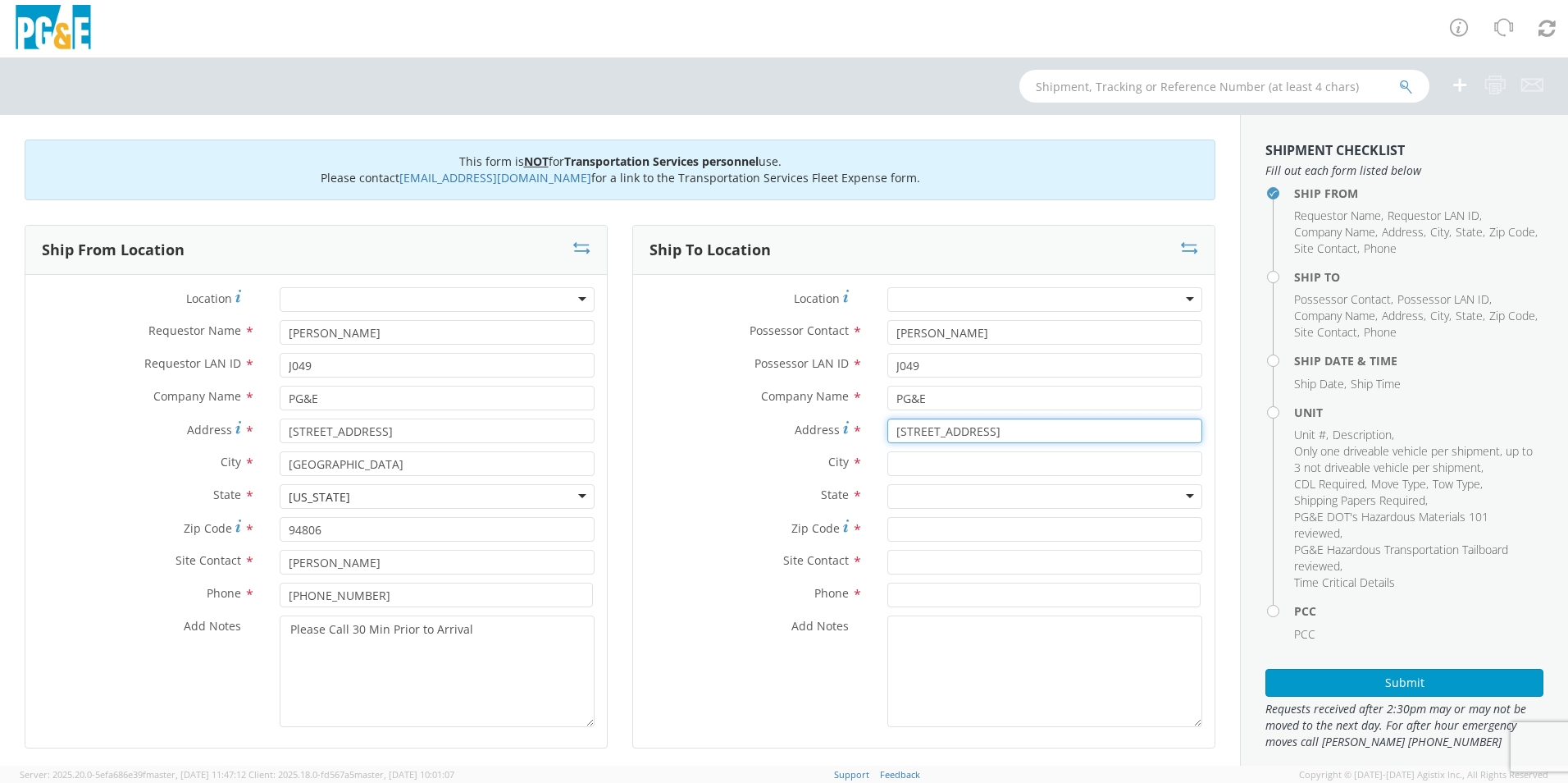
type input "8499 Edes Ave"
click at [977, 464] on input "text" at bounding box center [1044, 464] width 315 height 25
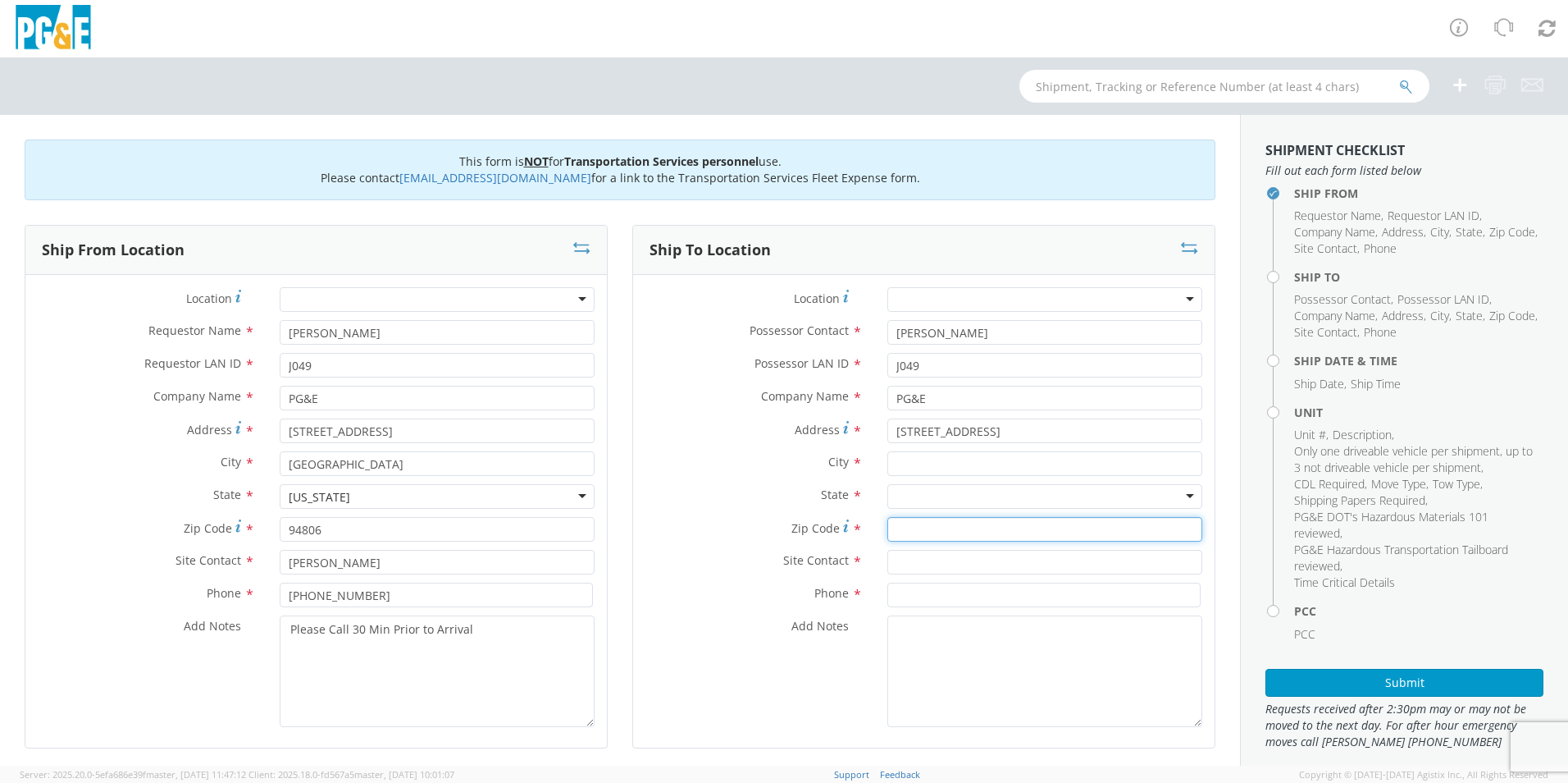
click at [923, 532] on input "Zip Code *" at bounding box center [1044, 530] width 315 height 25
type input "94603"
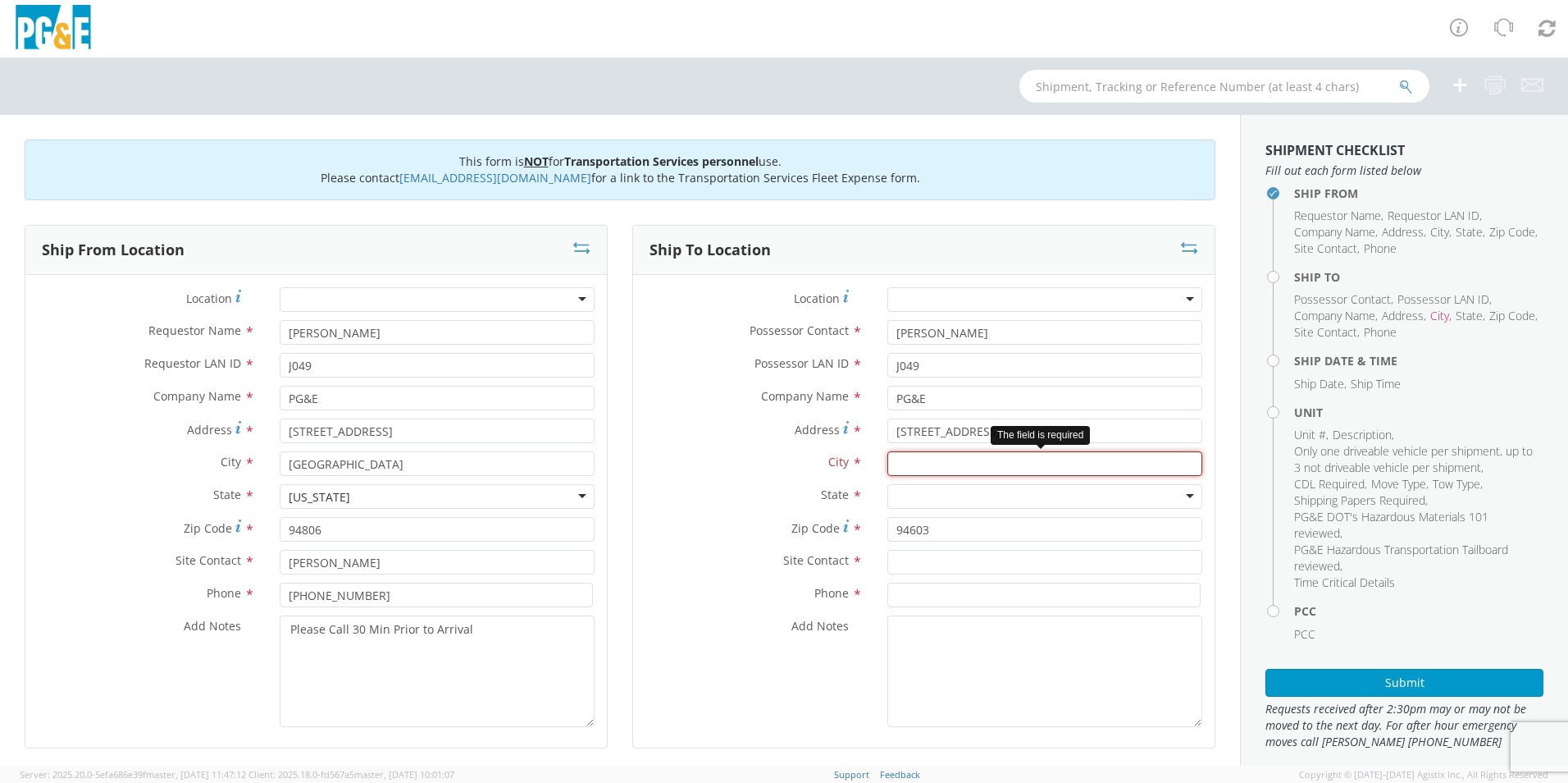
click at [913, 462] on input "text" at bounding box center [1044, 464] width 315 height 25
type input "Oakland"
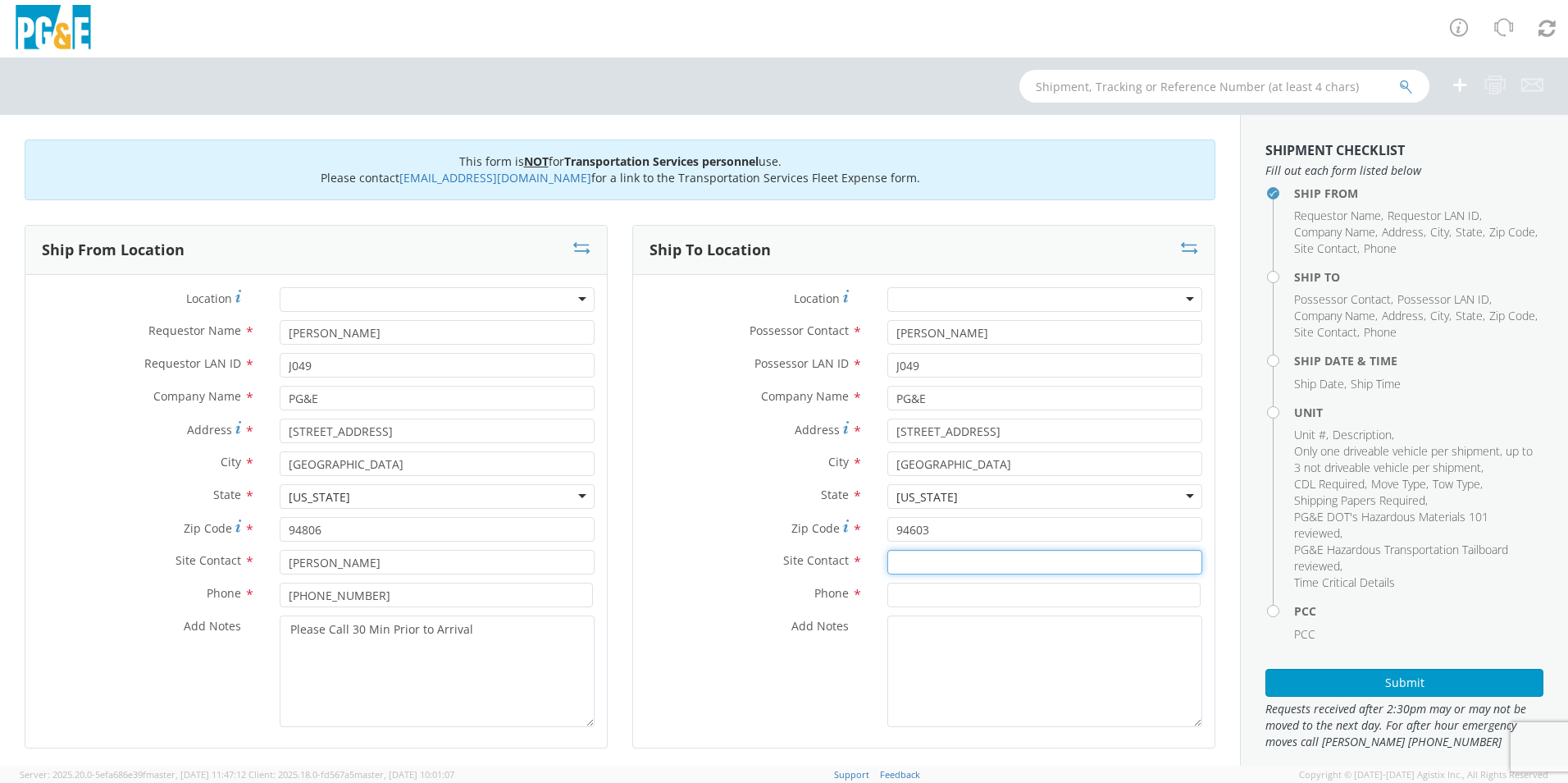
click at [949, 567] on input "text" at bounding box center [1044, 562] width 315 height 25
type input "Jake Gomez"
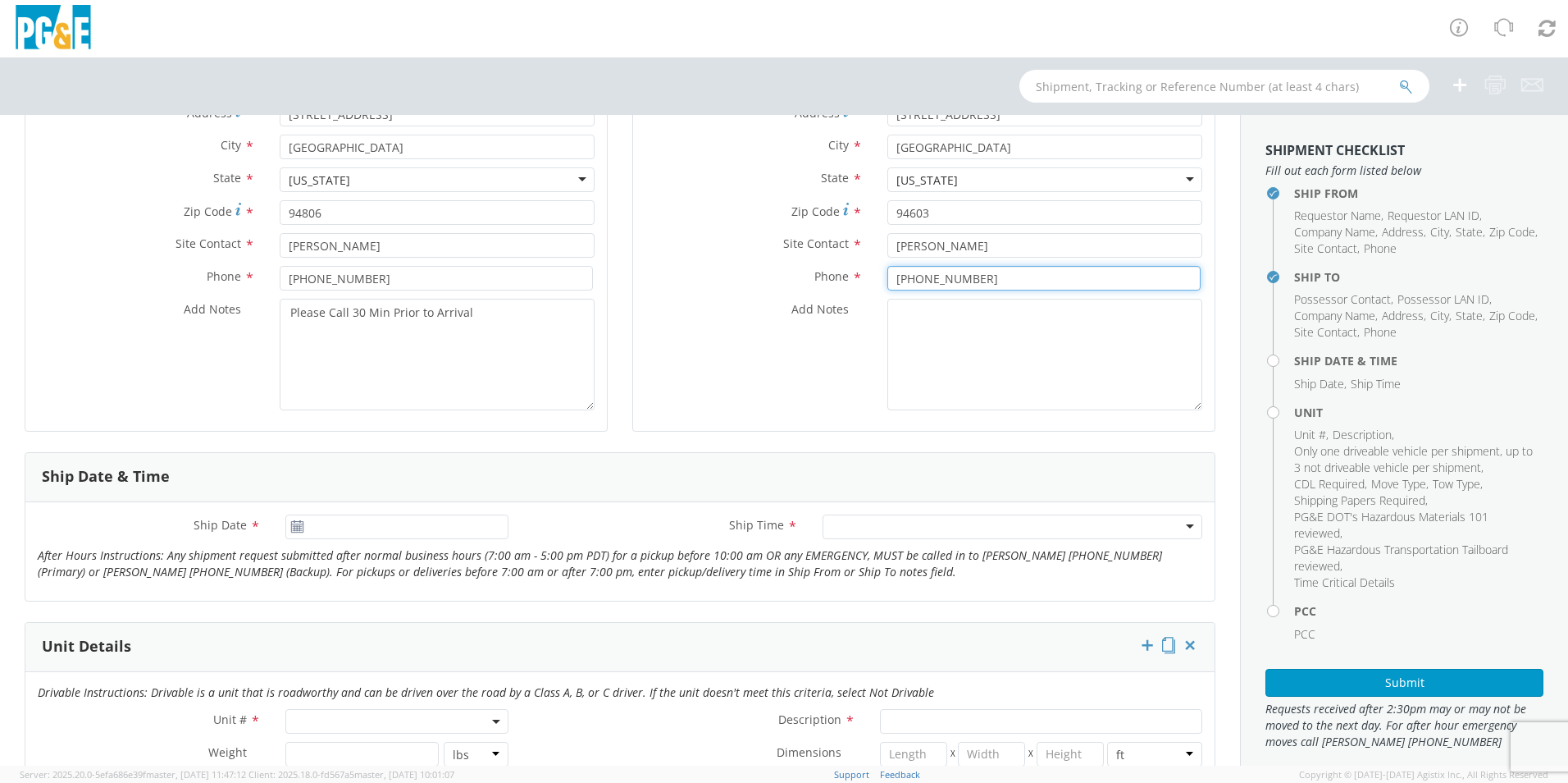
scroll to position [328, 0]
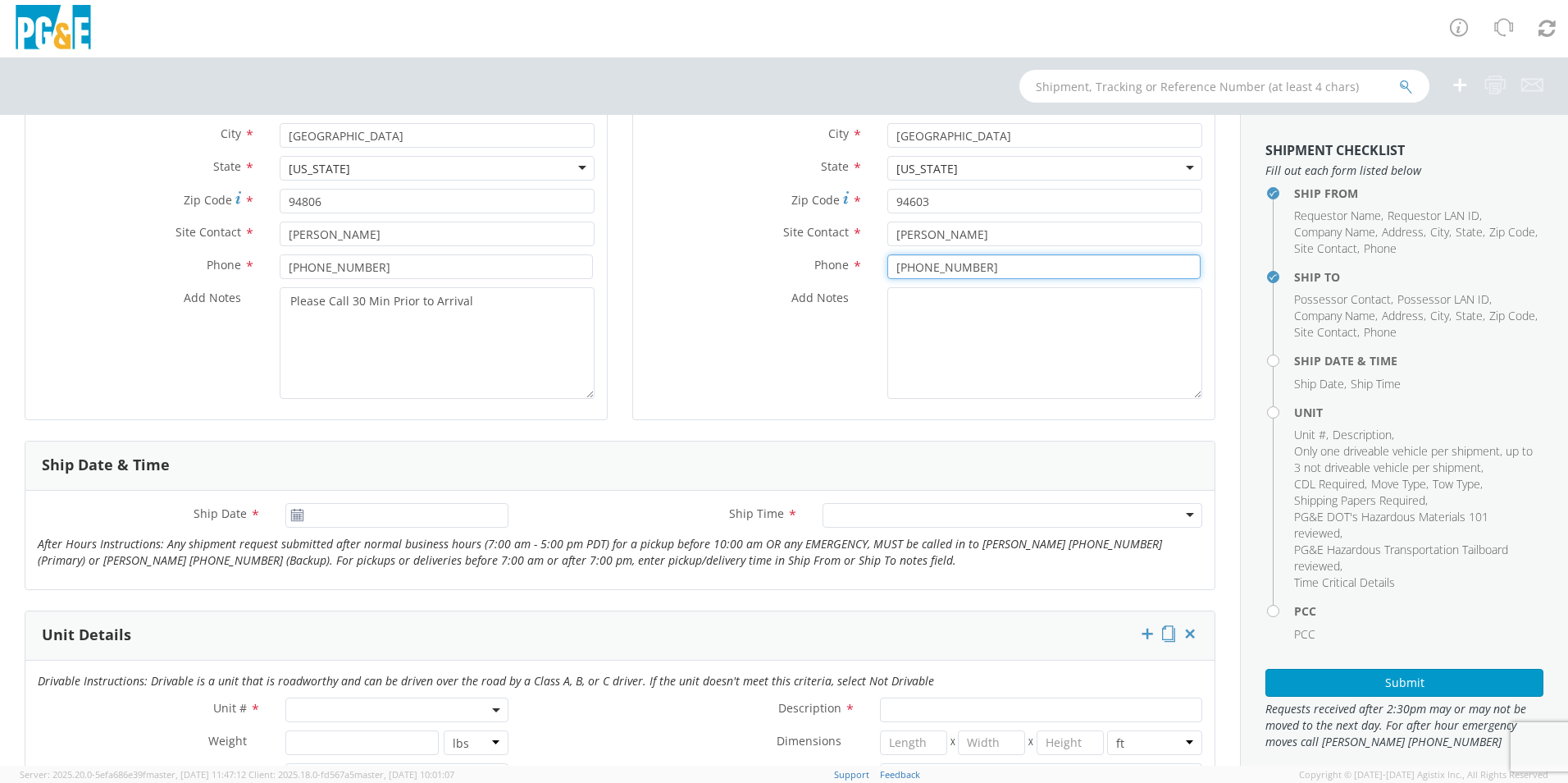
type input "510-882-0321"
click at [296, 518] on icon at bounding box center [297, 515] width 13 height 13
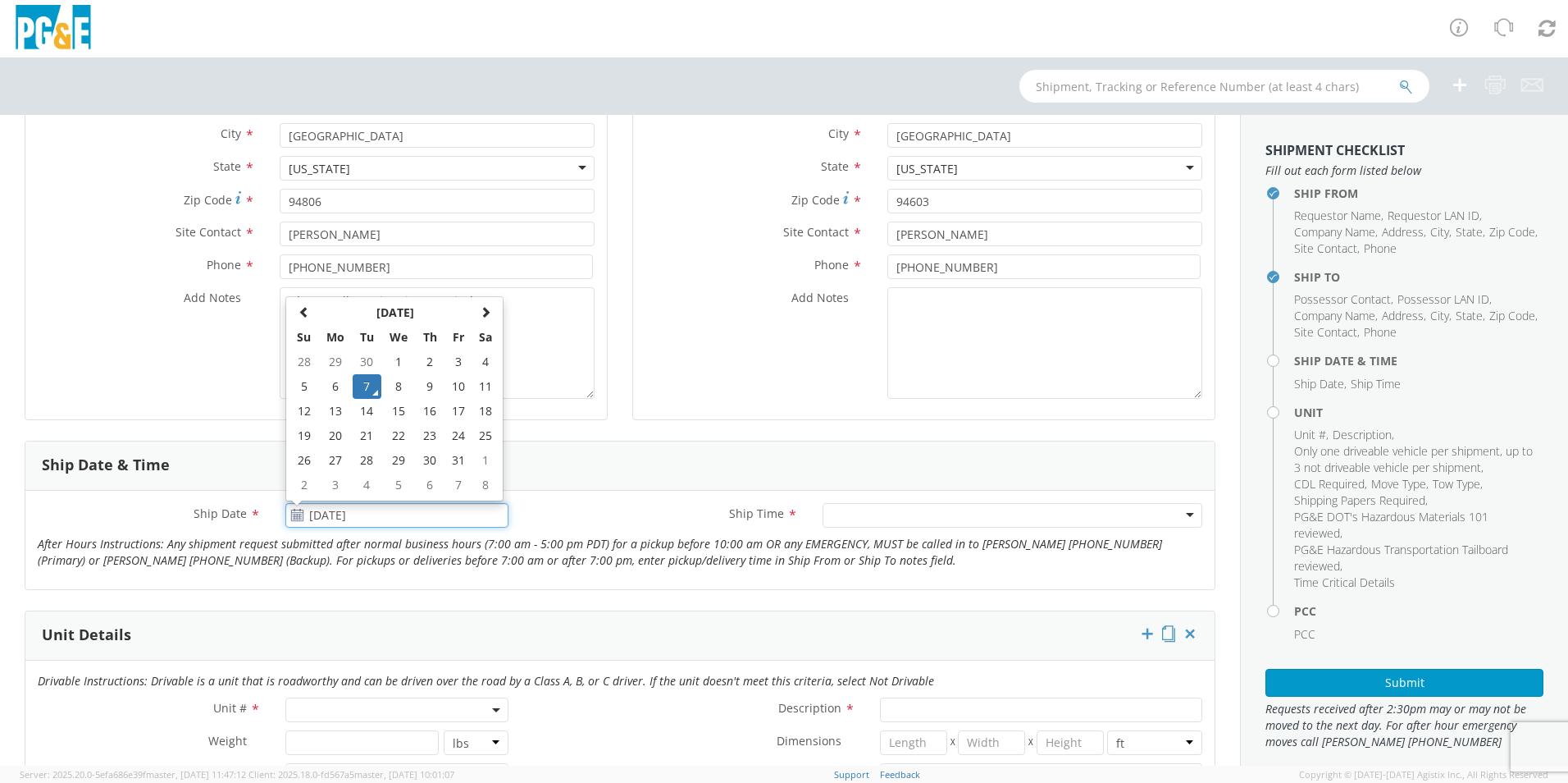
click at [323, 515] on input "10/07/2025" at bounding box center [397, 515] width 223 height 25
click at [341, 411] on td "13" at bounding box center [336, 411] width 35 height 25
type input "10/13/2025"
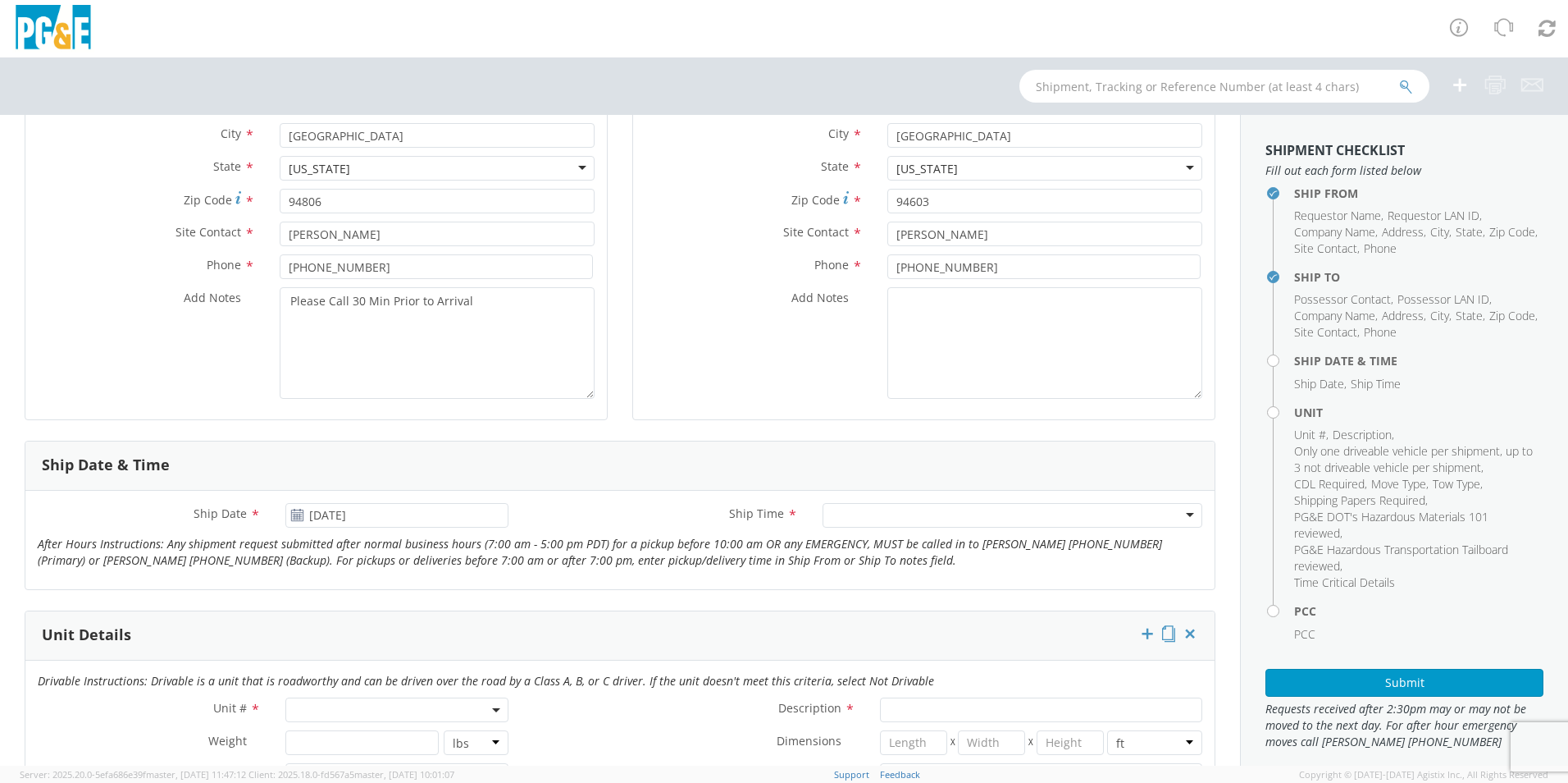
click at [949, 517] on div at bounding box center [1012, 515] width 379 height 25
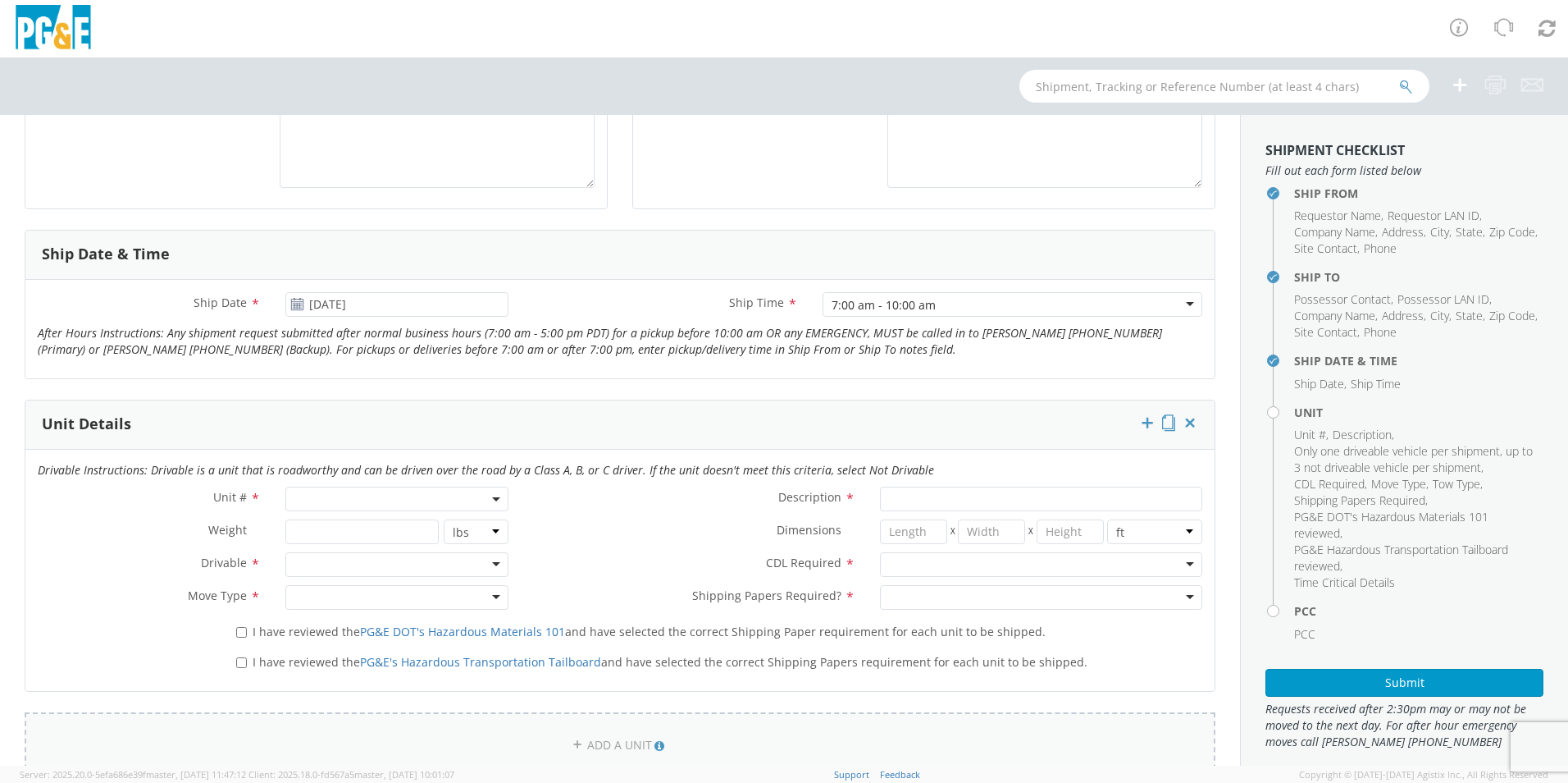
scroll to position [657, 0]
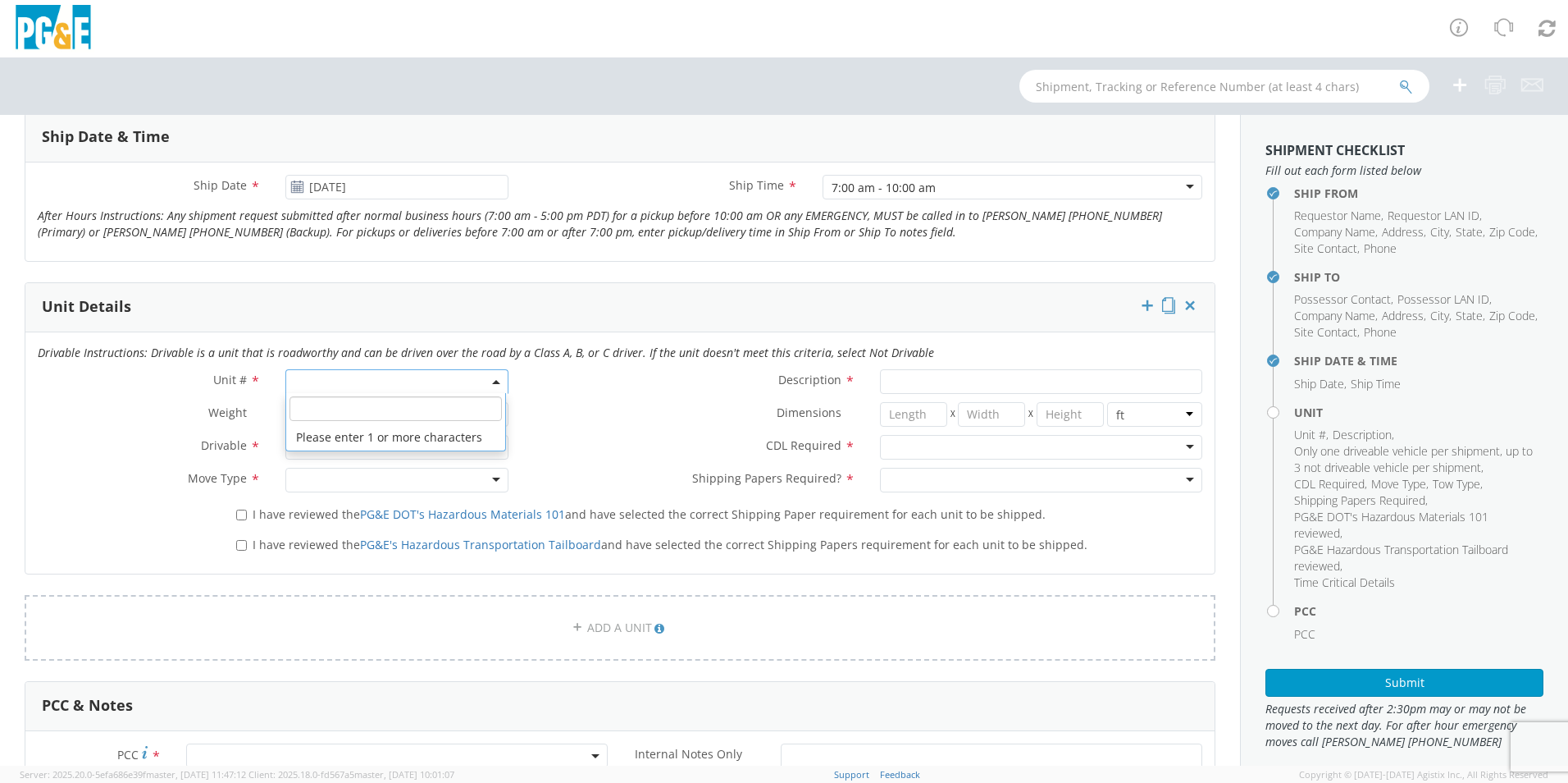
click at [390, 379] on span at bounding box center [397, 381] width 223 height 25
click at [414, 407] on input "search" at bounding box center [396, 408] width 213 height 25
type input "B38789"
type input "TRAILER; TOOL BODY-5TH"
type input "68000"
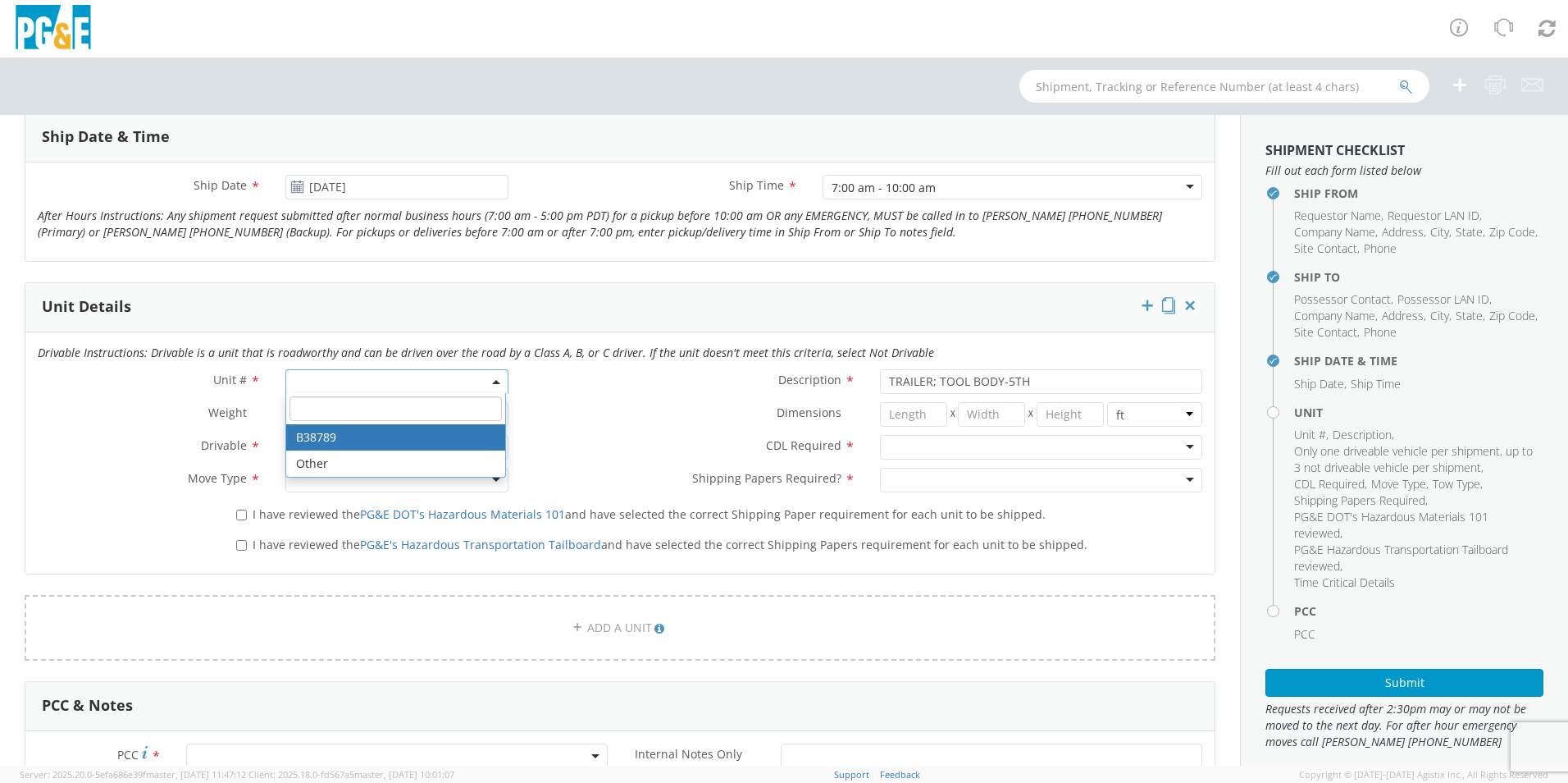
select select "B38789"
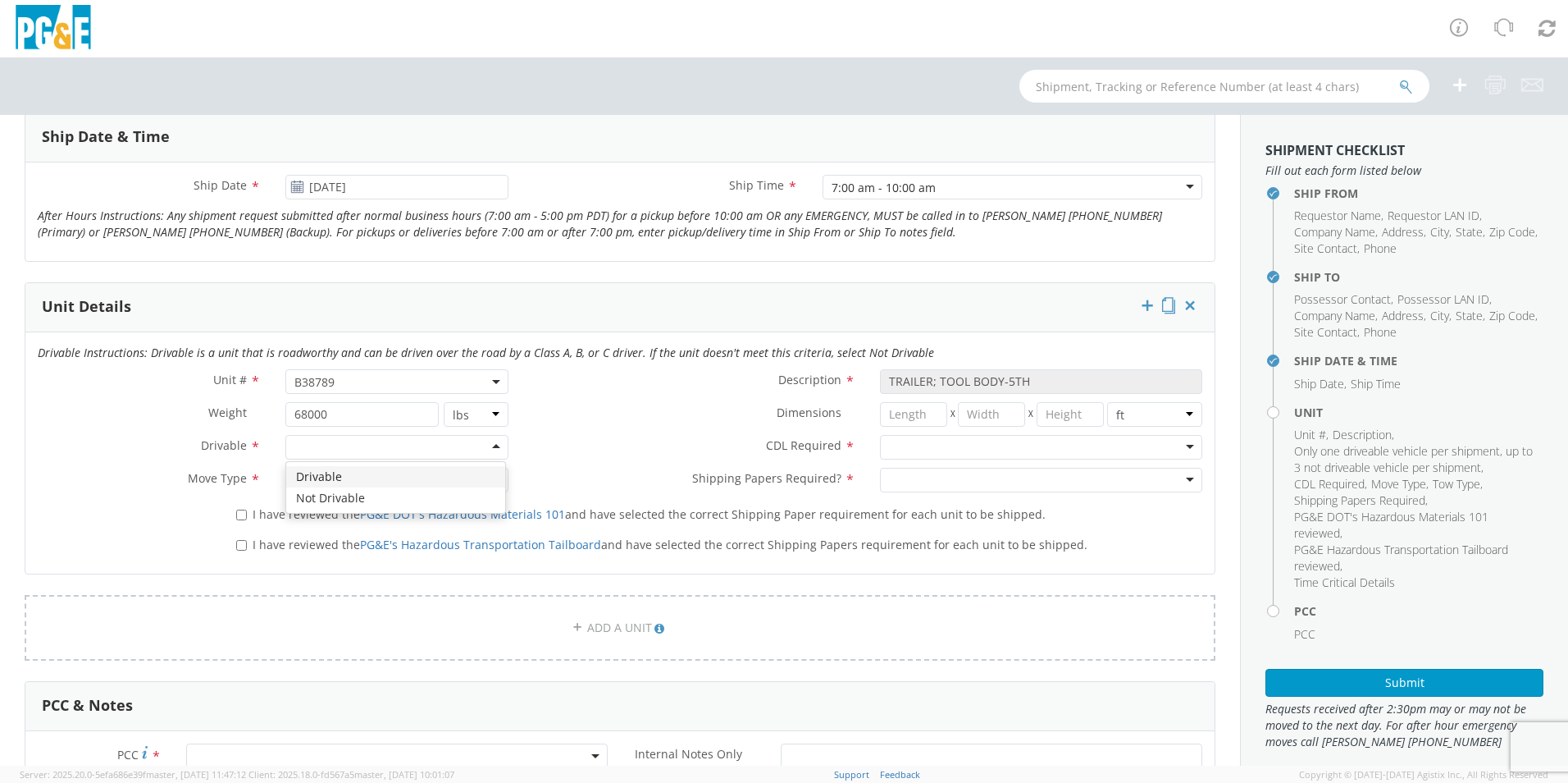
click at [484, 449] on div at bounding box center [397, 448] width 223 height 25
click at [501, 484] on div at bounding box center [397, 481] width 223 height 25
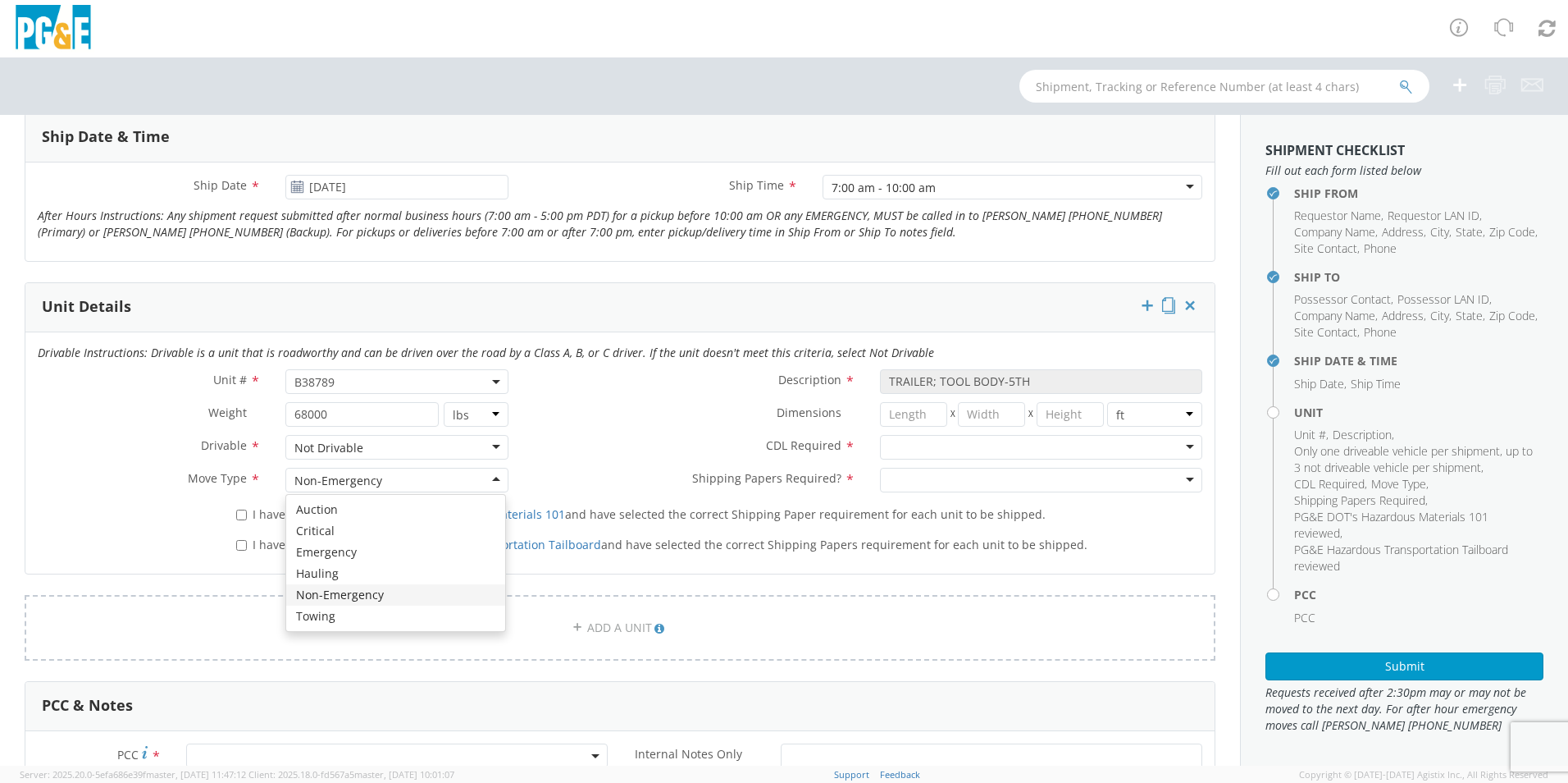
click at [492, 484] on div "Non-Emergency" at bounding box center [397, 481] width 223 height 25
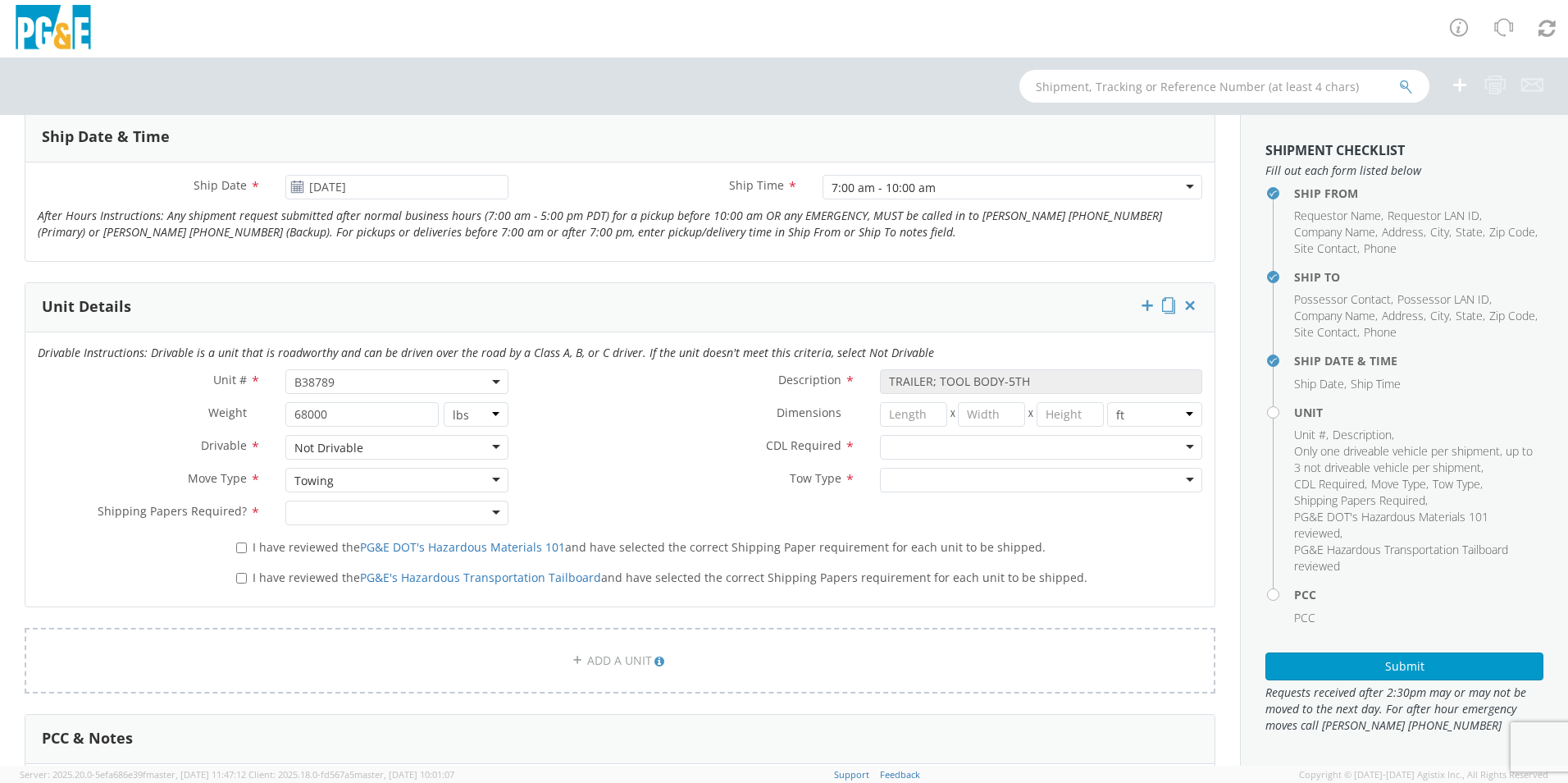
click at [490, 515] on div at bounding box center [397, 513] width 223 height 25
click at [236, 546] on input "I have reviewed the PG&E DOT's Hazardous Materials 101 and have selected the co…" at bounding box center [241, 547] width 11 height 11
checkbox input "true"
click at [240, 573] on input "I have reviewed the PG&E's Hazardous Transportation Tailboard and have selected…" at bounding box center [241, 578] width 11 height 11
checkbox input "true"
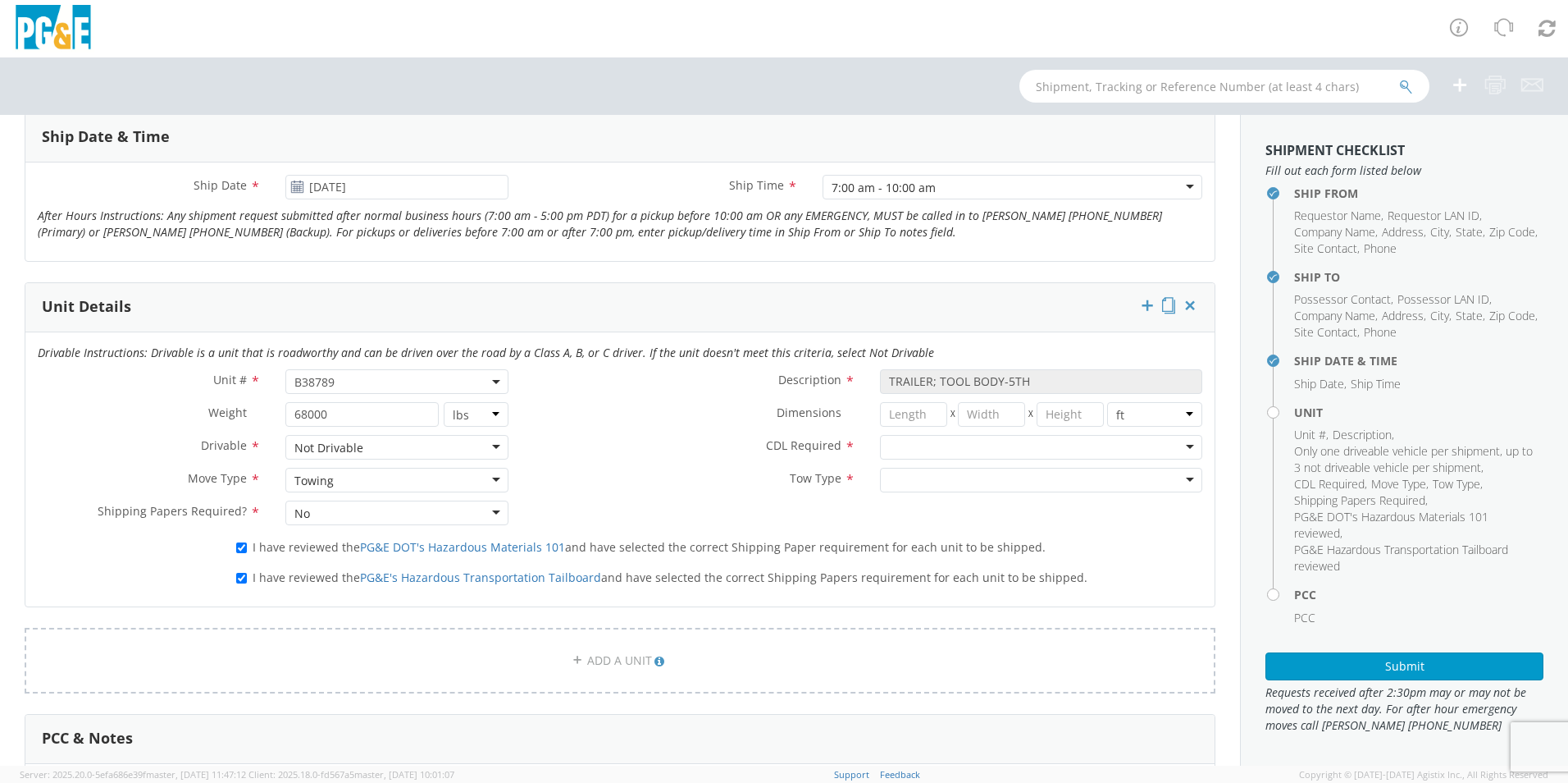
click at [1176, 443] on div at bounding box center [1041, 448] width 322 height 25
click at [897, 410] on input "number" at bounding box center [913, 414] width 67 height 25
type input "53"
click at [982, 417] on input "number" at bounding box center [991, 414] width 67 height 25
type input "8.8"
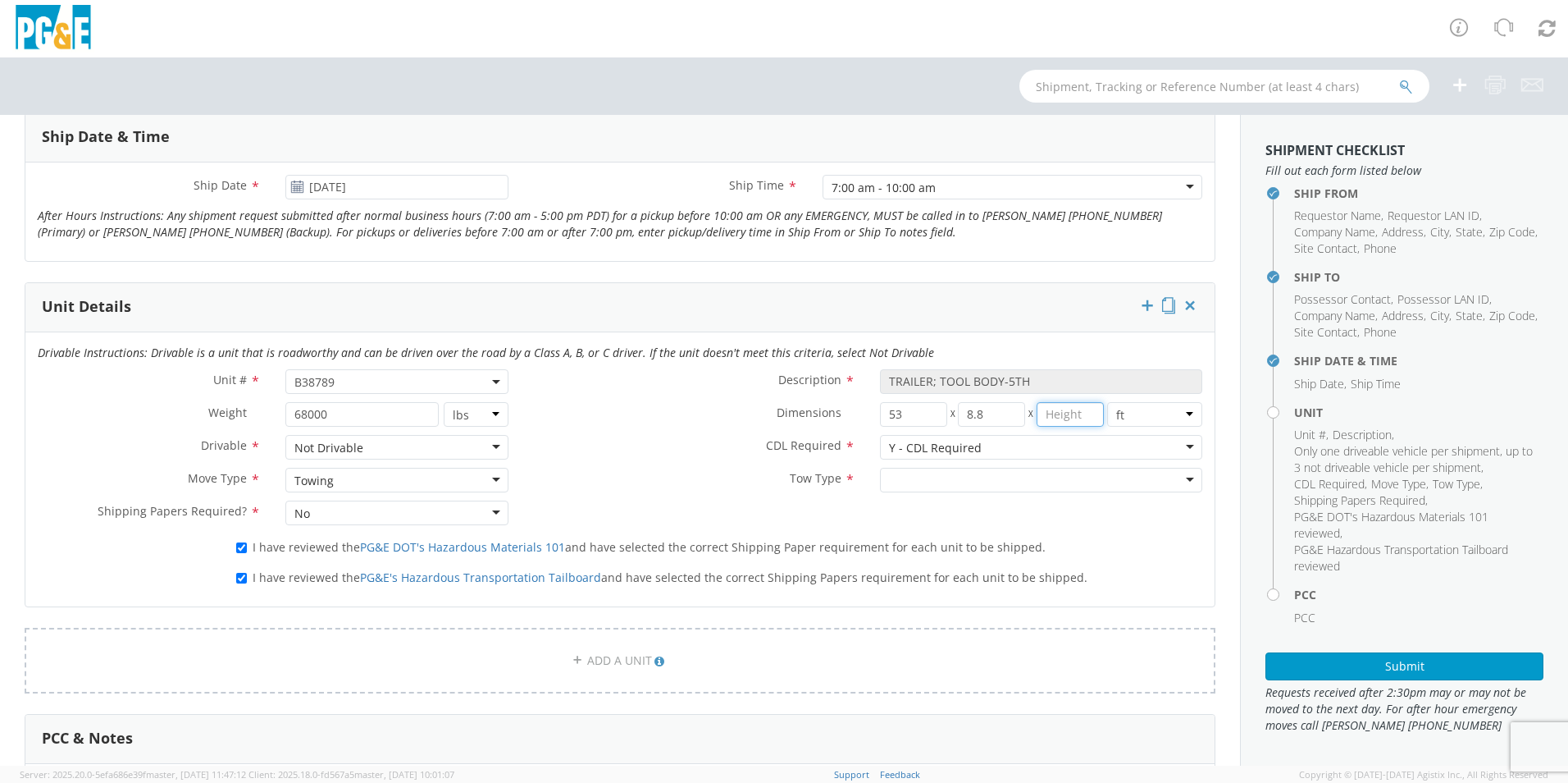
click at [1076, 412] on input "number" at bounding box center [1070, 414] width 67 height 25
type input "13.7"
click at [1176, 482] on div at bounding box center [1041, 481] width 322 height 25
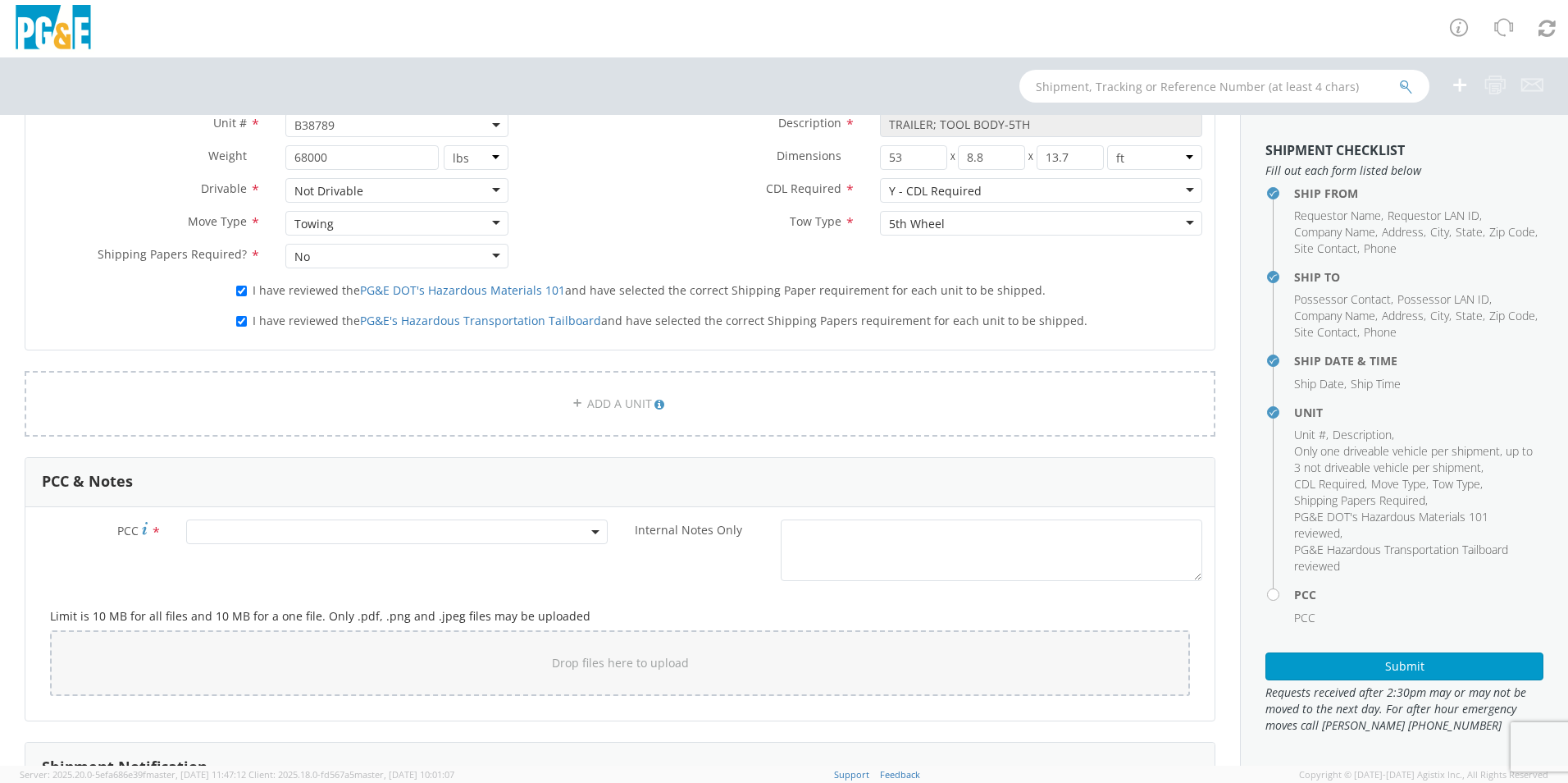
scroll to position [984, 0]
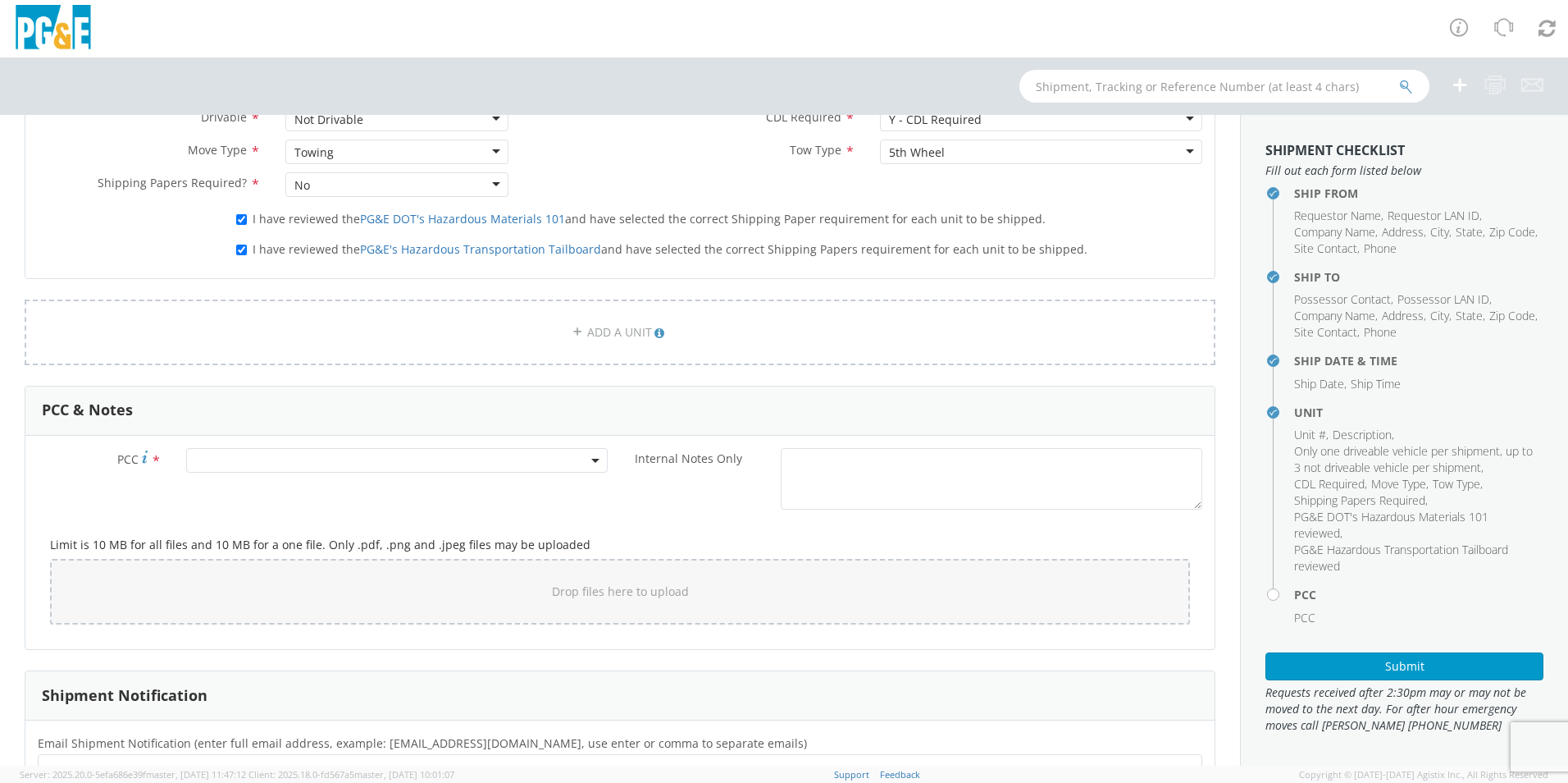
click at [343, 452] on span at bounding box center [397, 460] width 422 height 25
click at [360, 491] on input "number" at bounding box center [395, 487] width 408 height 25
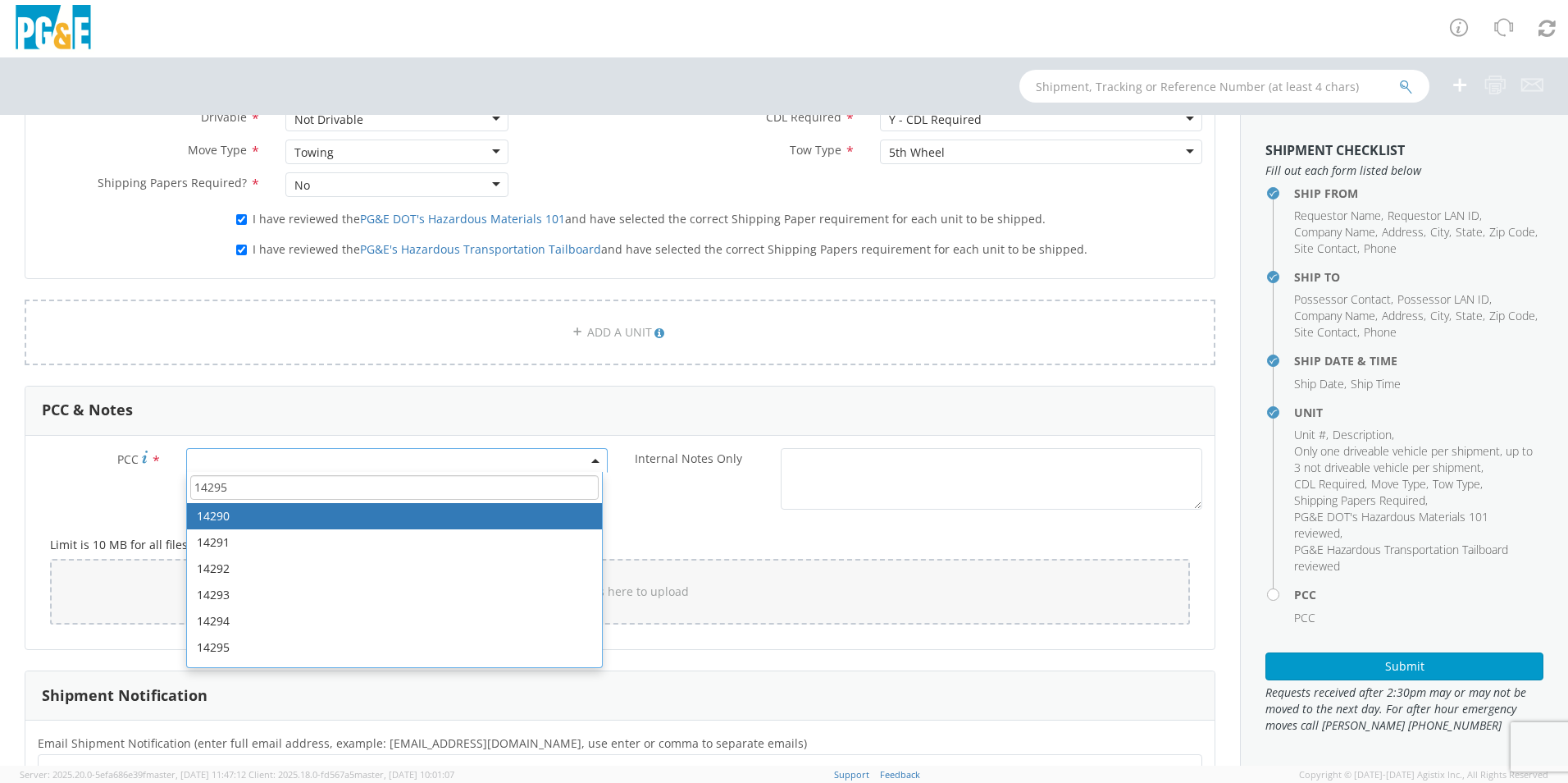
type input "14295"
click at [316, 474] on span "14295" at bounding box center [394, 487] width 415 height 31
drag, startPoint x: 316, startPoint y: 474, endPoint x: 301, endPoint y: 464, distance: 18.0
click at [301, 464] on span at bounding box center [397, 460] width 422 height 25
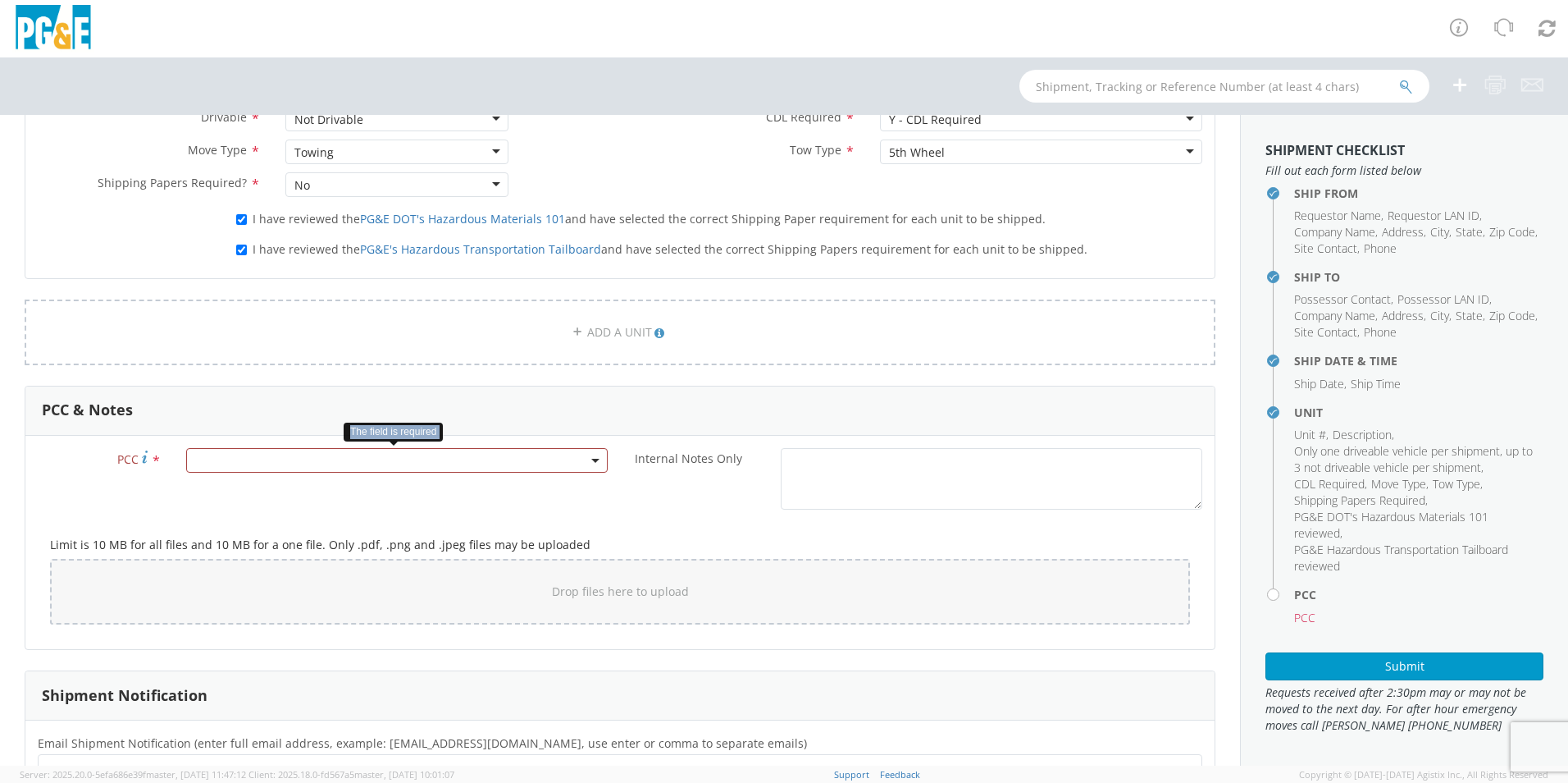
click at [301, 464] on span at bounding box center [397, 460] width 422 height 25
drag, startPoint x: 301, startPoint y: 464, endPoint x: 289, endPoint y: 500, distance: 37.9
click at [289, 500] on span at bounding box center [394, 487] width 415 height 31
click at [290, 483] on input "number" at bounding box center [395, 487] width 408 height 25
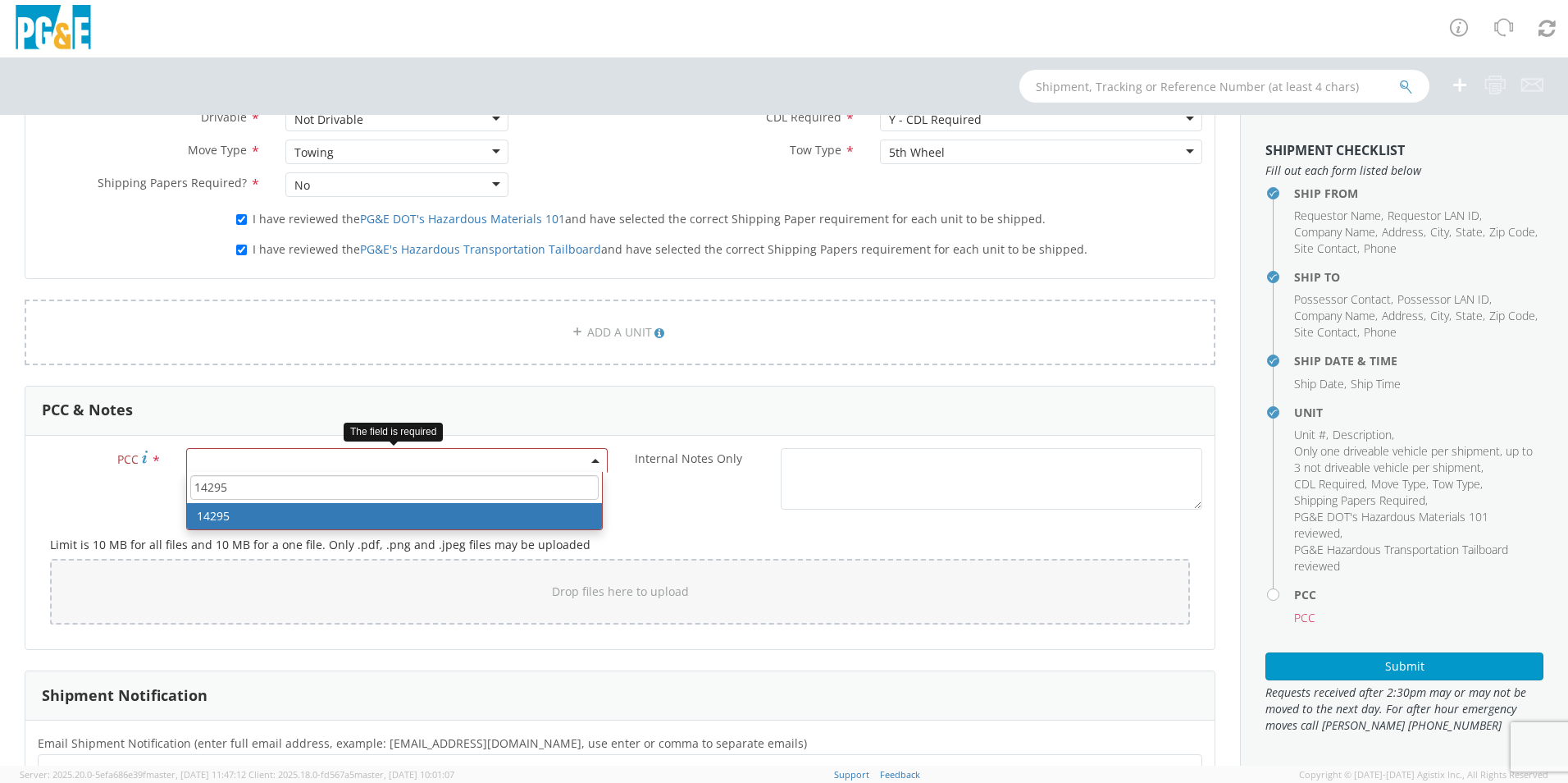
type input "14295"
select select "14295"
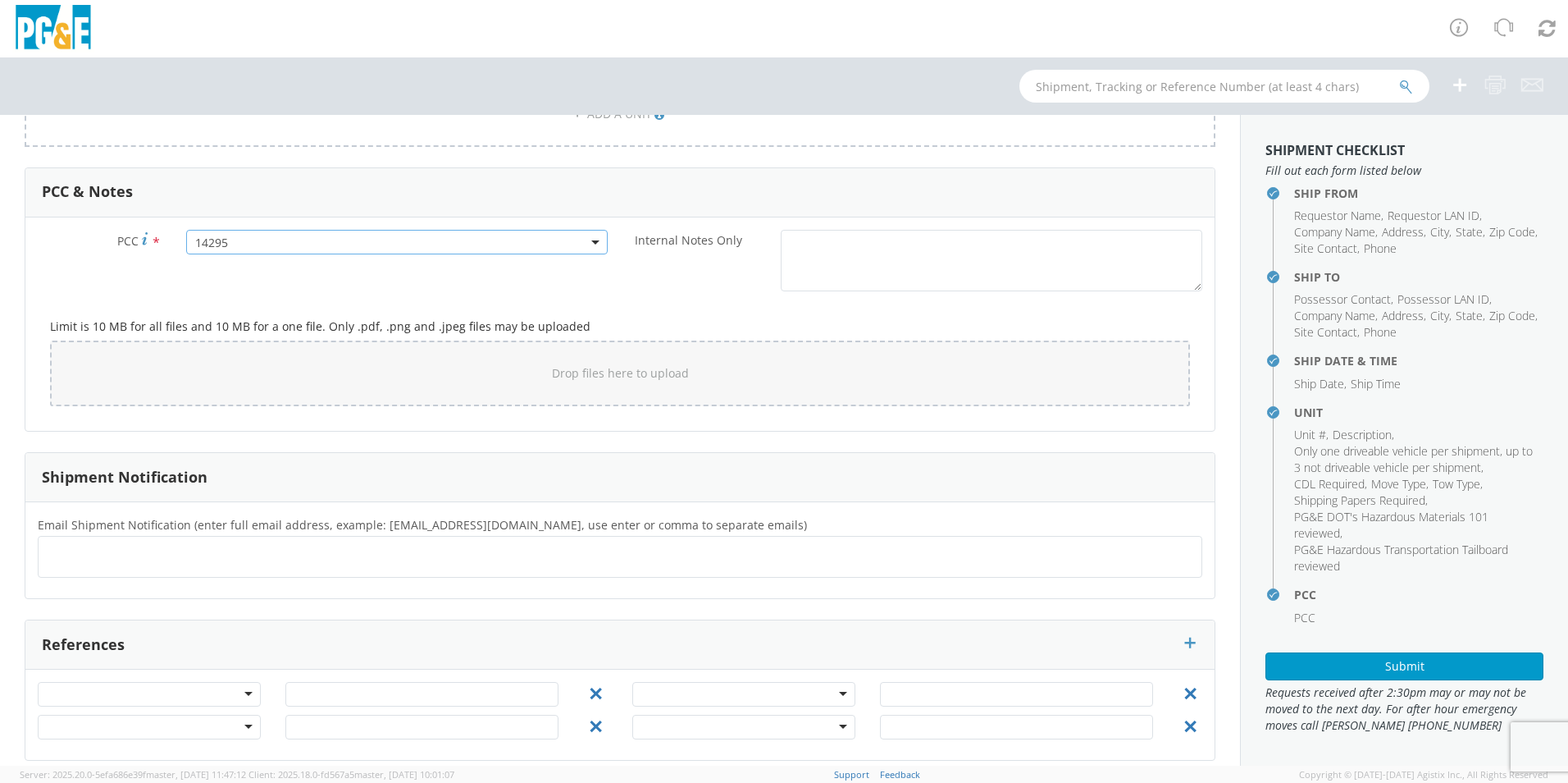
scroll to position [1218, 0]
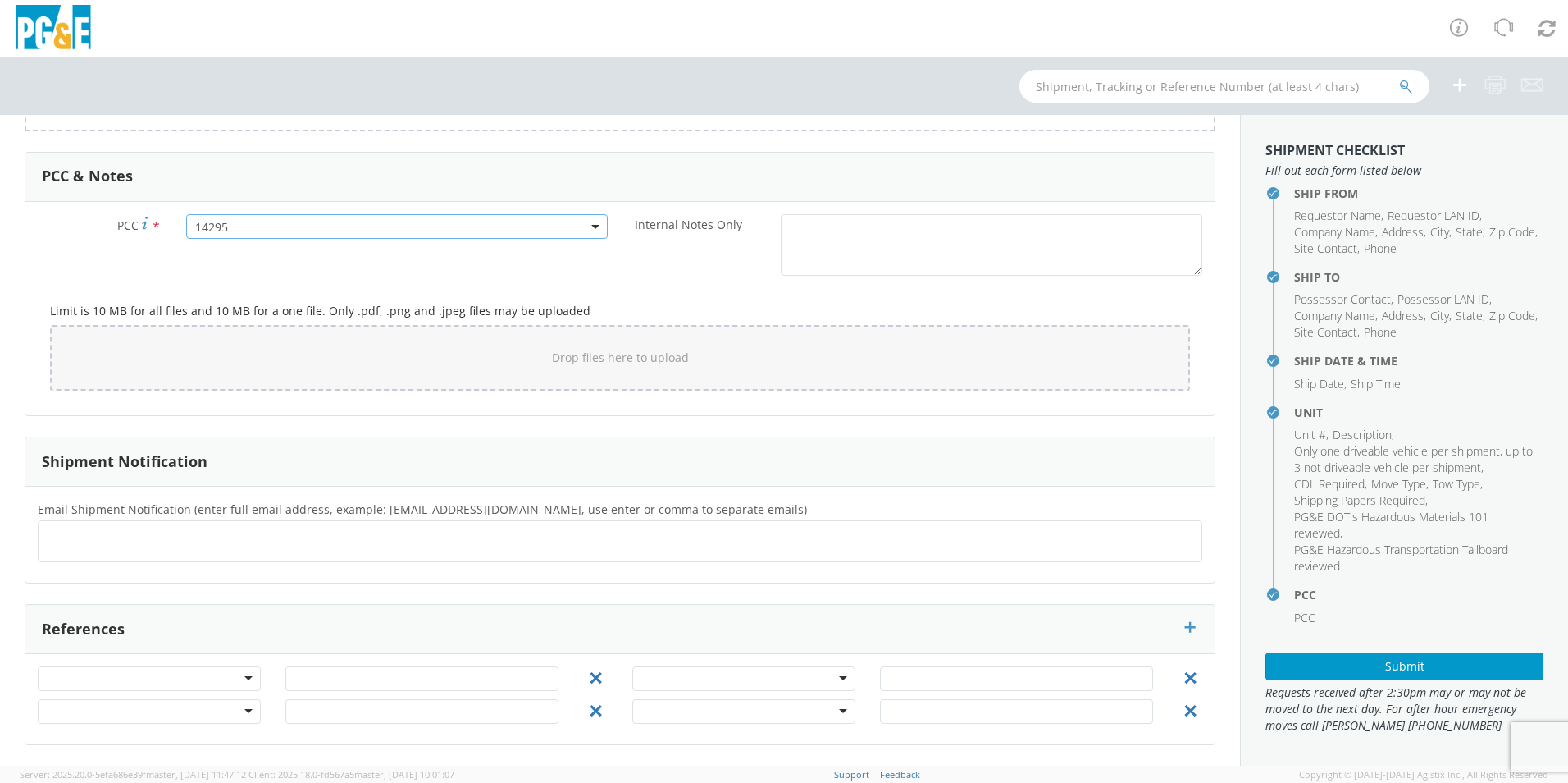
click at [369, 552] on ul at bounding box center [620, 541] width 1149 height 27
type input "MZB5@pge.com"
type input "J"
type input "J049@pge.com"
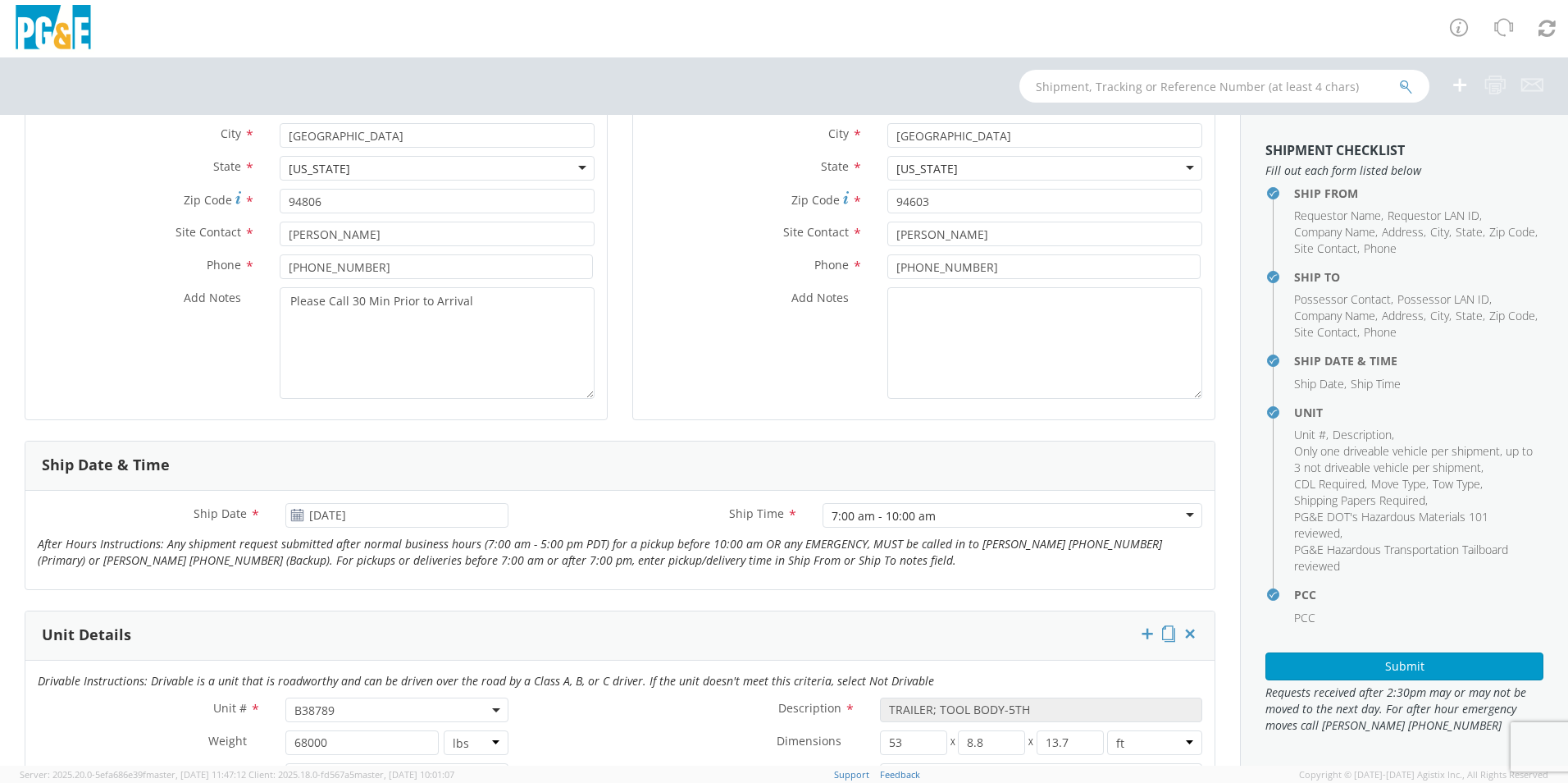
scroll to position [1, 0]
click at [1315, 661] on button "Submit" at bounding box center [1403, 665] width 278 height 28
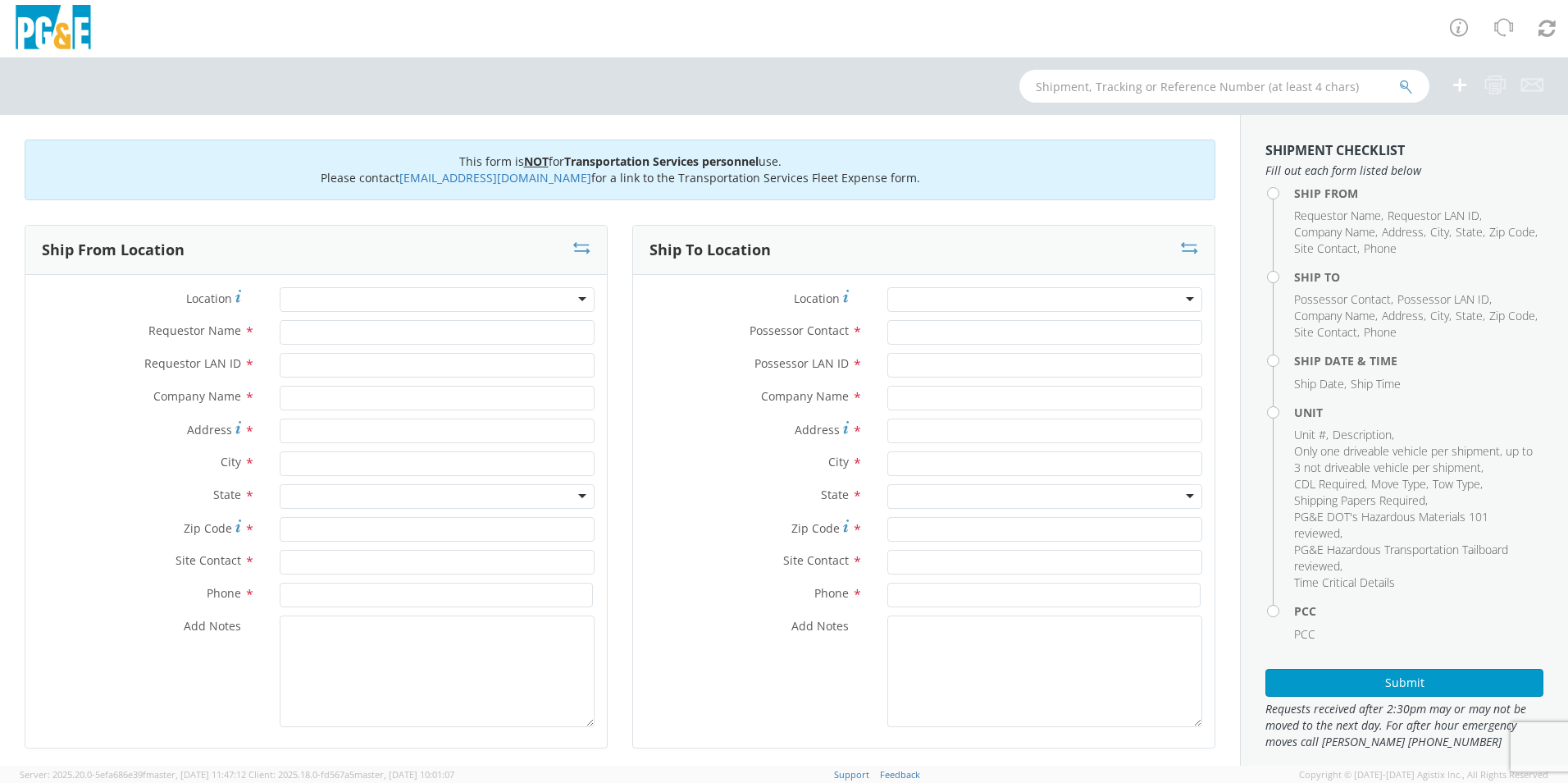
click at [578, 297] on div at bounding box center [436, 300] width 315 height 25
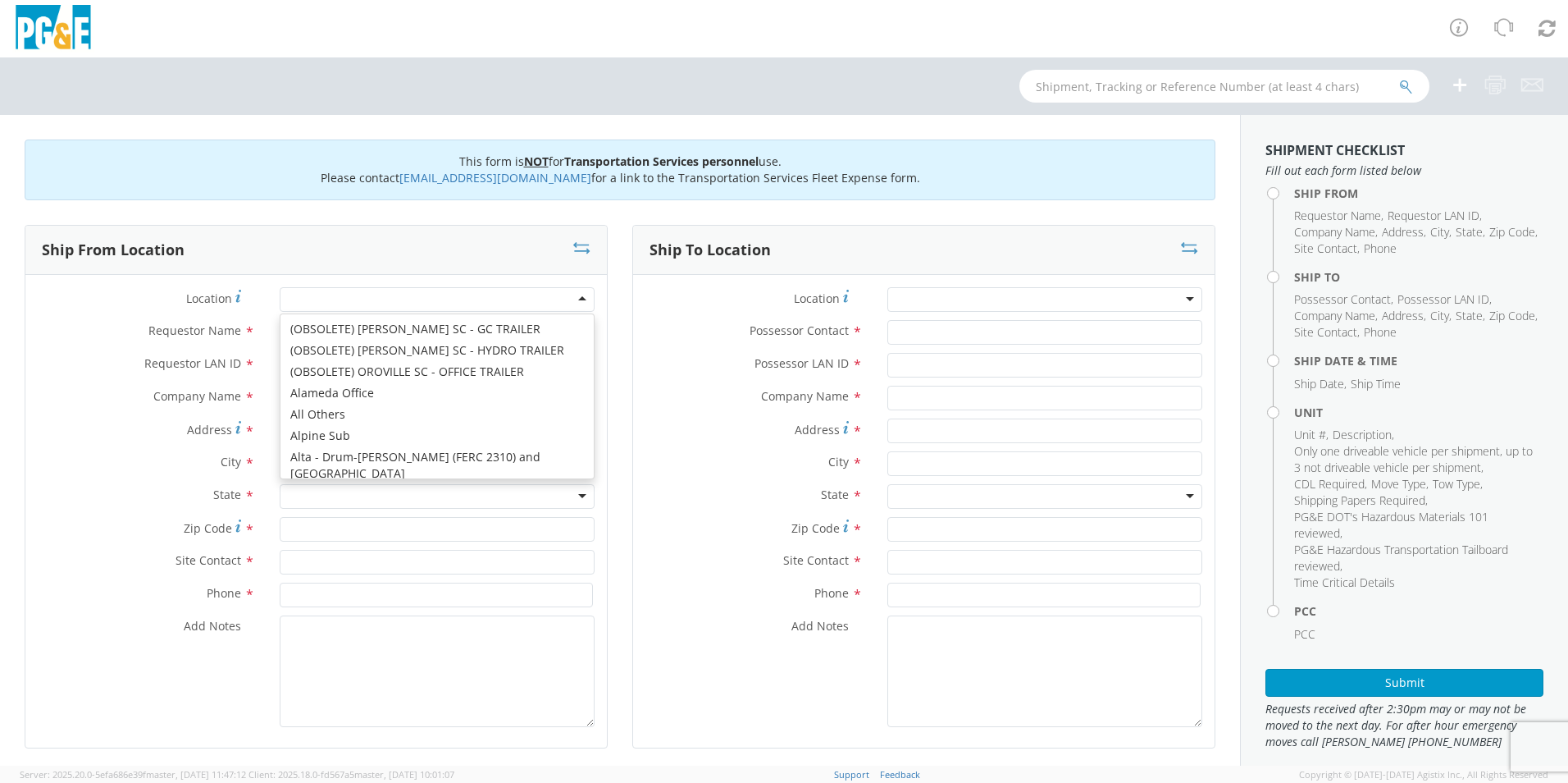
click at [670, 502] on label "State *" at bounding box center [754, 495] width 242 height 21
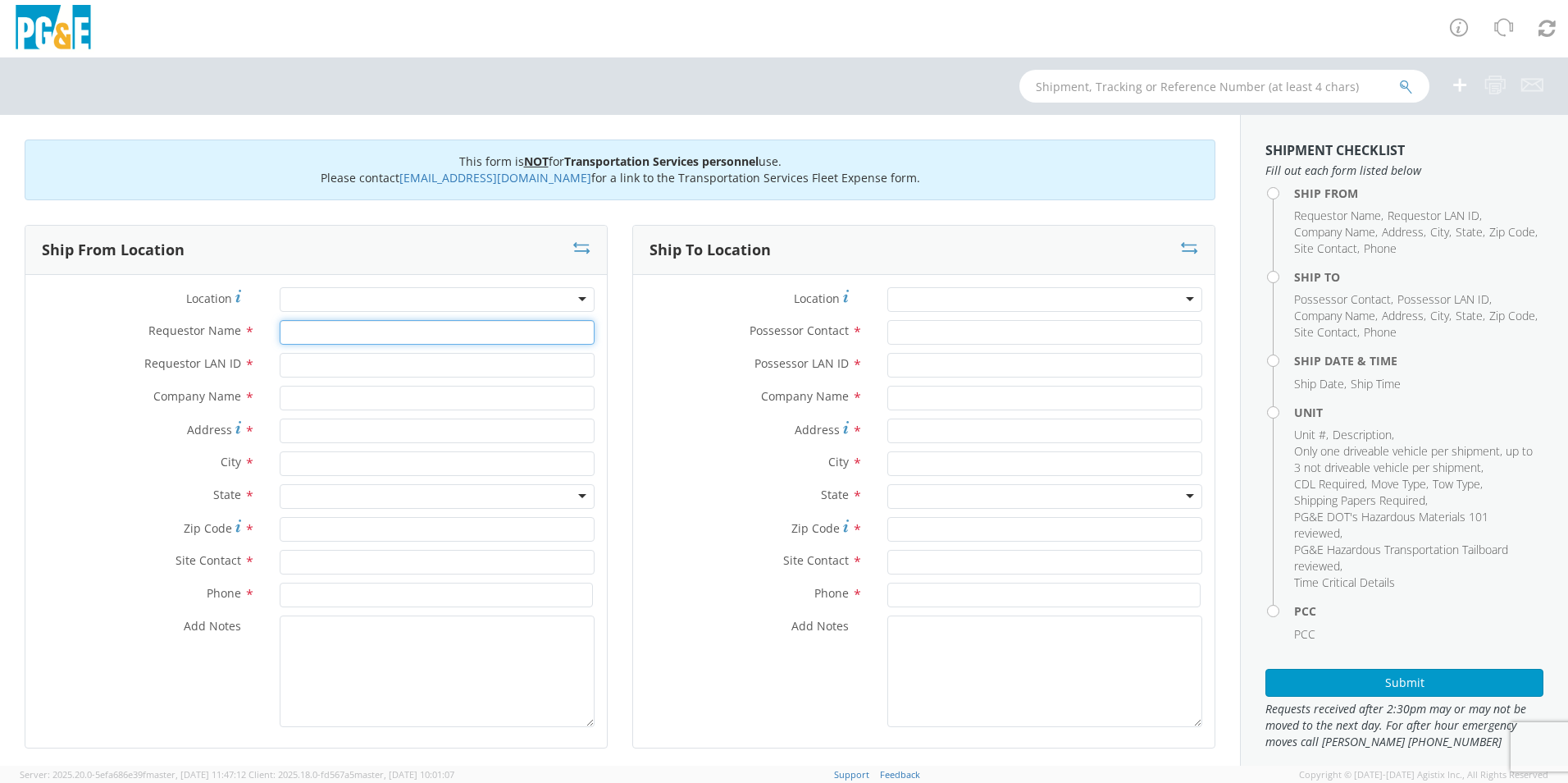
click at [424, 340] on input "Requestor Name *" at bounding box center [436, 332] width 315 height 25
type input "Jake Gomez"
type input "J049"
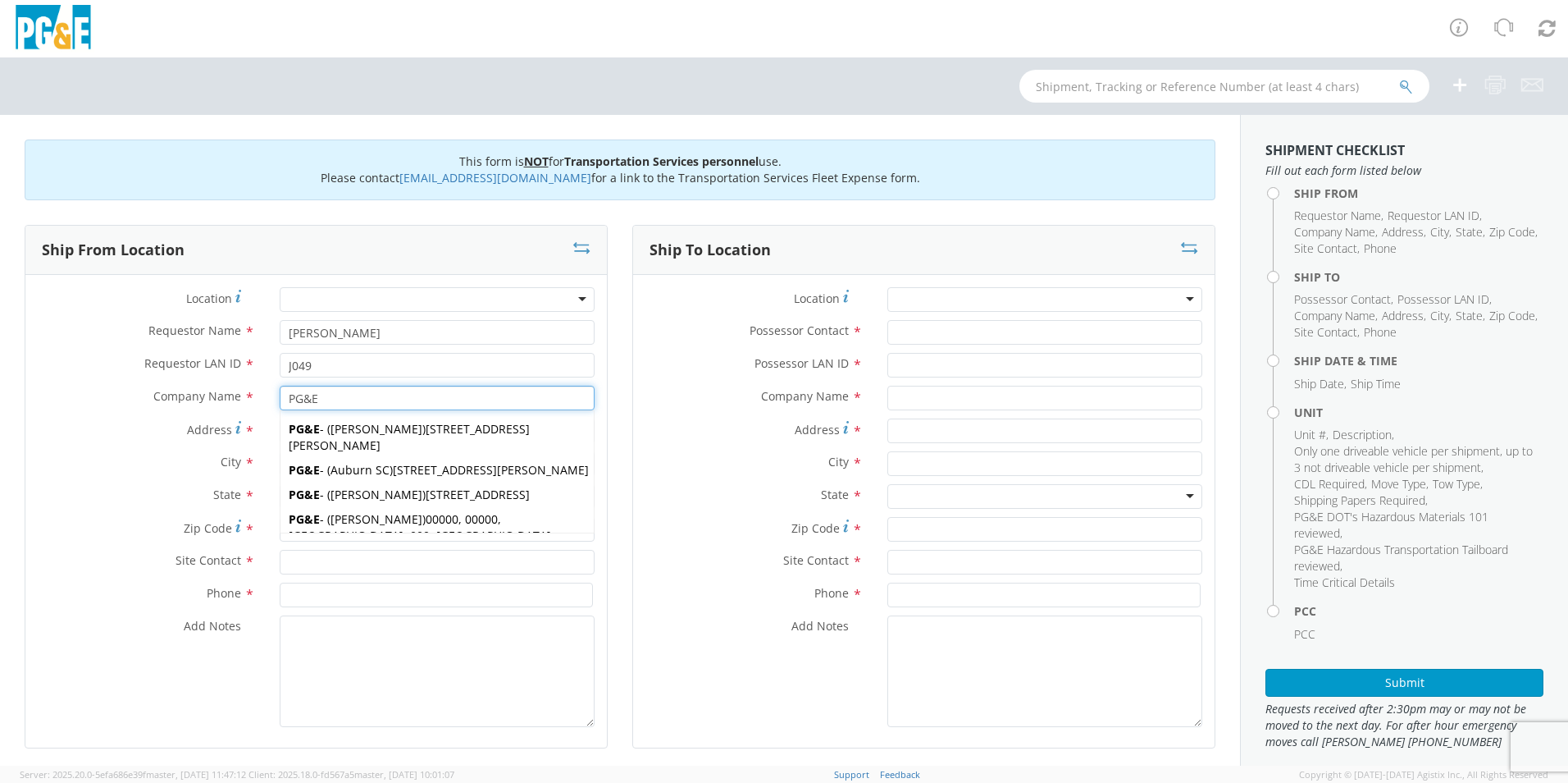
type input "PG&E"
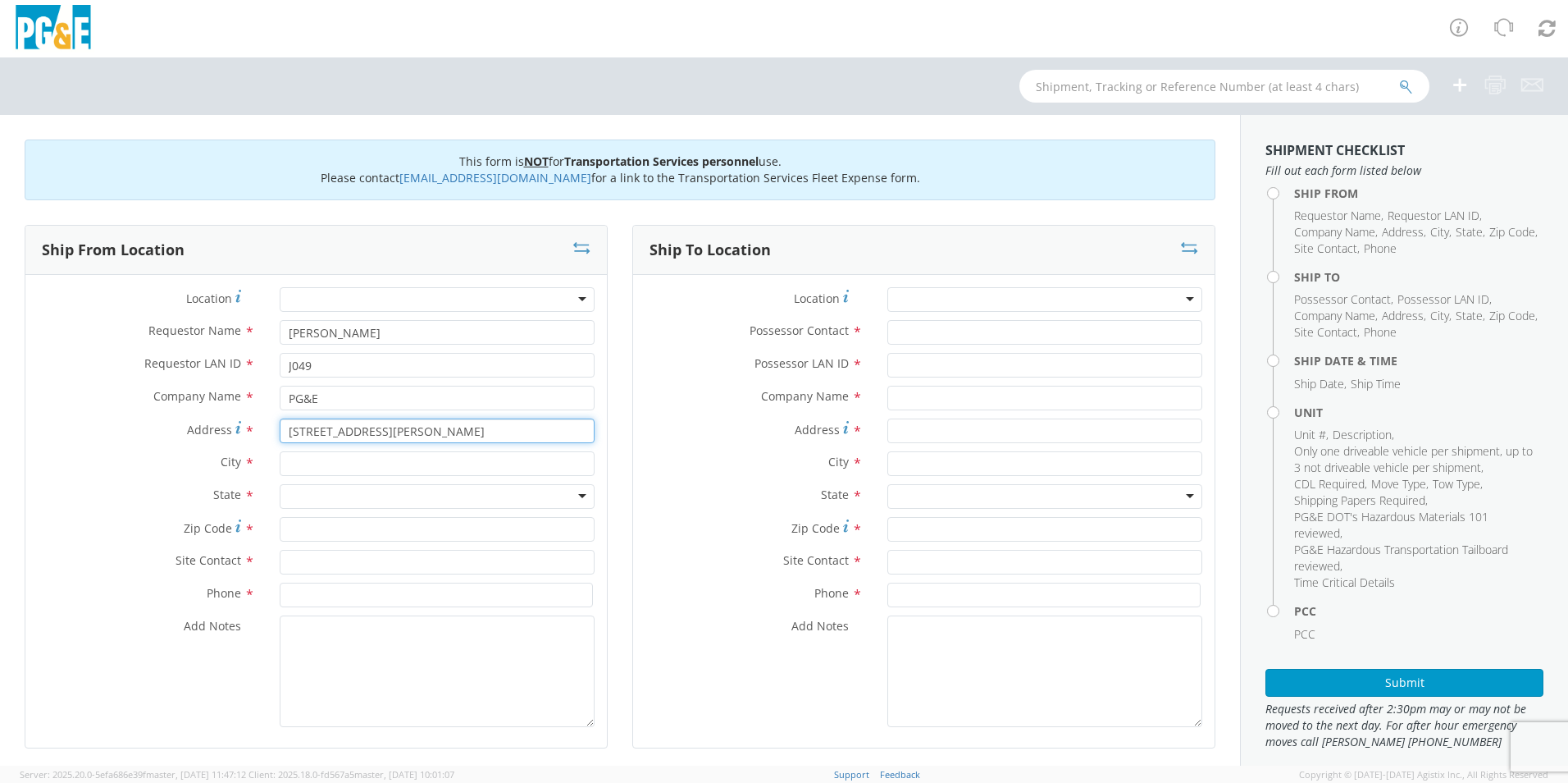
type input "7140 Schmidt Ln"
type input "El Cerrito"
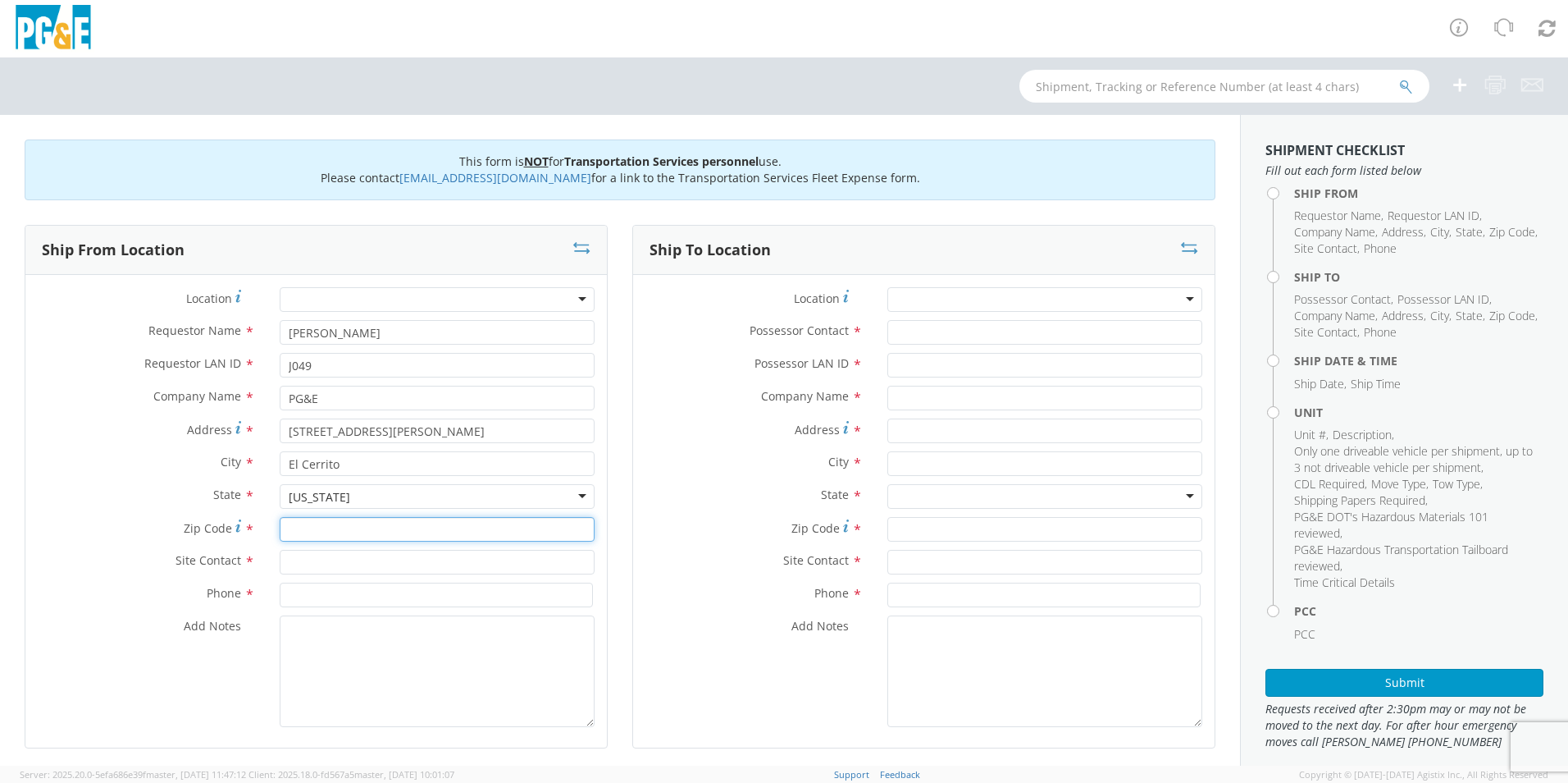
click at [398, 533] on input "Zip Code *" at bounding box center [436, 530] width 315 height 25
type input "94530"
type input "Jake Gomez"
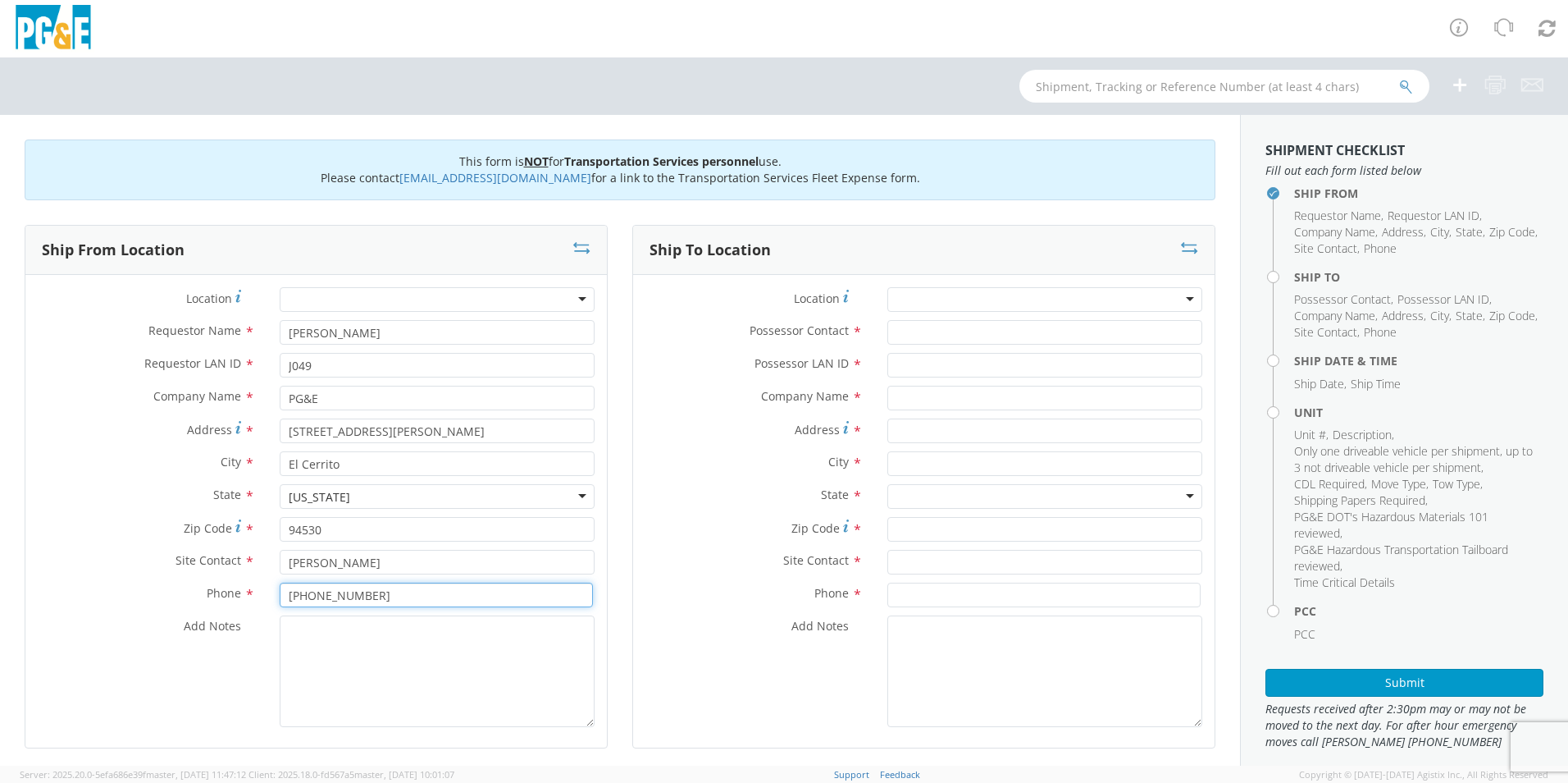
type input "510-882-0321"
type textarea "Please Call 30 Min Prior to Arrival"
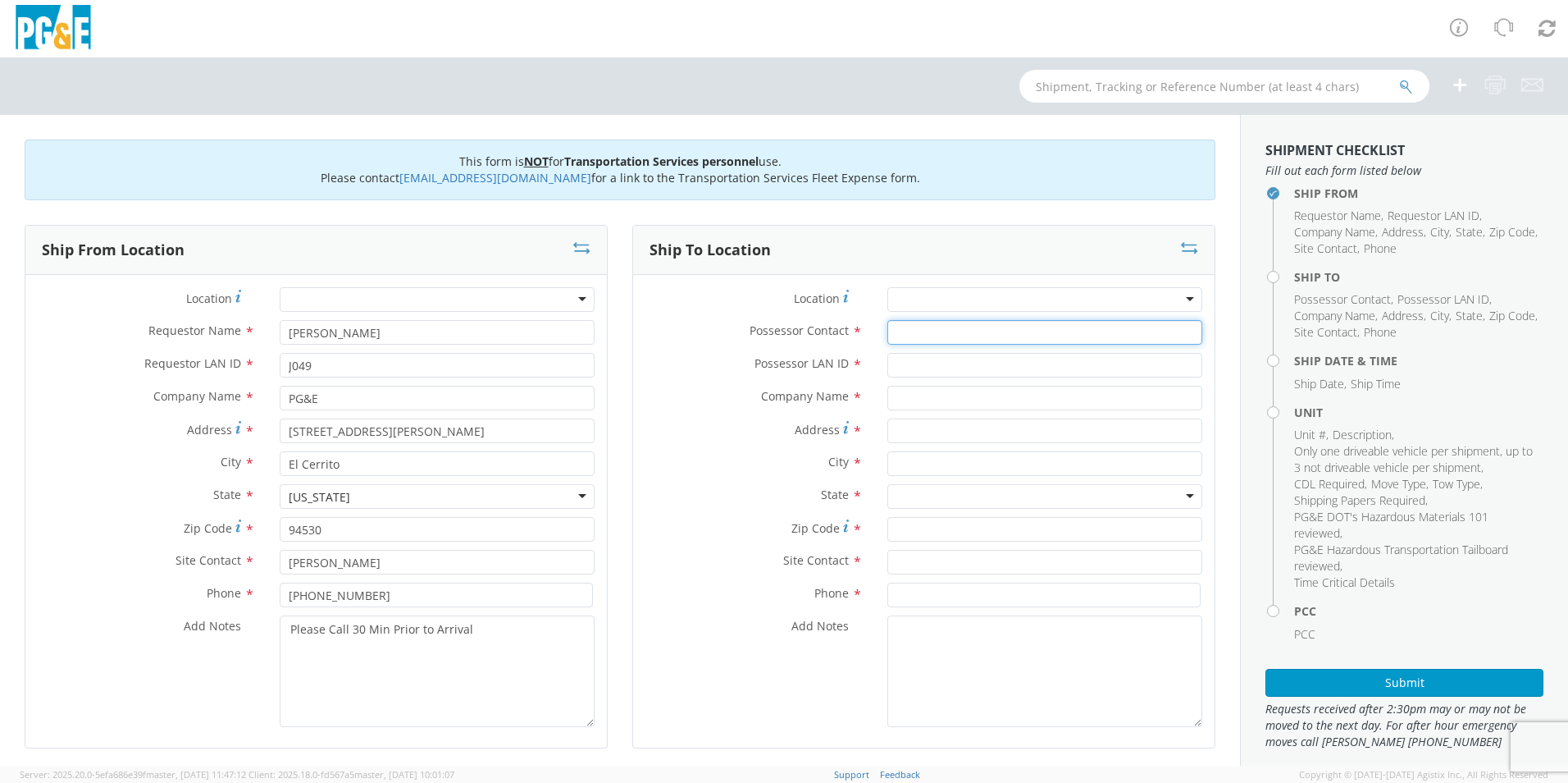
type input "K"
type input "Jake Gomez"
type input "J049"
type input "PG&E"
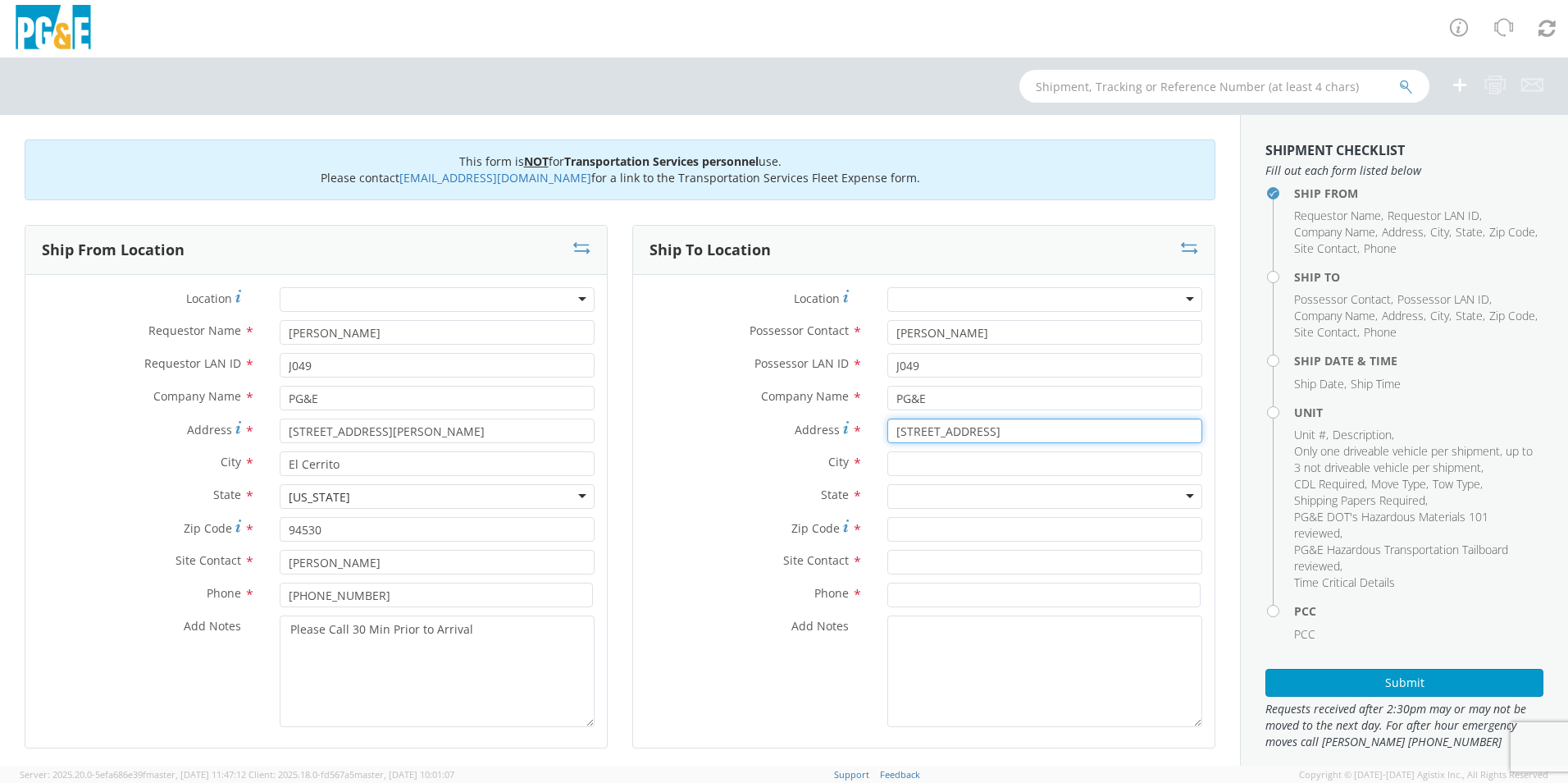
type input "8499 Edes AVE"
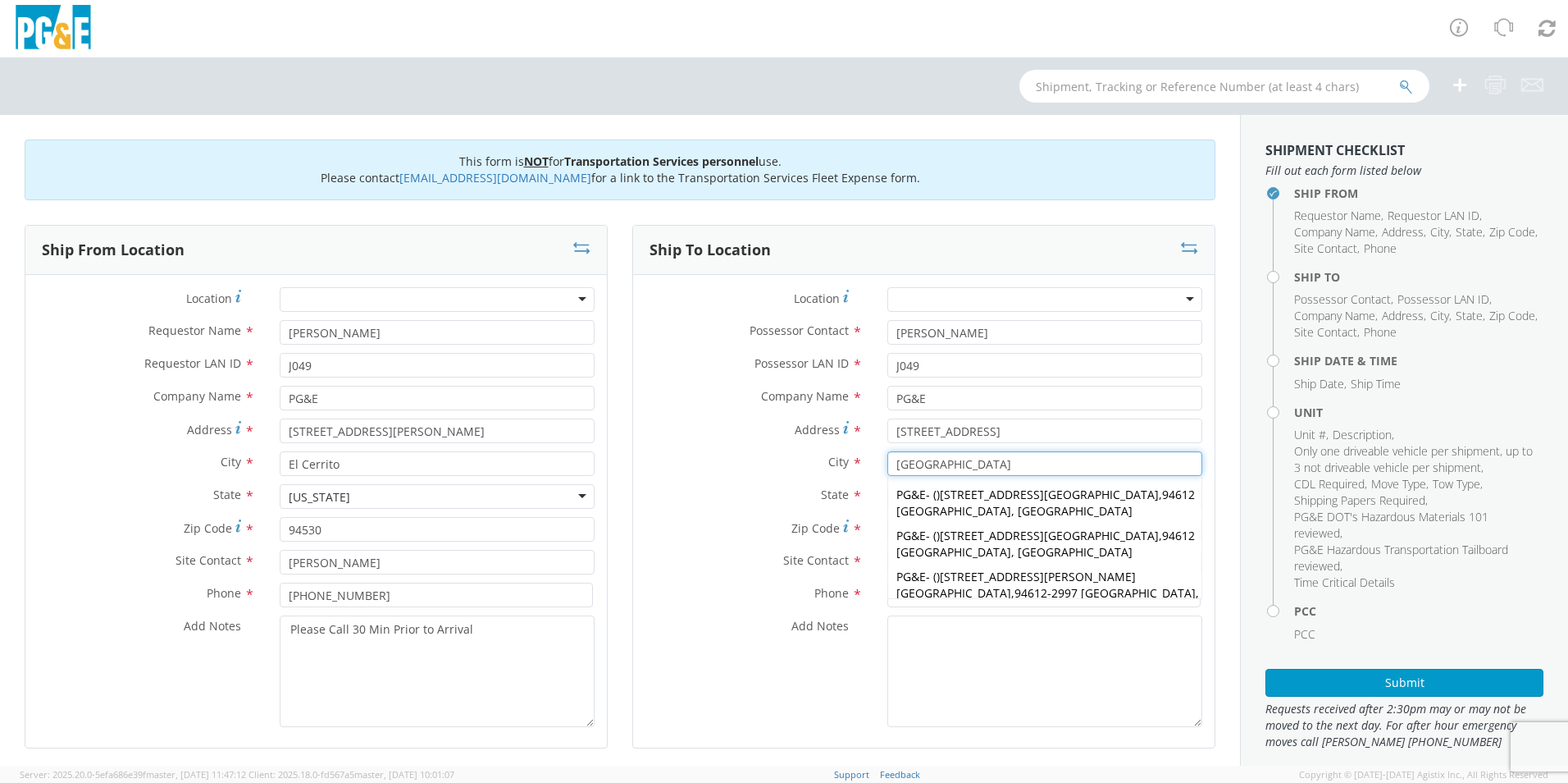
type input "Oakland"
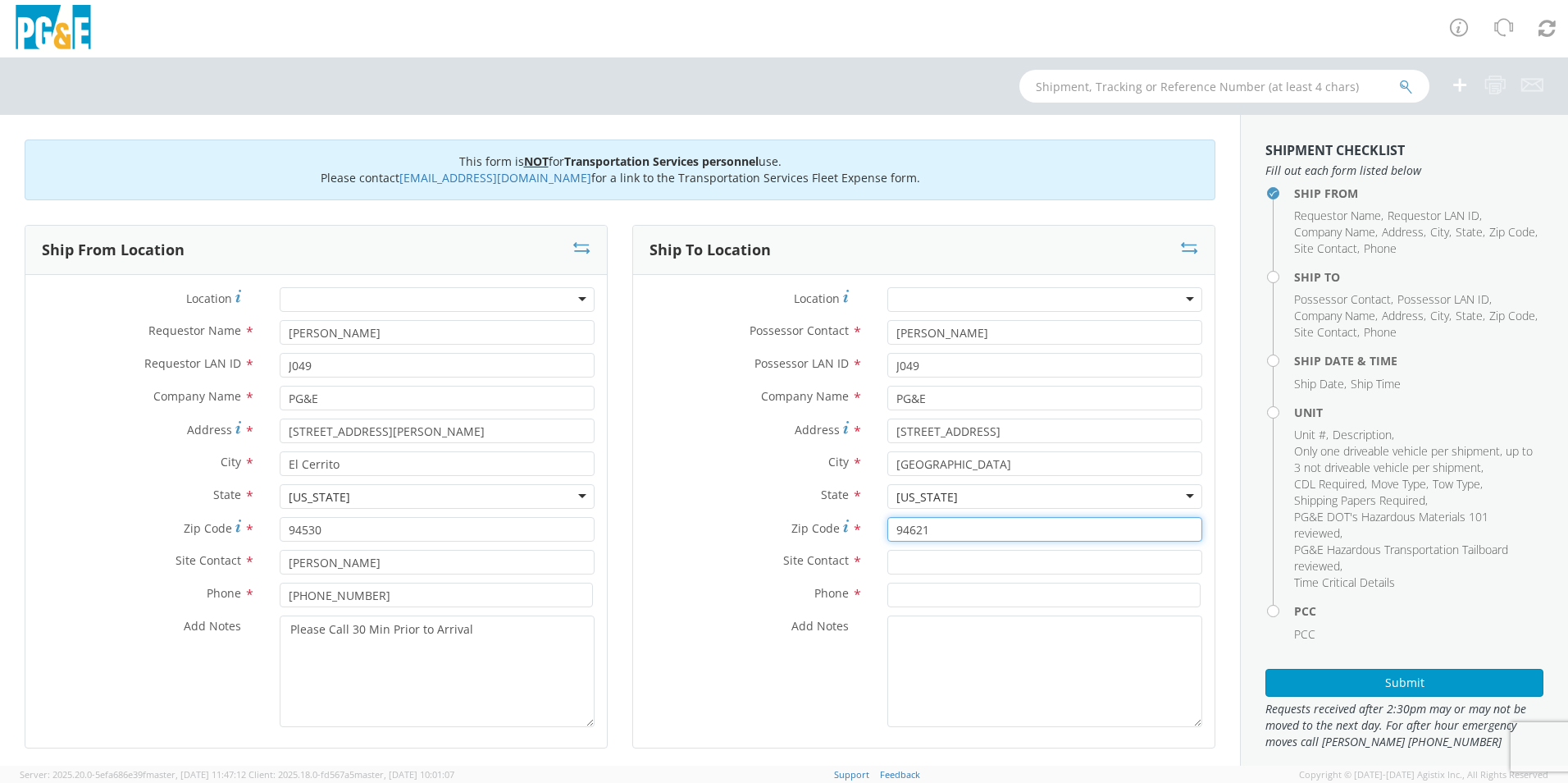
type input "94621"
type input "Jake Gomez"
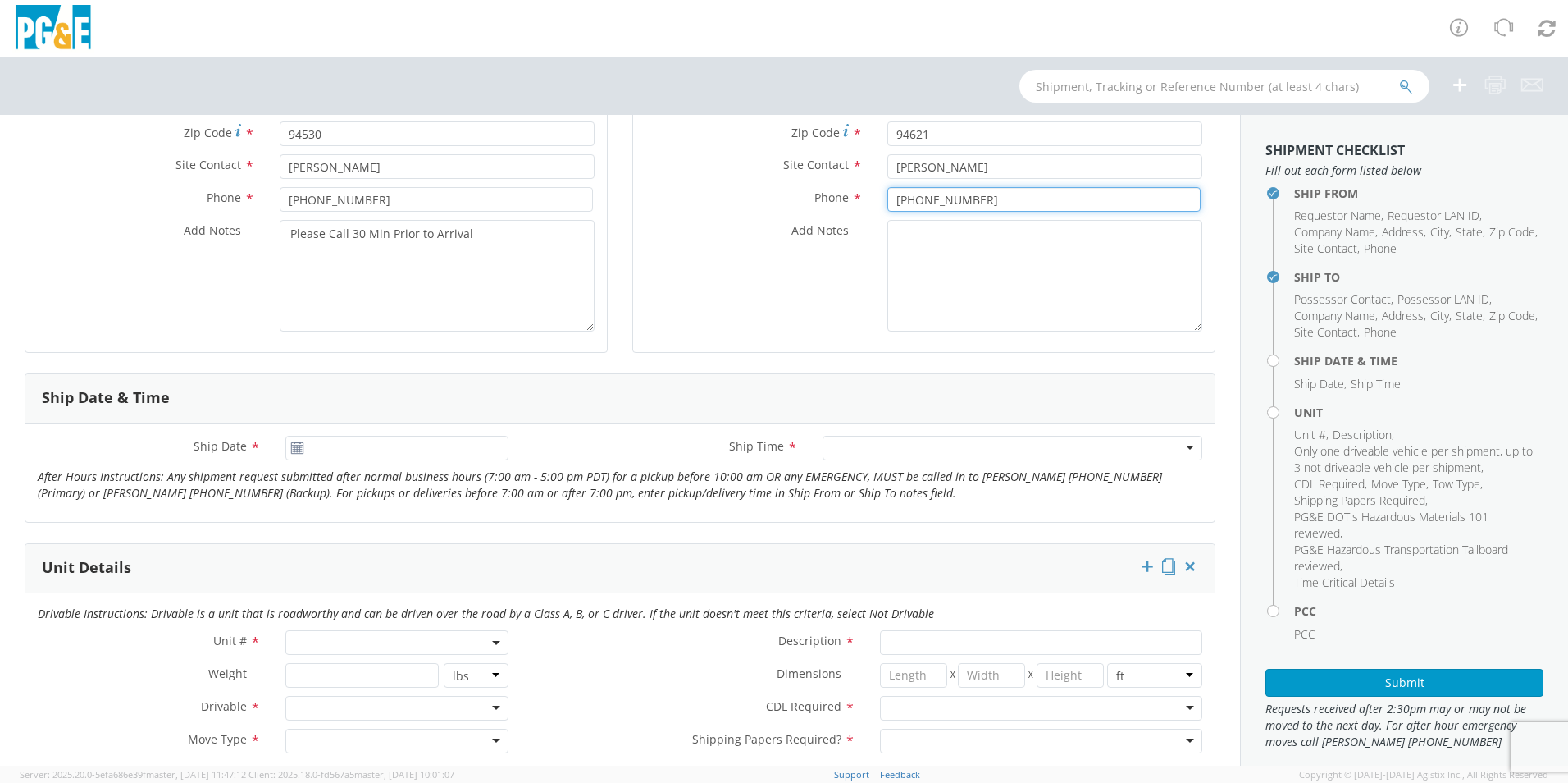
scroll to position [410, 0]
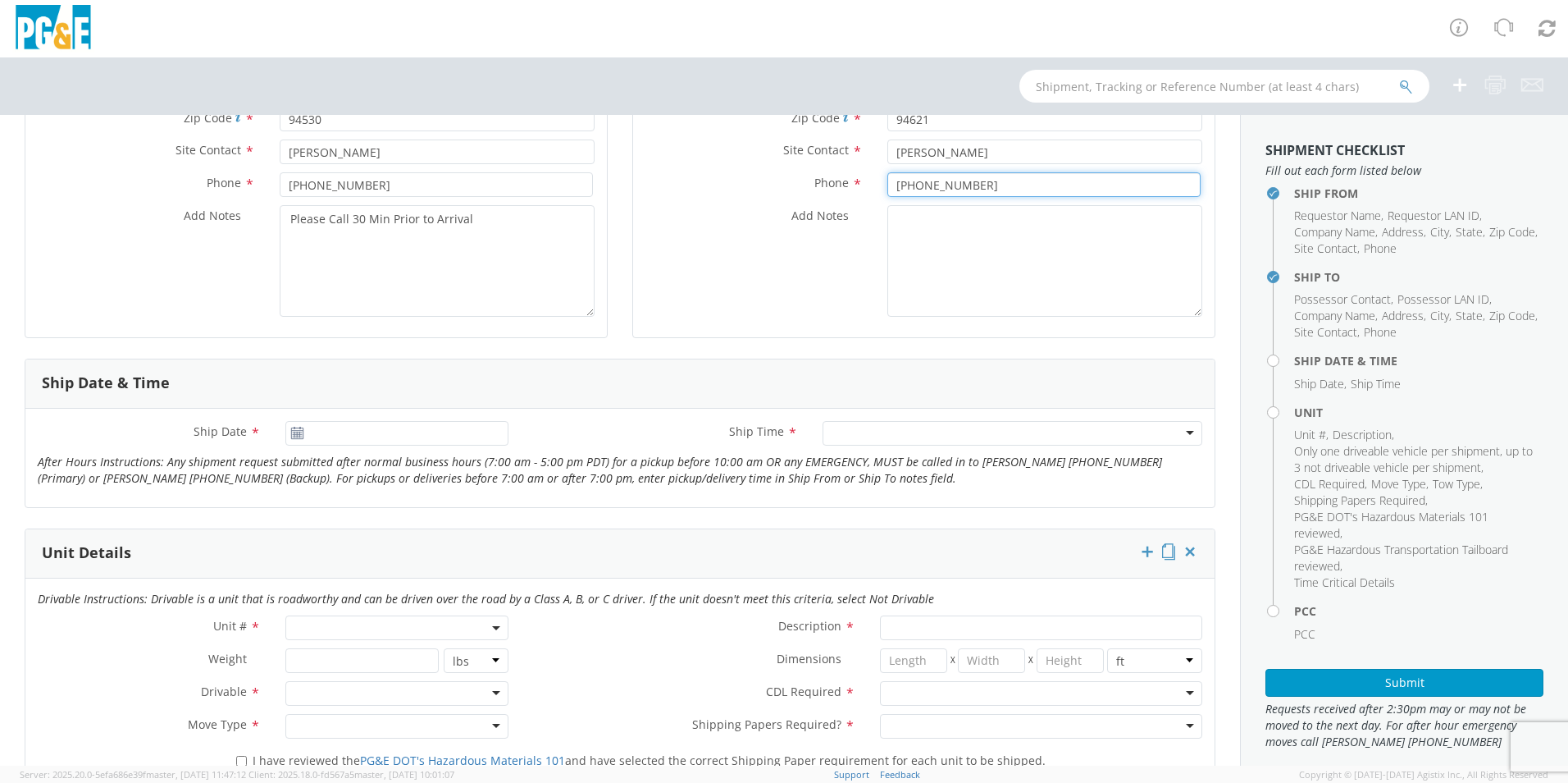
type input "510-882-0321"
click at [291, 436] on use at bounding box center [296, 432] width 12 height 12
click at [295, 431] on use at bounding box center [296, 432] width 12 height 12
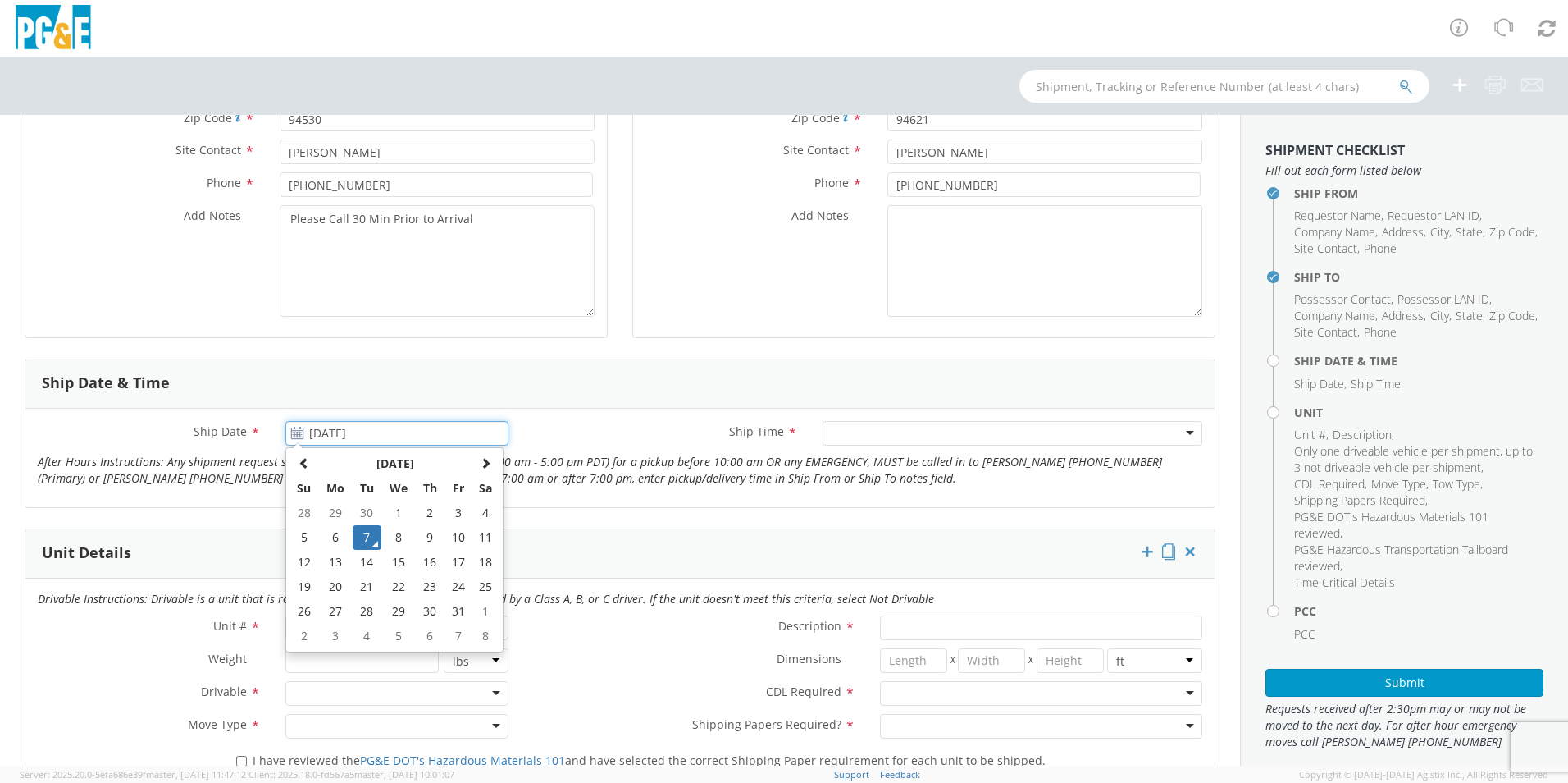
click at [377, 437] on input "10/07/2025" at bounding box center [397, 433] width 223 height 25
click at [451, 533] on td "10" at bounding box center [458, 537] width 28 height 25
type input "10/10/2025"
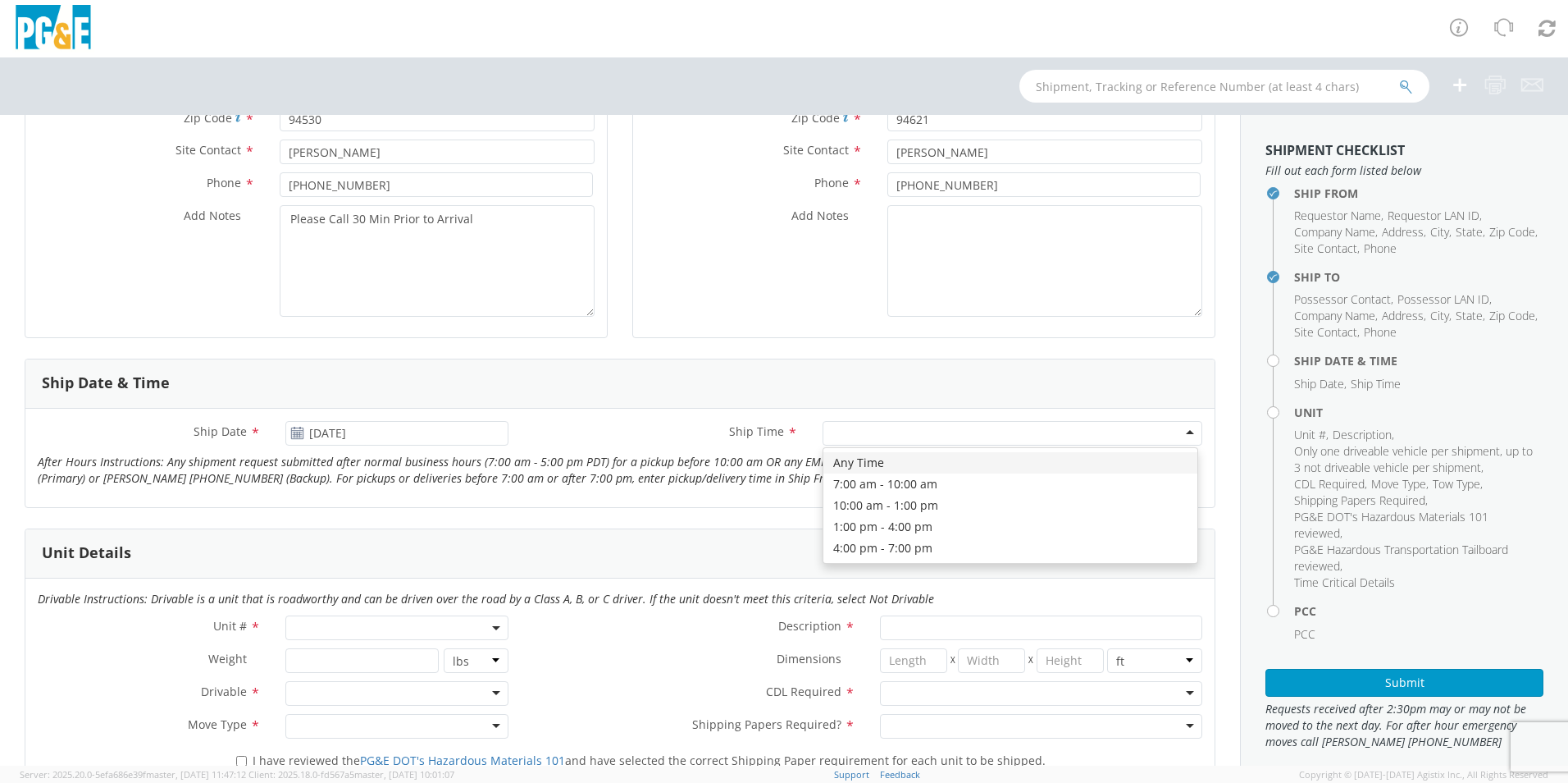
click at [1172, 431] on div at bounding box center [1012, 433] width 379 height 25
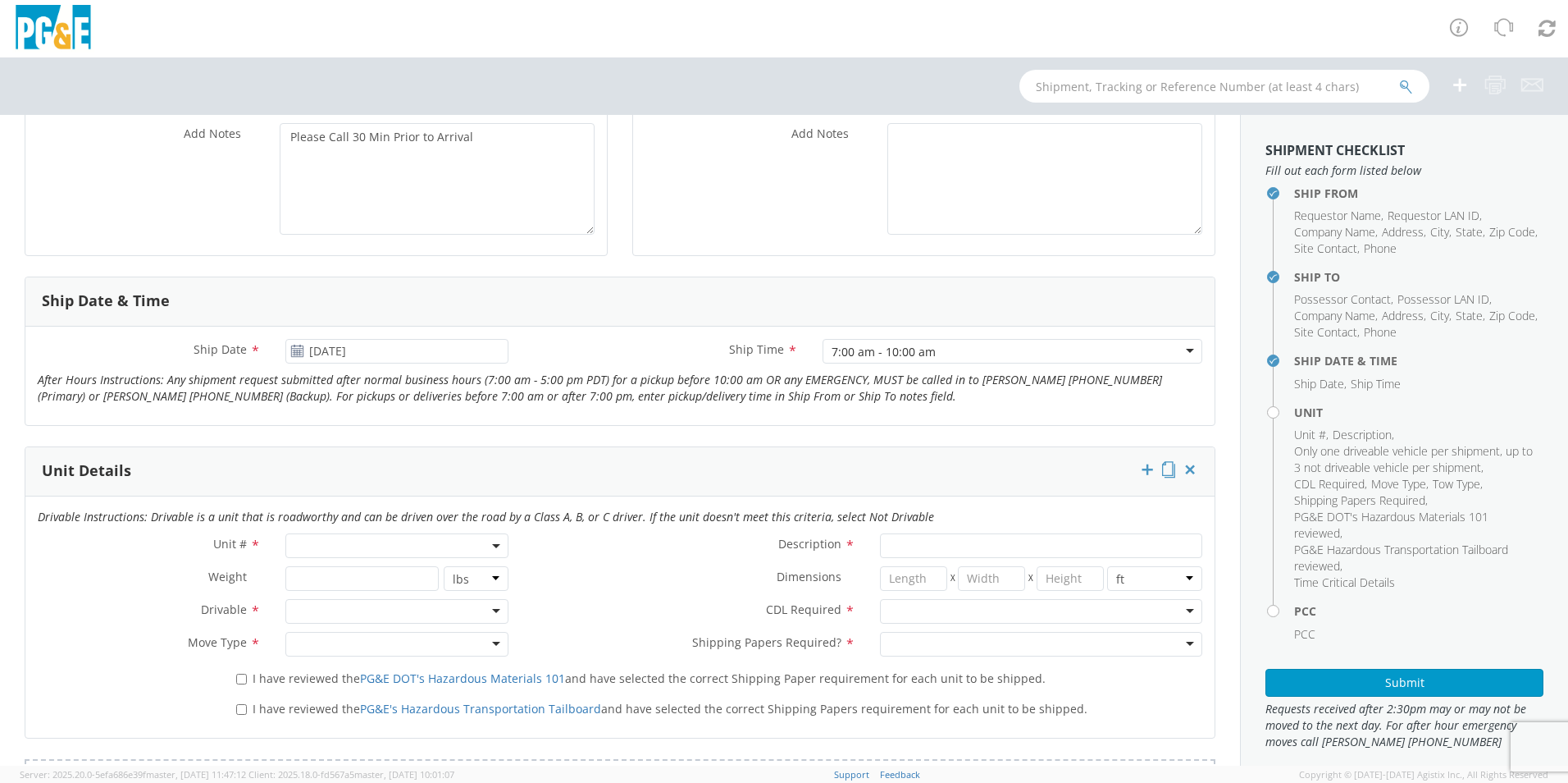
click at [496, 550] on span at bounding box center [397, 546] width 223 height 25
click at [398, 575] on input "search" at bounding box center [396, 573] width 213 height 25
type input "B36441"
type input "EQ; MAN LIFT - SCISSOR"
type input "0"
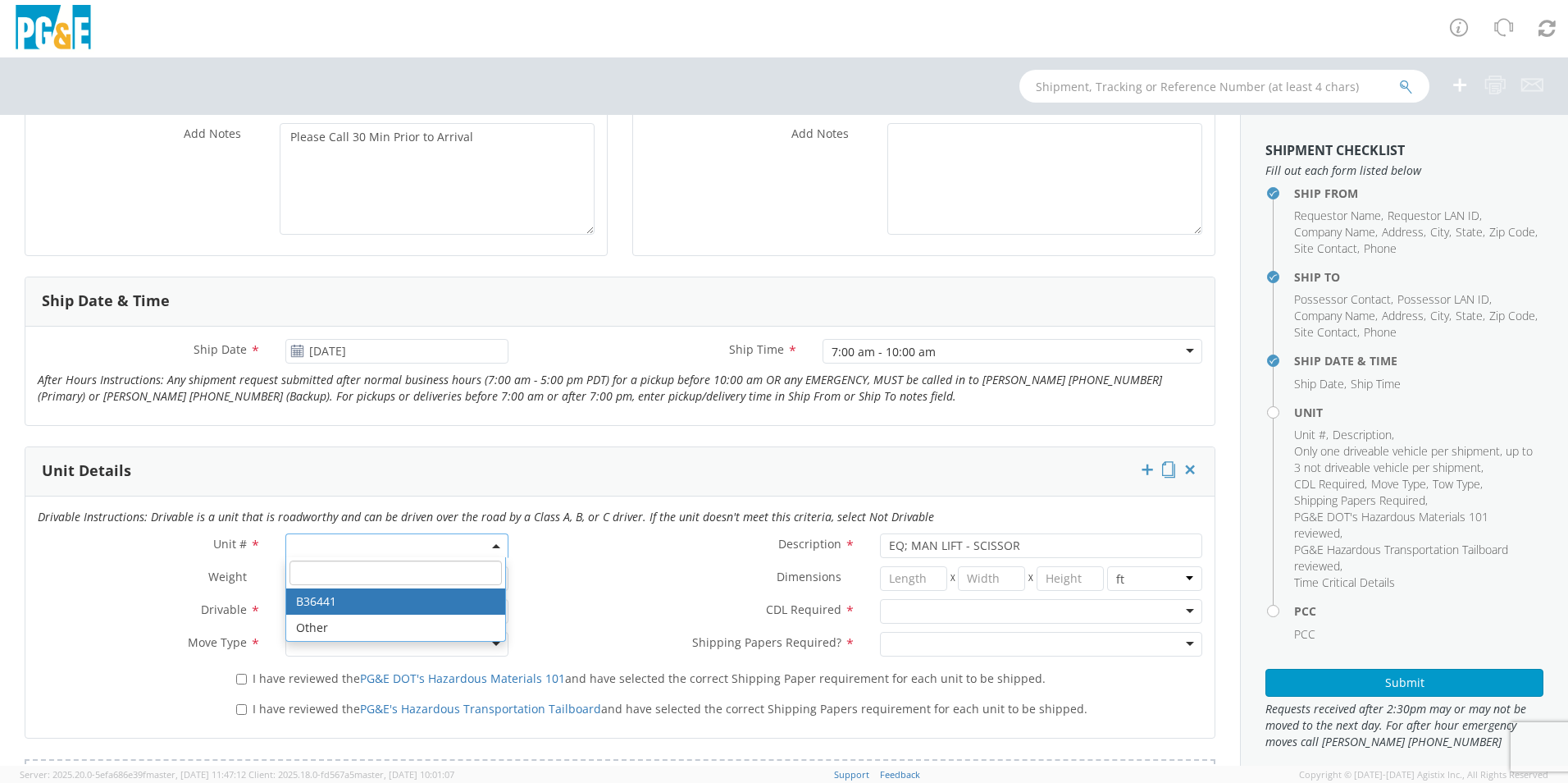
select select "B36441"
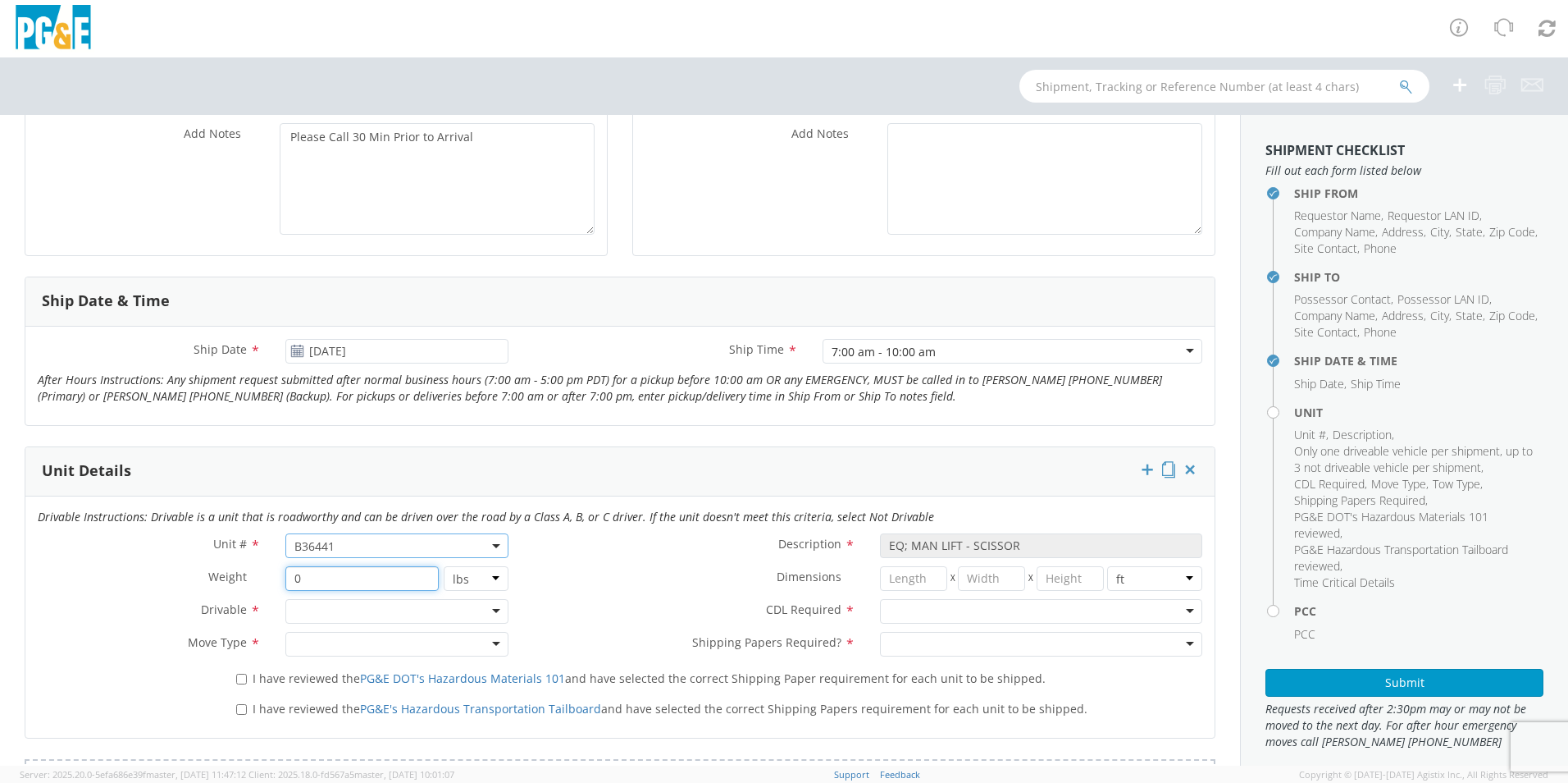
click at [413, 583] on input "0" at bounding box center [361, 579] width 152 height 25
type input "14450"
select select "KGS"
type input "6554.41"
select select "LBS"
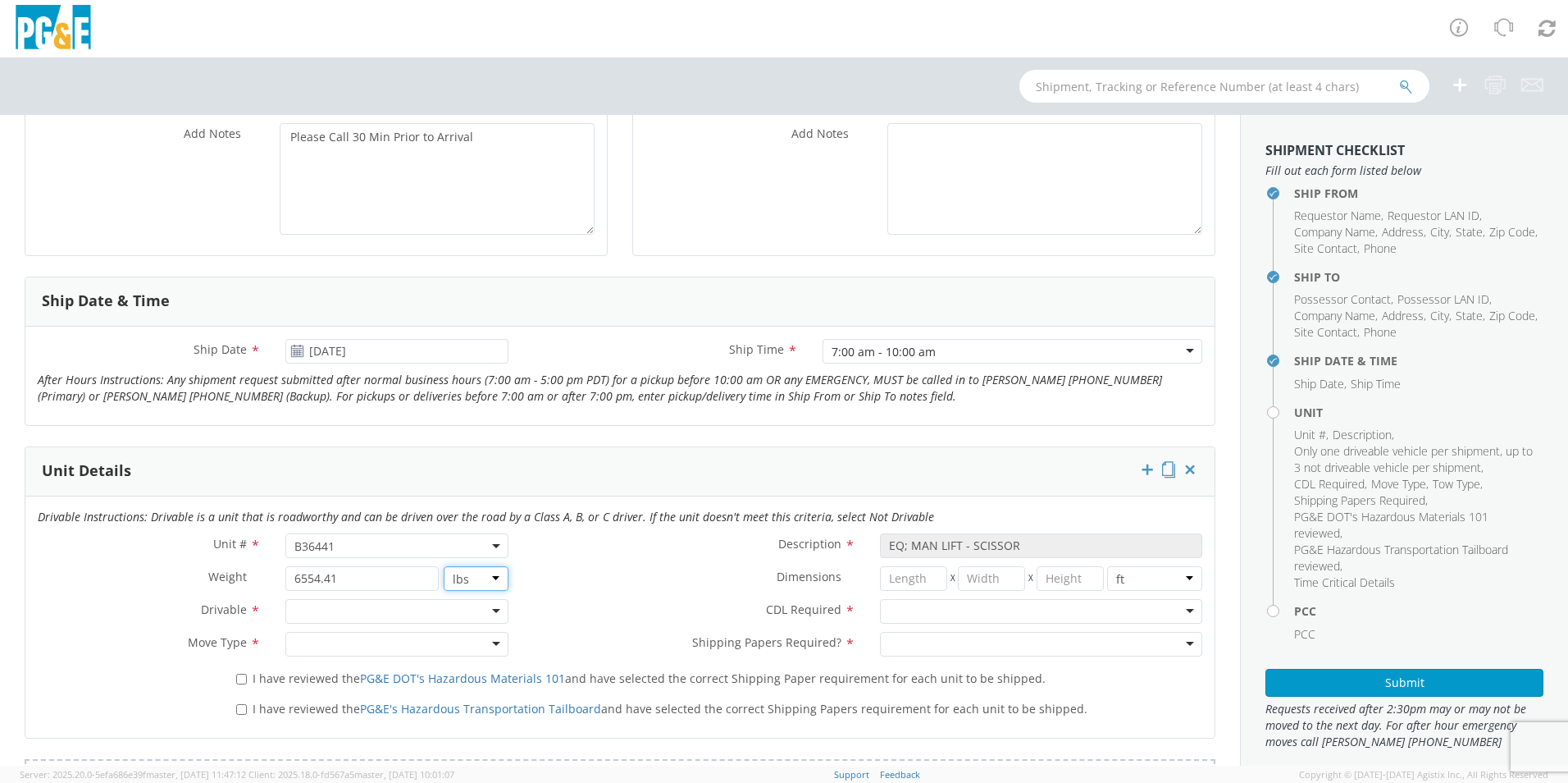
type input "14450"
type input "-1"
click at [483, 613] on div at bounding box center [397, 612] width 223 height 25
drag, startPoint x: 500, startPoint y: 639, endPoint x: 494, endPoint y: 645, distance: 8.5
click at [500, 638] on div at bounding box center [397, 644] width 223 height 25
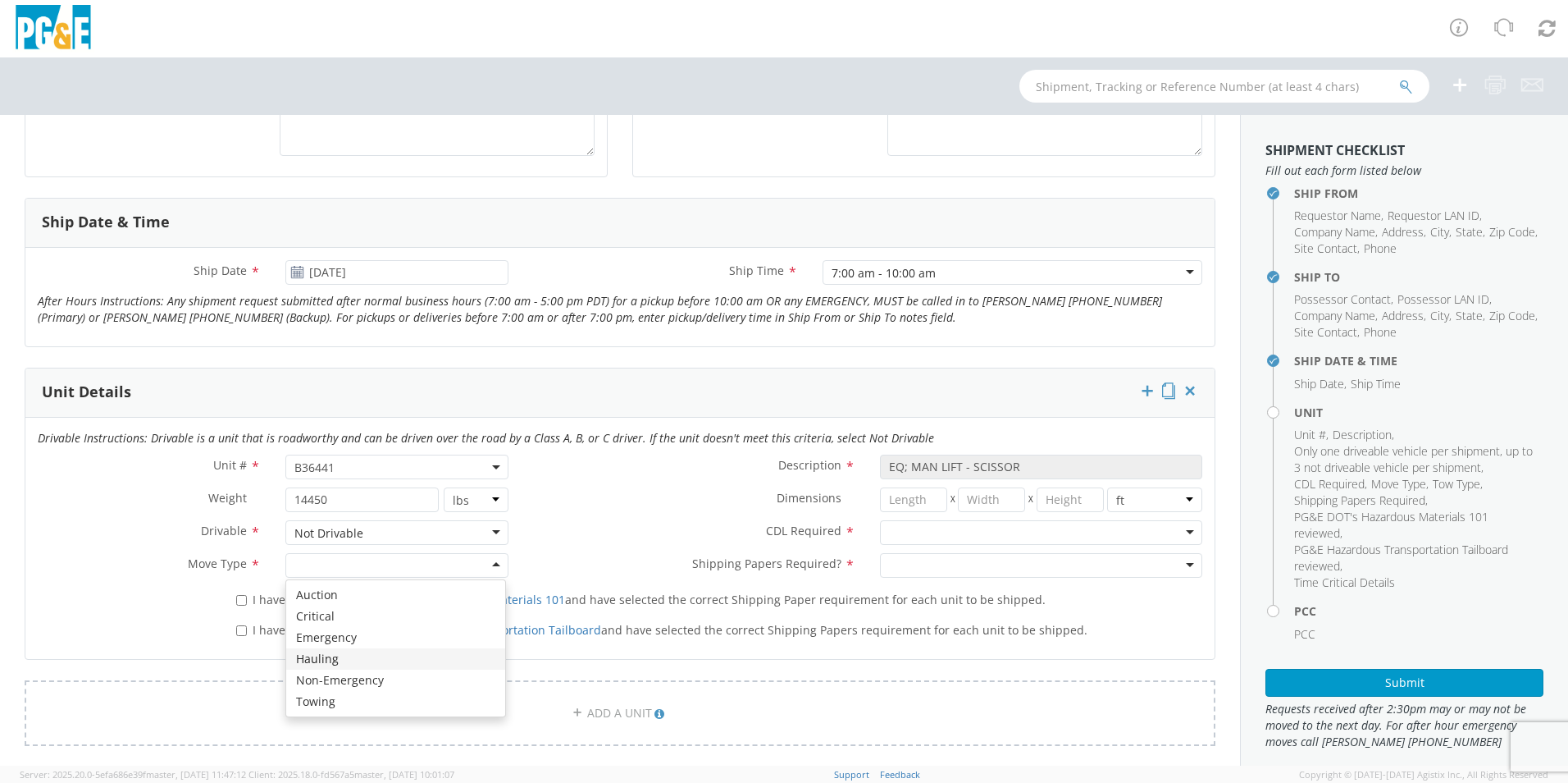
scroll to position [657, 0]
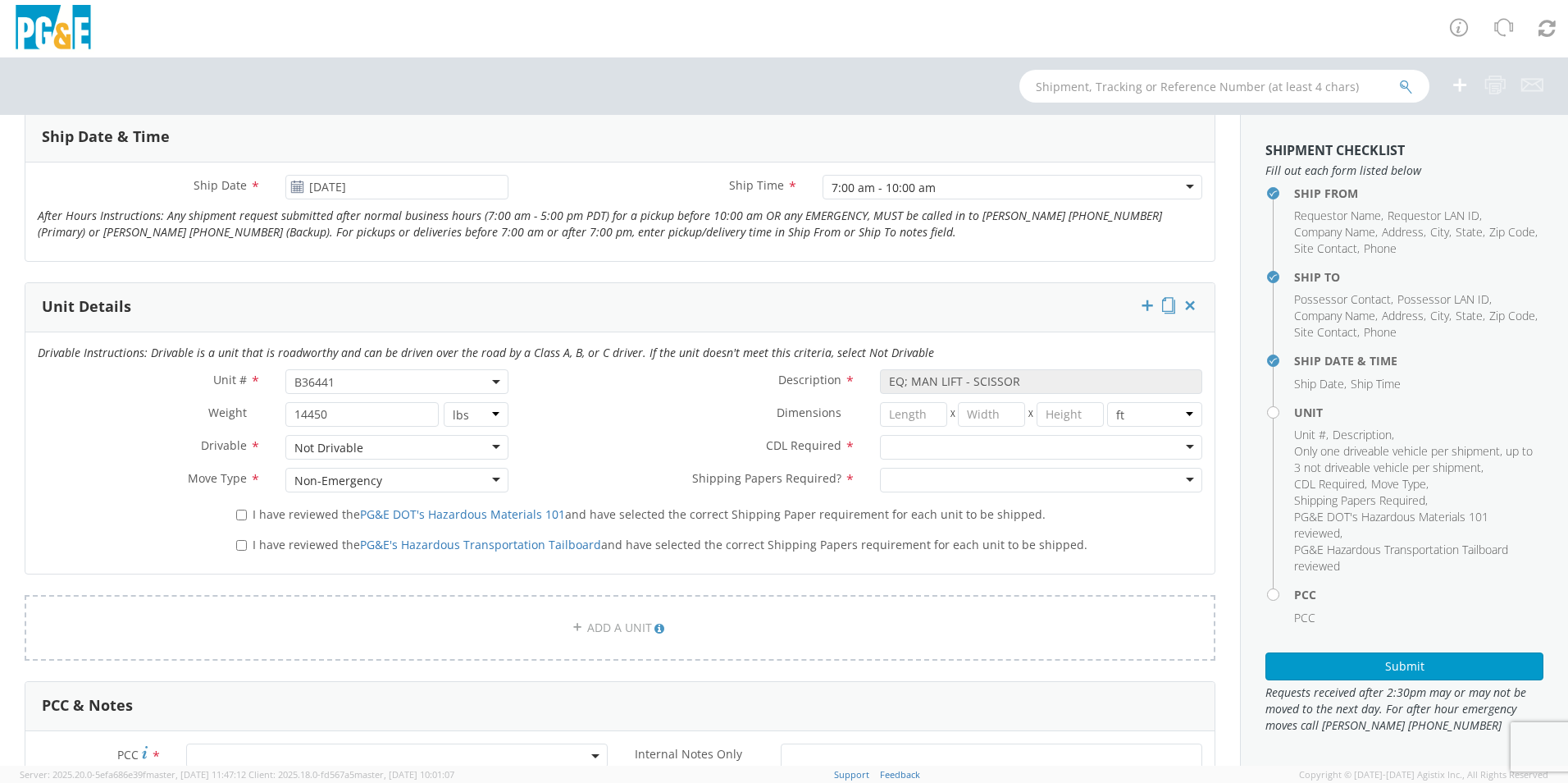
click at [1172, 456] on div at bounding box center [1041, 448] width 322 height 25
click at [909, 421] on input "number" at bounding box center [913, 414] width 67 height 25
click at [911, 408] on input "number" at bounding box center [913, 414] width 67 height 25
type input "21.10"
type input "7.6"
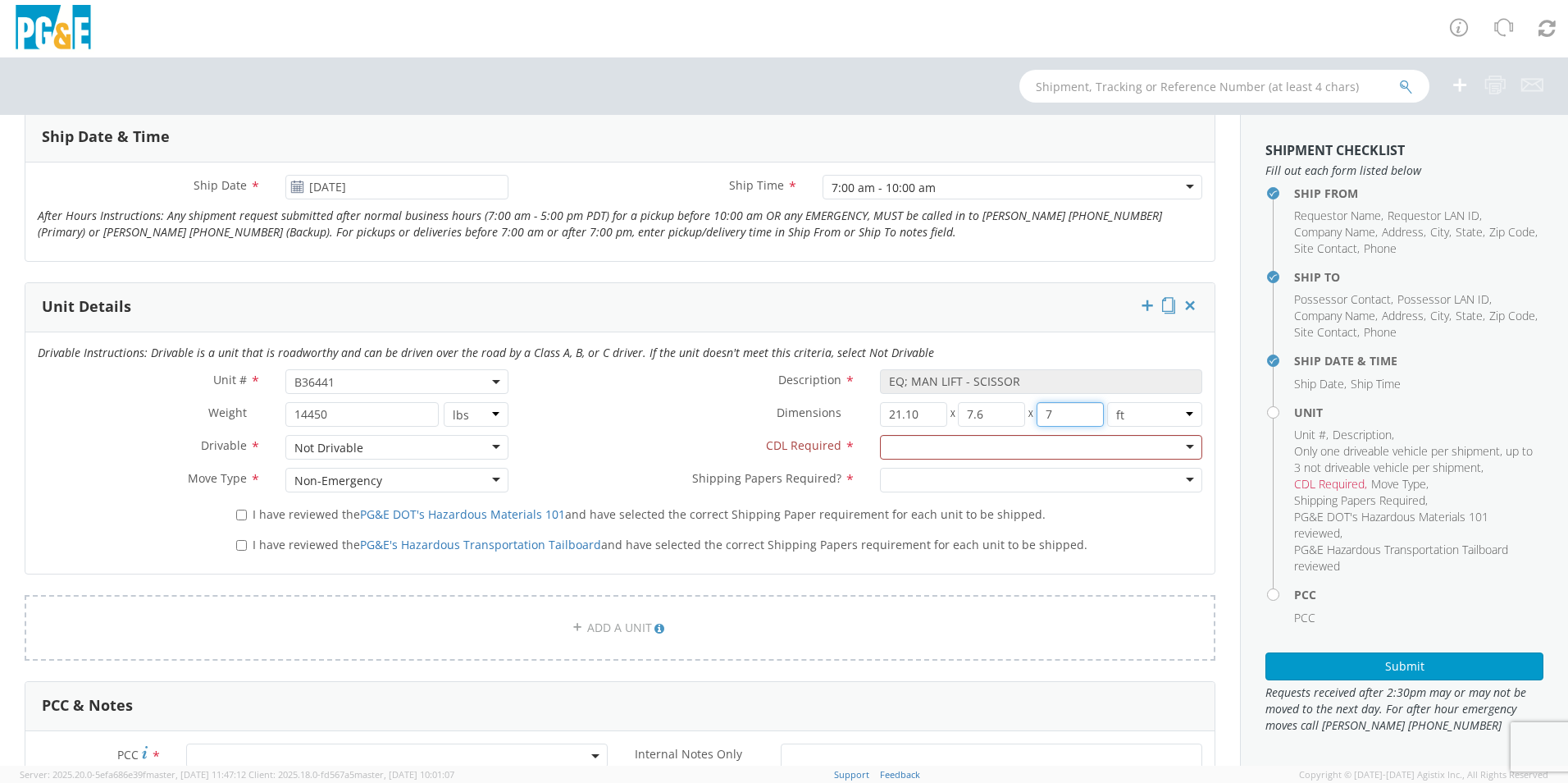
type input "7"
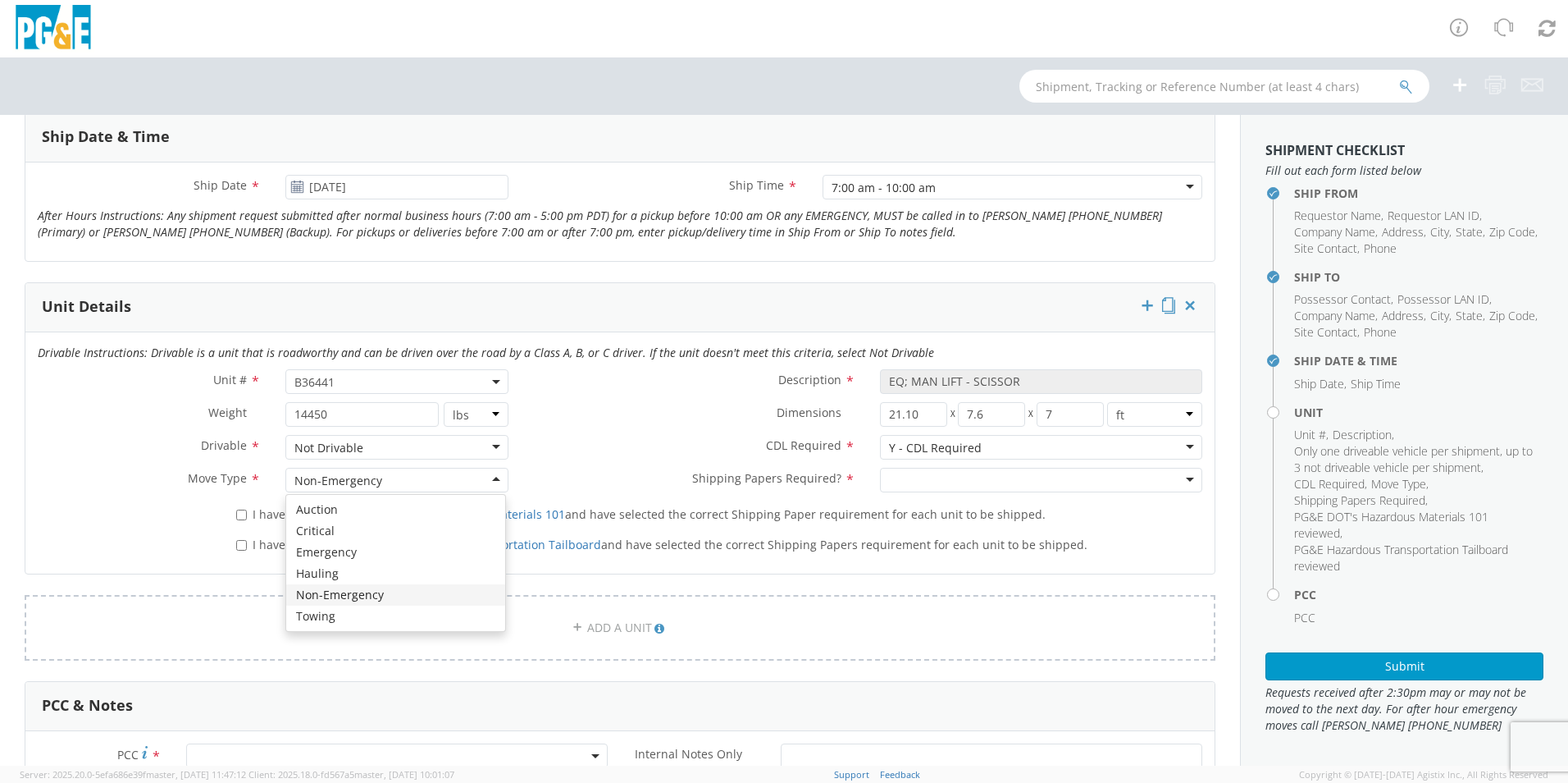
click at [1567, 782] on html "annexa Batch Shipping Guide Created with Sketch. calendar Created with Sketch." at bounding box center [784, 391] width 1568 height 783
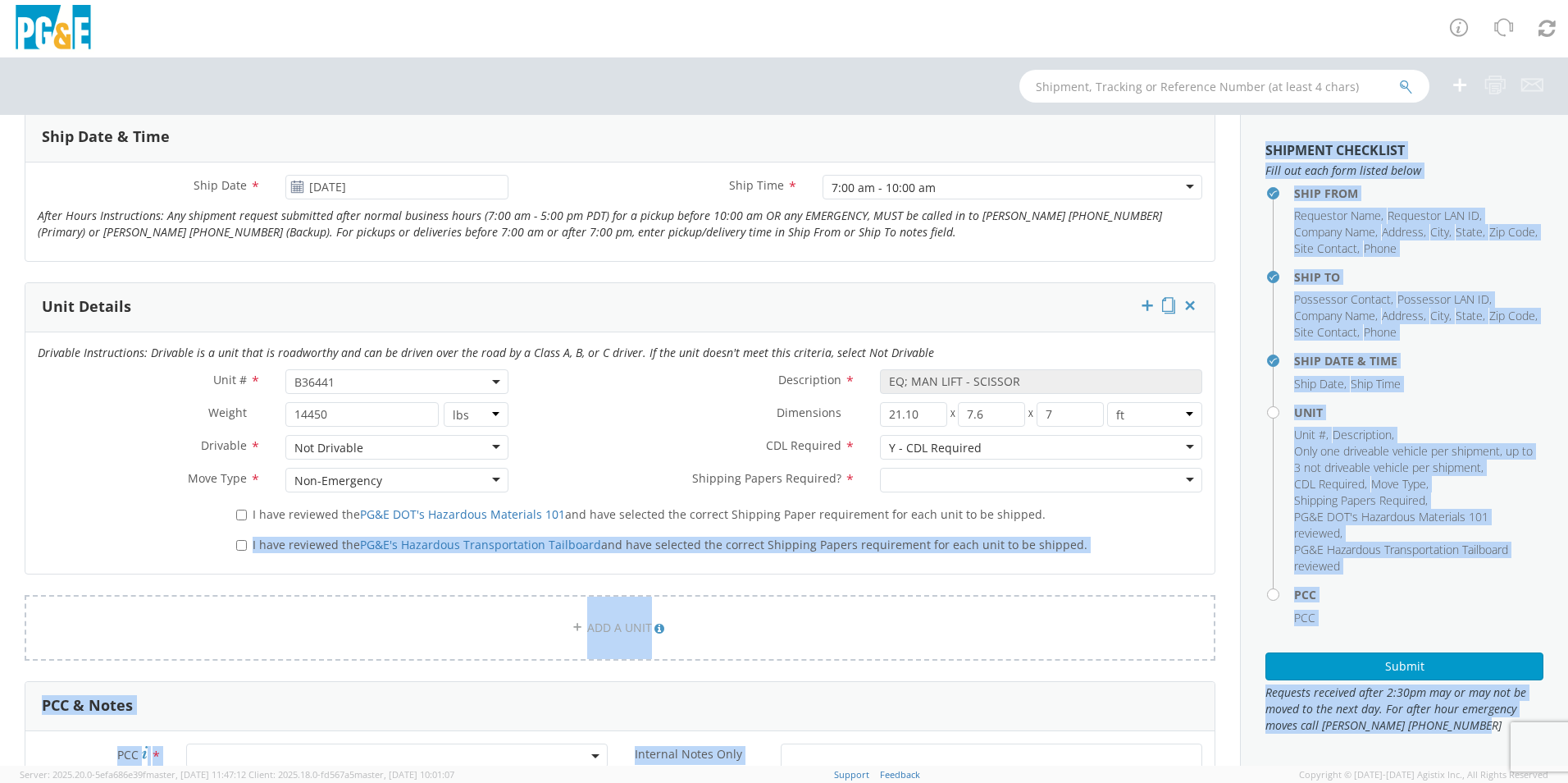
scroll to position [809, 0]
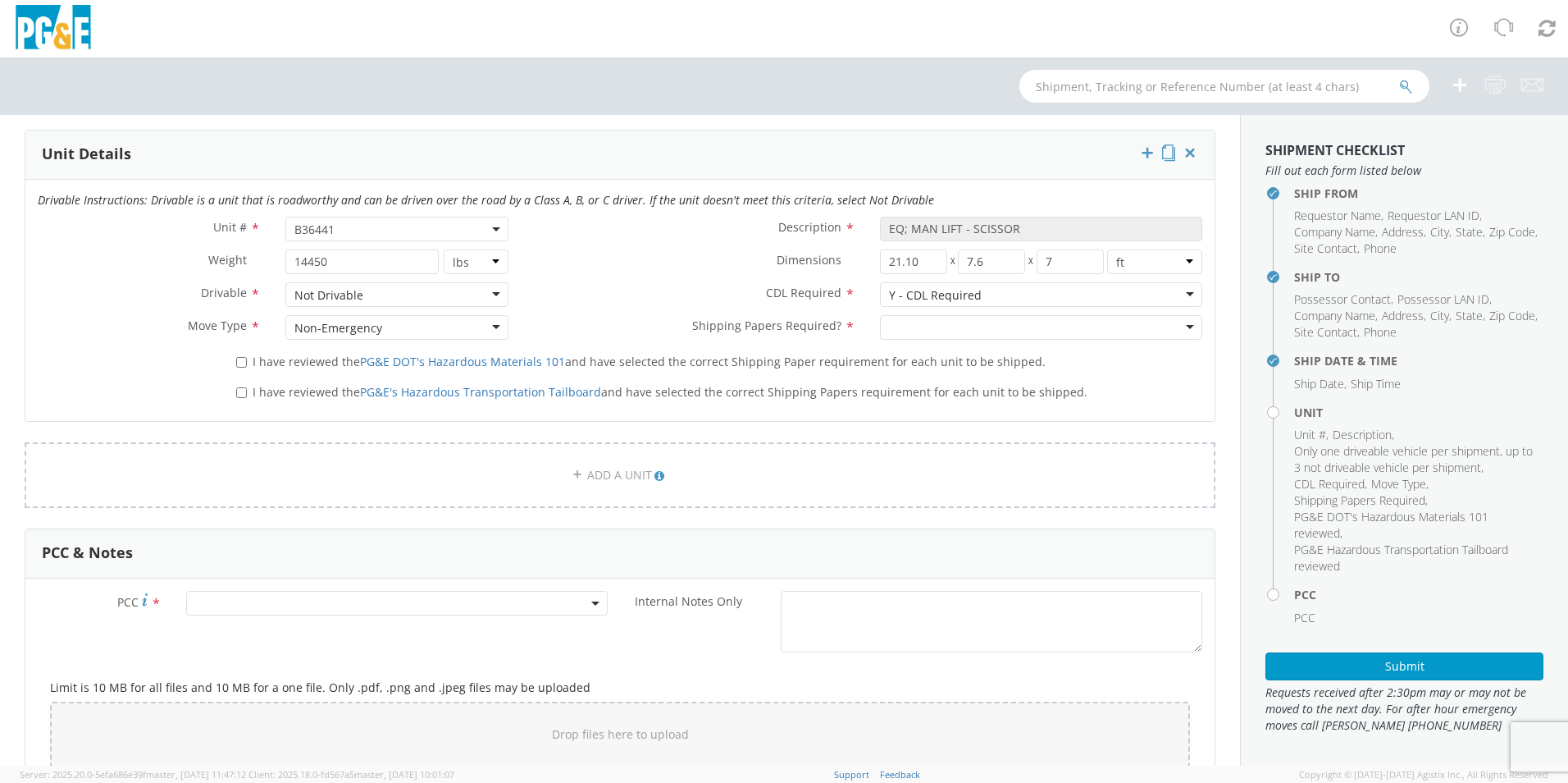
drag, startPoint x: 1088, startPoint y: 338, endPoint x: 1073, endPoint y: 328, distance: 18.0
click at [1084, 336] on div at bounding box center [1041, 327] width 322 height 25
click at [236, 363] on input "I have reviewed the PG&E DOT's Hazardous Materials 101 and have selected the co…" at bounding box center [241, 362] width 11 height 11
checkbox input "true"
click at [236, 382] on label "I have reviewed the PG&E's Hazardous Transportation Tailboard and have selected…" at bounding box center [663, 391] width 855 height 19
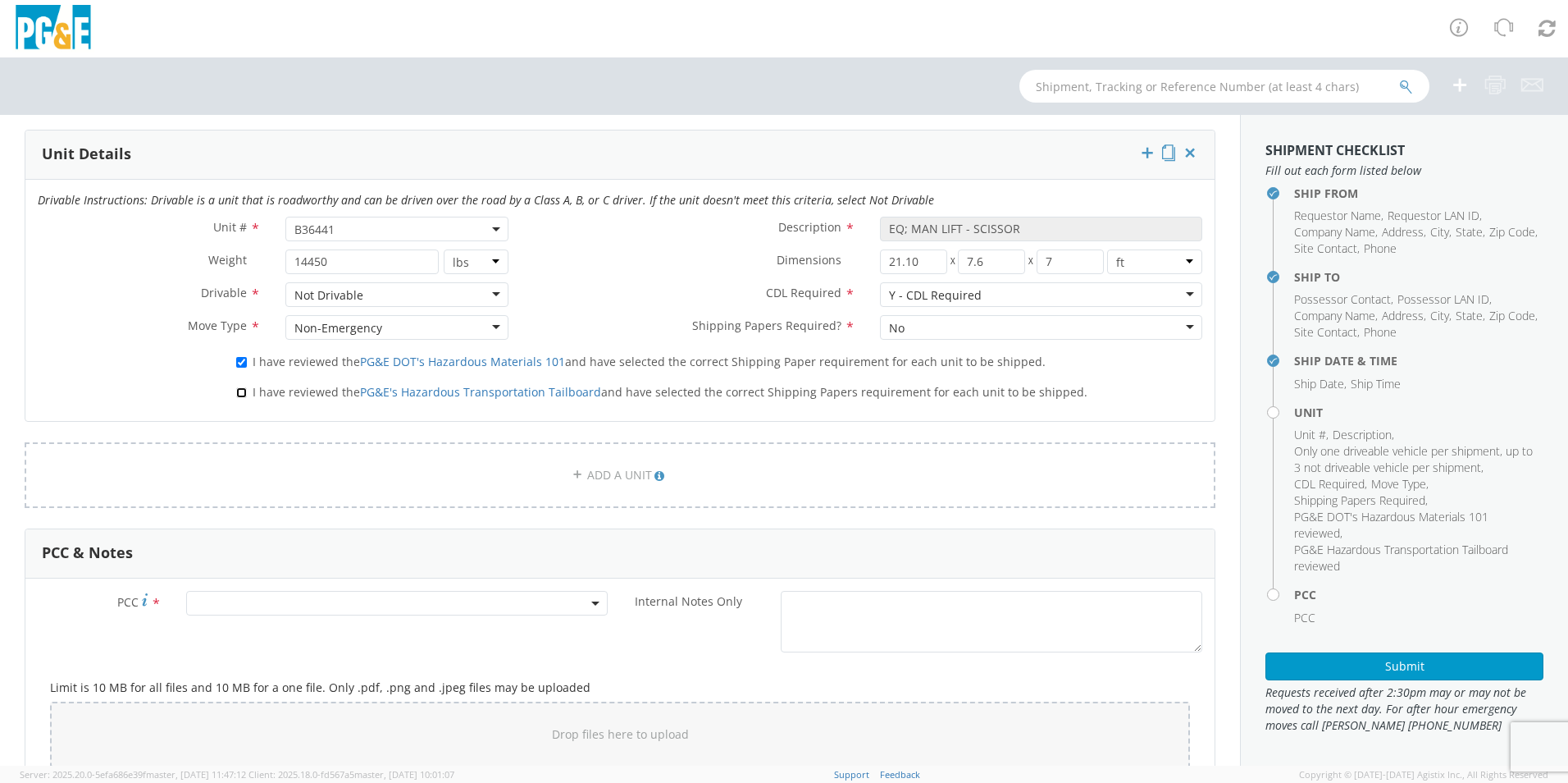
click at [236, 387] on input "I have reviewed the PG&E's Hazardous Transportation Tailboard and have selected…" at bounding box center [241, 392] width 11 height 11
checkbox input "true"
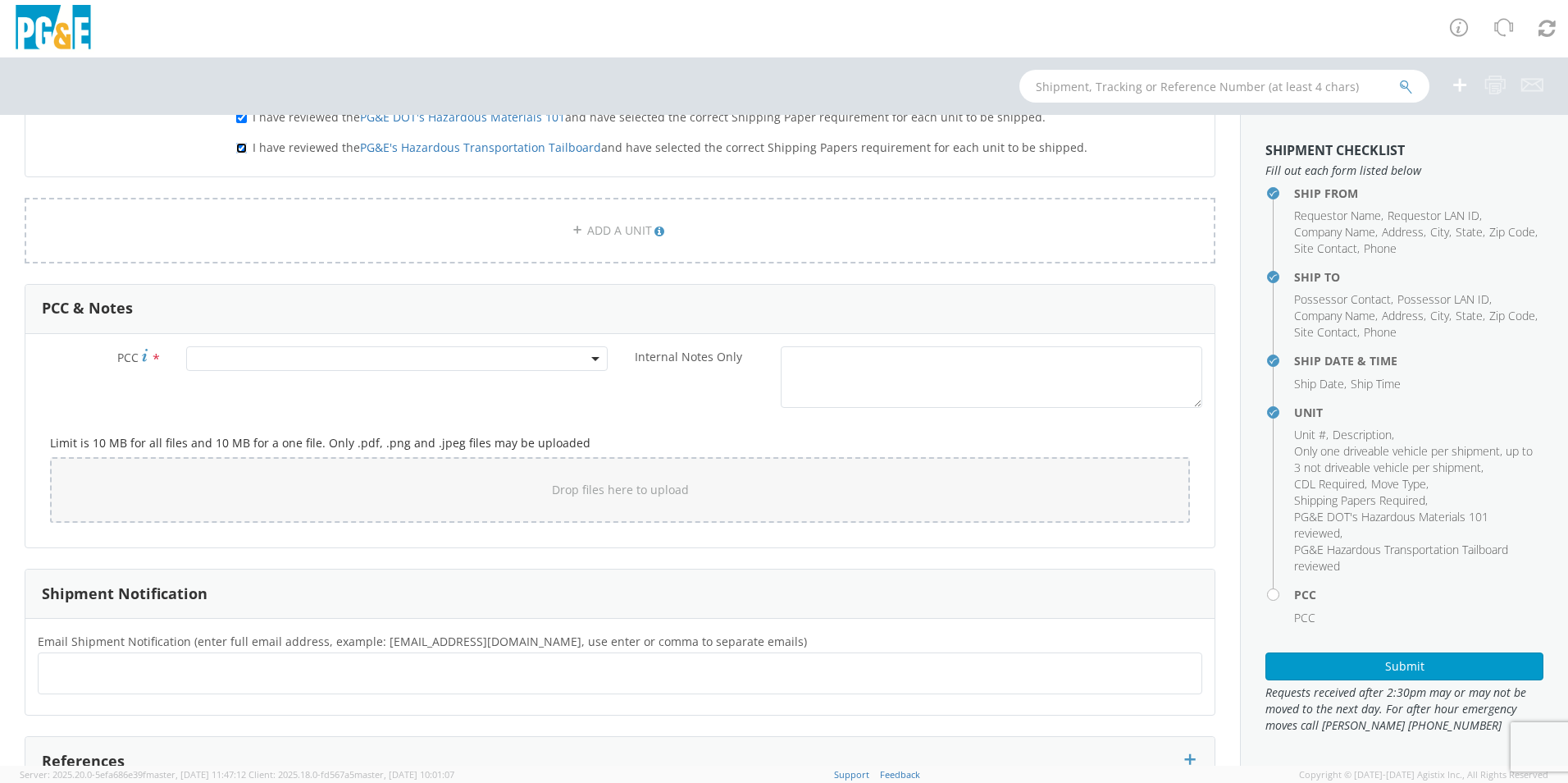
scroll to position [1056, 0]
click at [292, 370] on div "PCC *" at bounding box center [322, 361] width 595 height 33
click at [288, 355] on span at bounding box center [397, 357] width 422 height 25
click at [307, 379] on input "number" at bounding box center [395, 384] width 408 height 25
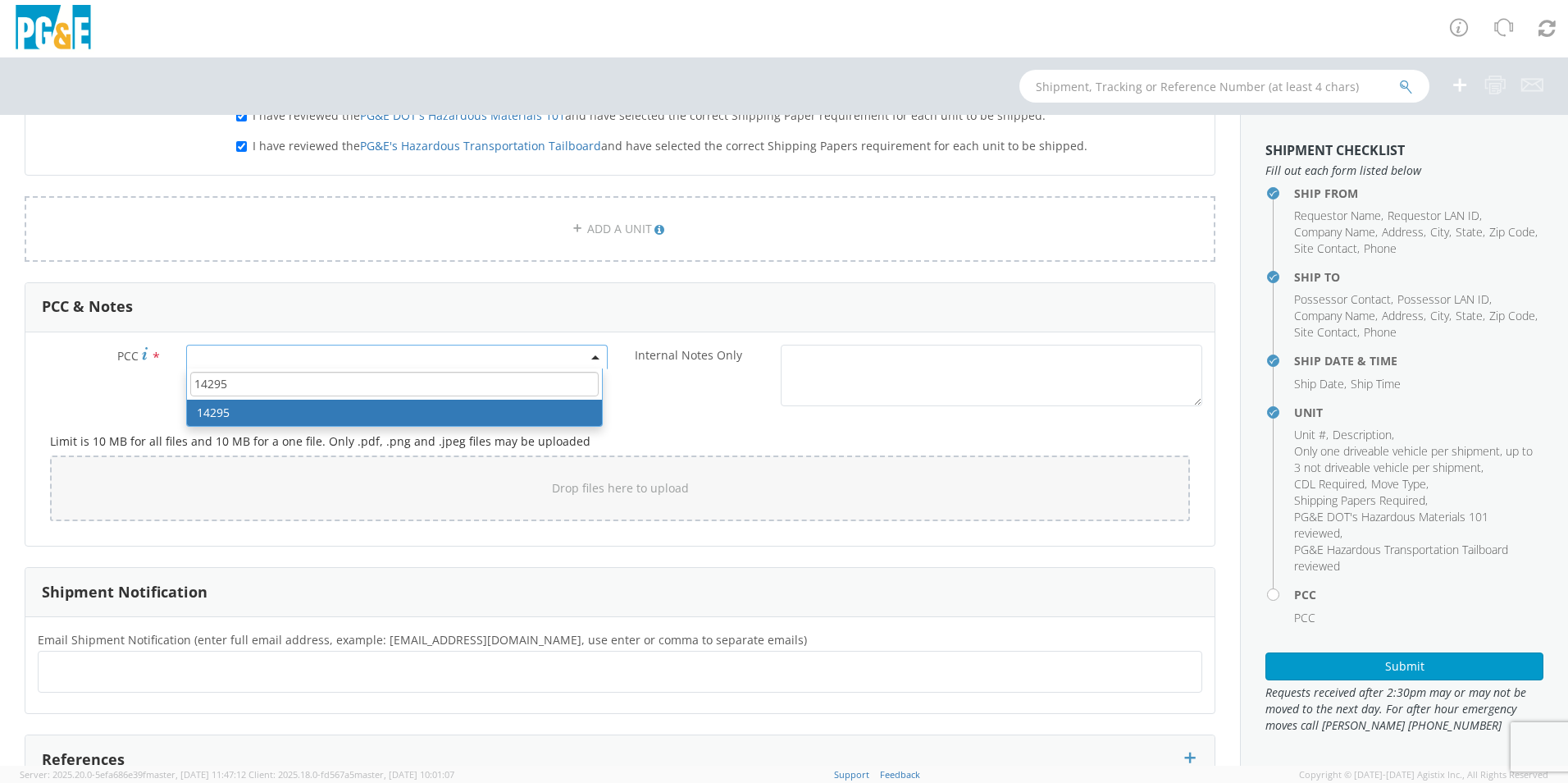
type input "14295"
select select "14295"
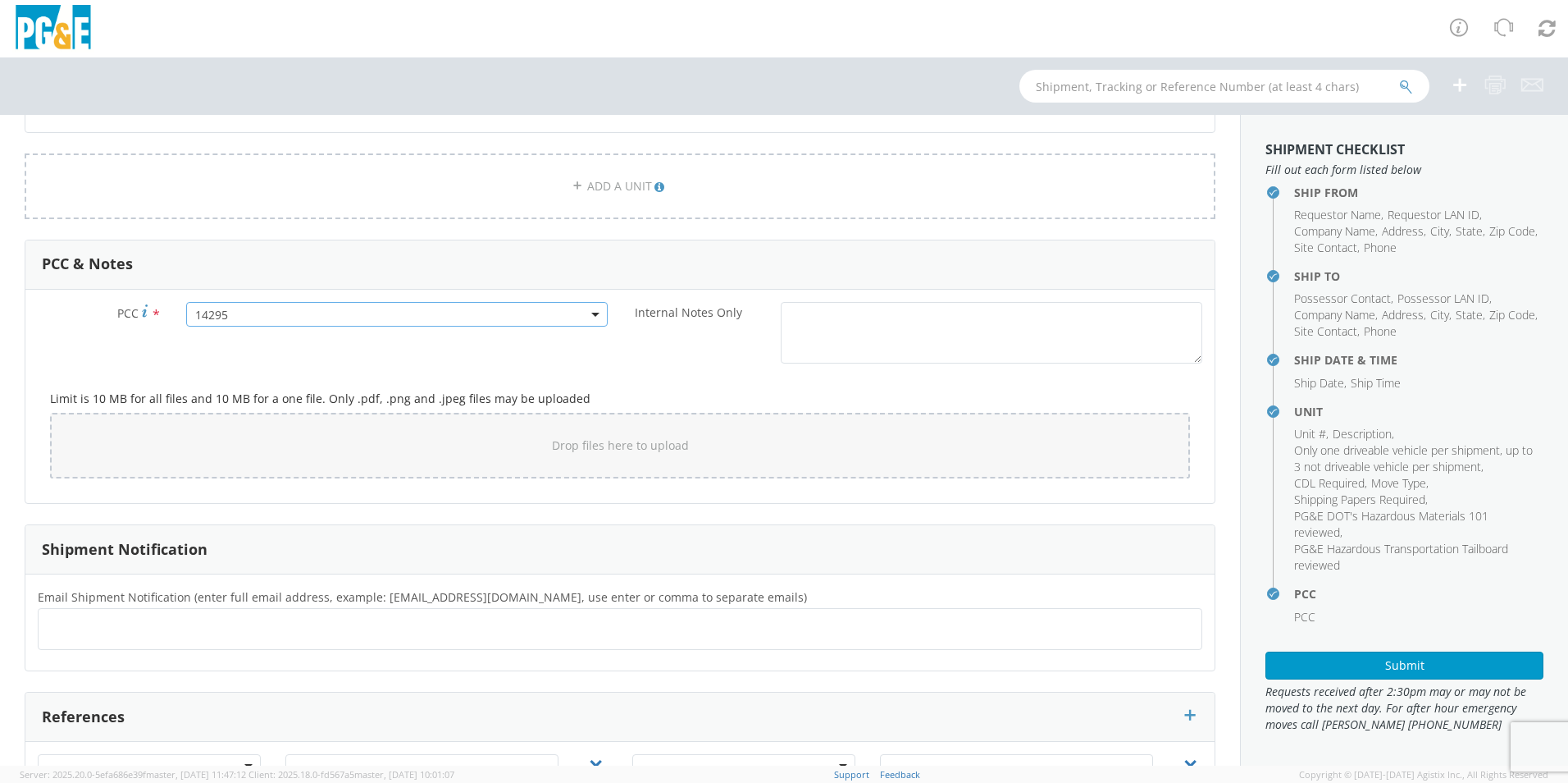
scroll to position [1137, 0]
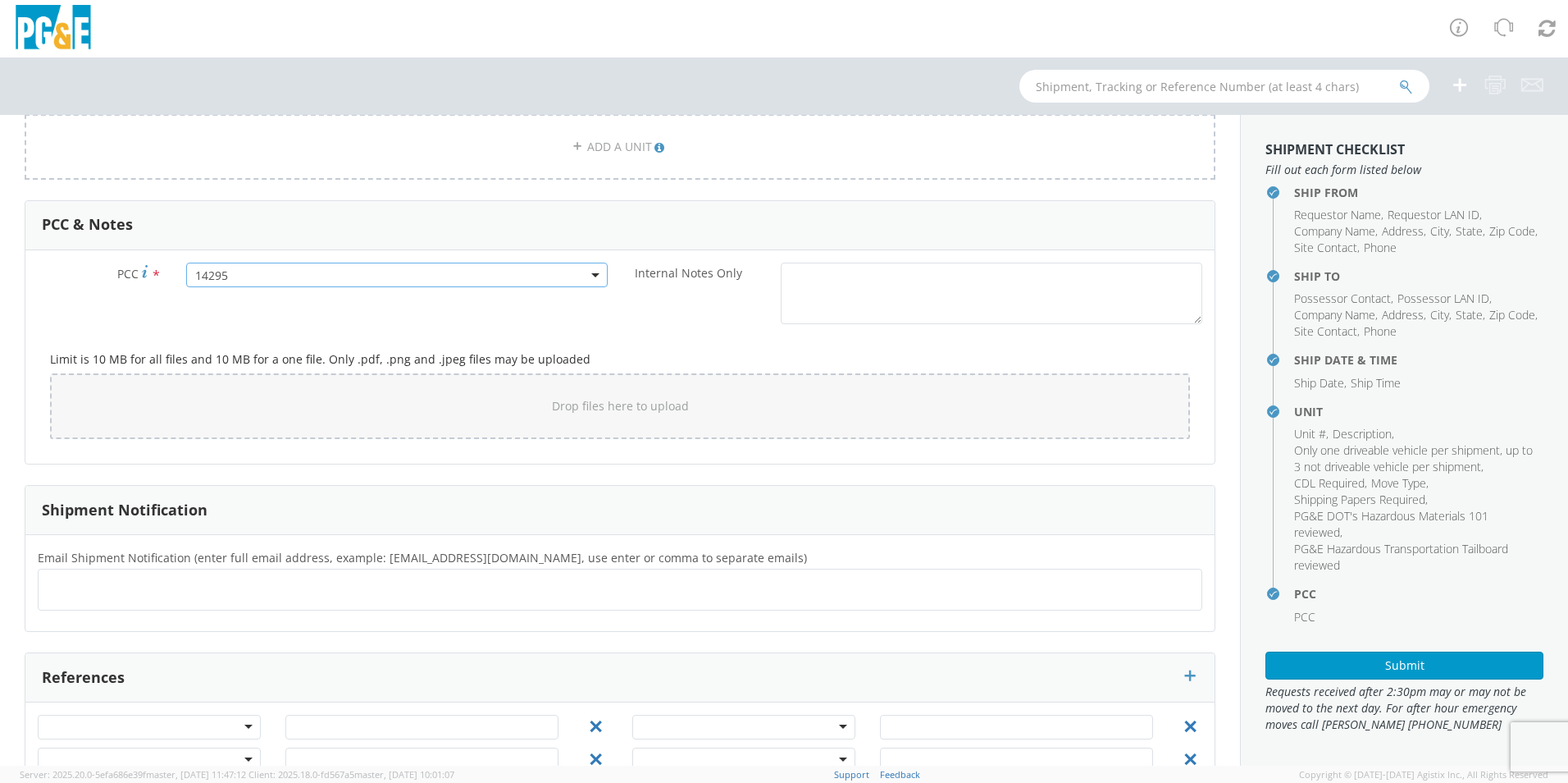
click at [248, 579] on ul at bounding box center [620, 589] width 1149 height 27
type input "MZB5@pge.com"
type input "J049@pge.com"
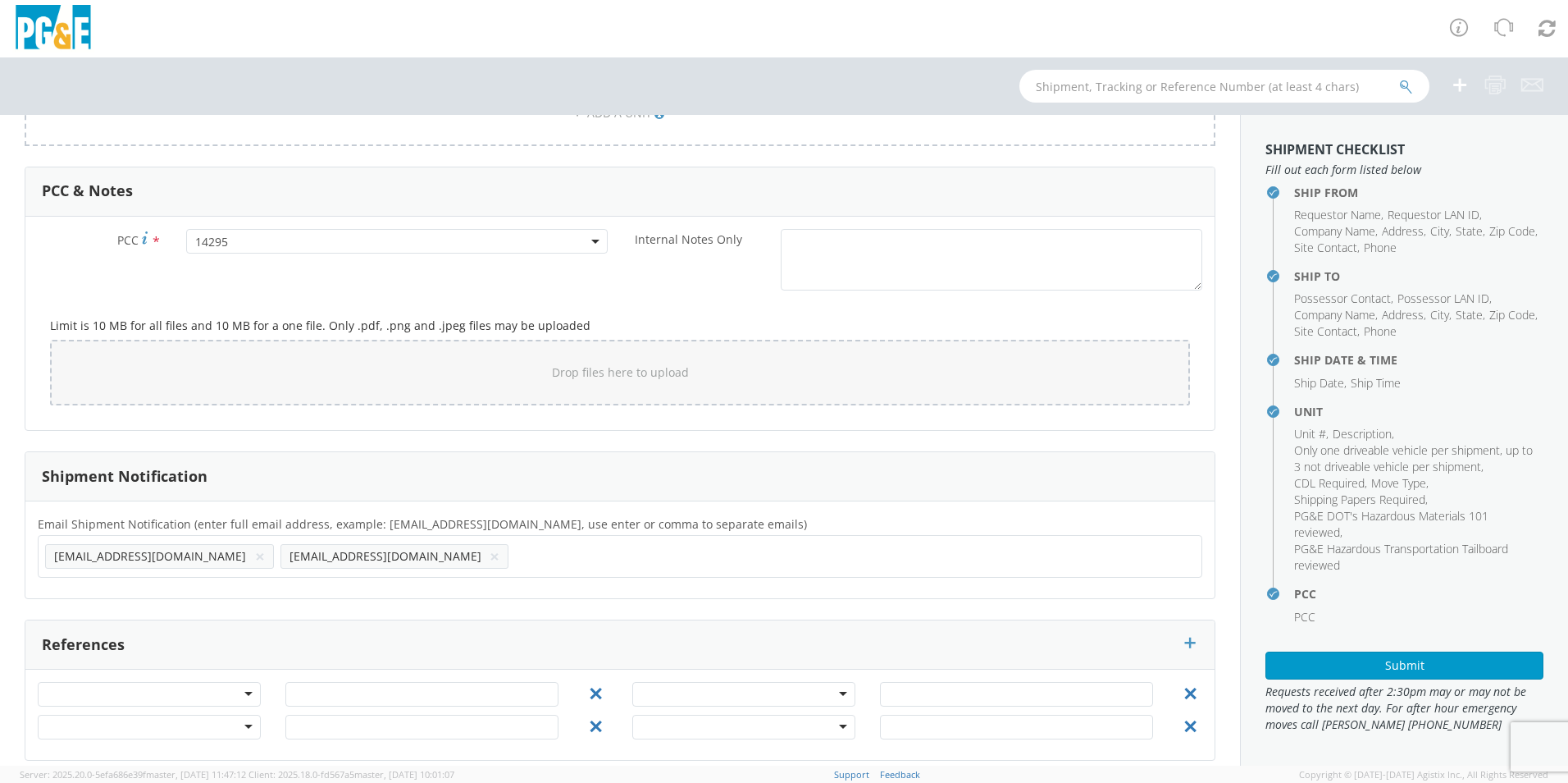
scroll to position [1187, 0]
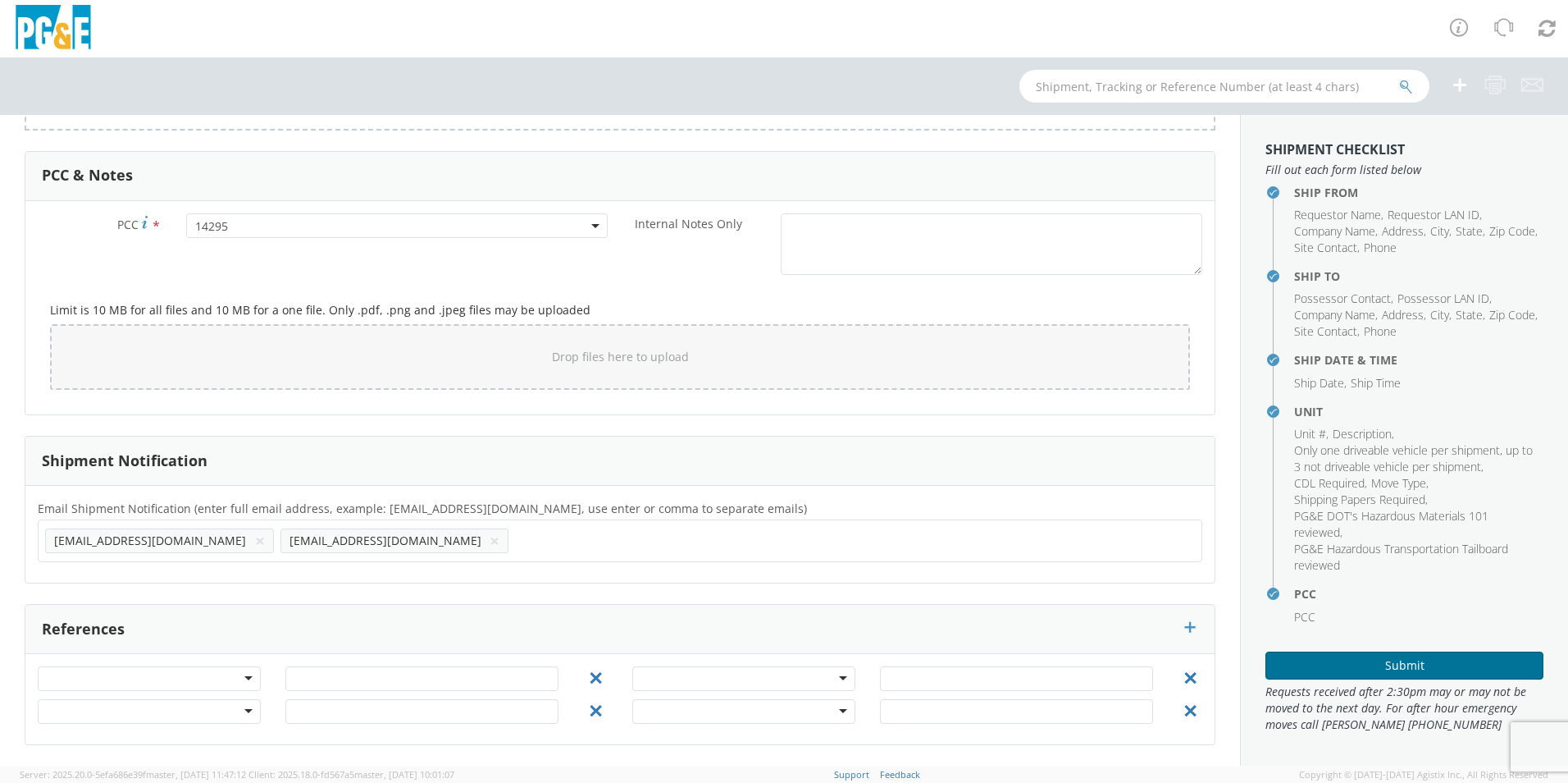
click at [1375, 662] on button "Submit" at bounding box center [1403, 665] width 278 height 28
